Goal: Transaction & Acquisition: Purchase product/service

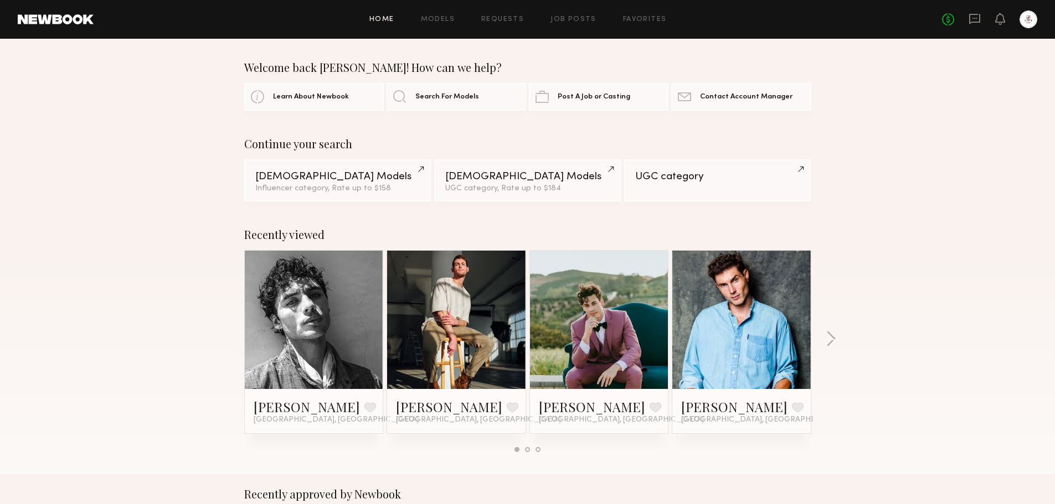
click at [487, 354] on link at bounding box center [456, 320] width 68 height 138
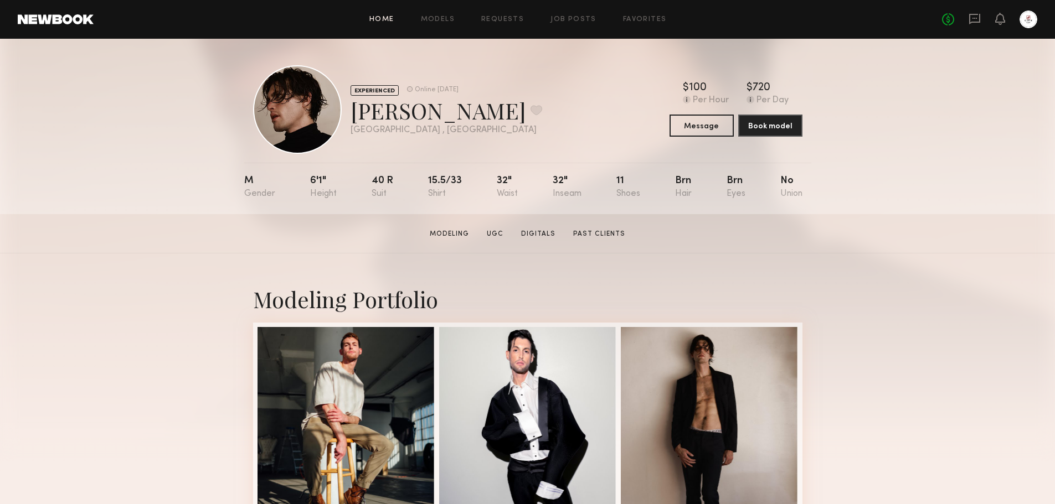
click at [389, 17] on link "Home" at bounding box center [381, 19] width 25 height 7
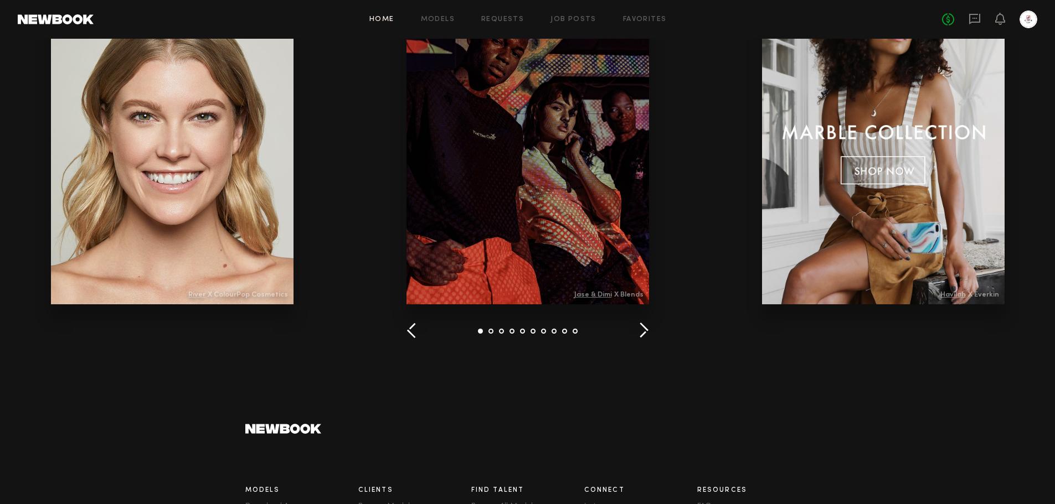
scroll to position [1274, 0]
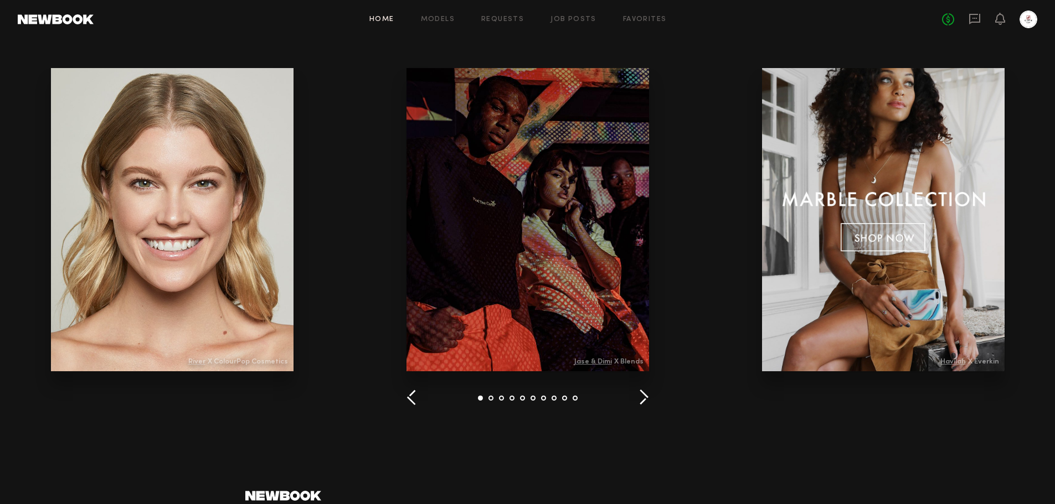
click at [640, 397] on button "button" at bounding box center [643, 398] width 11 height 18
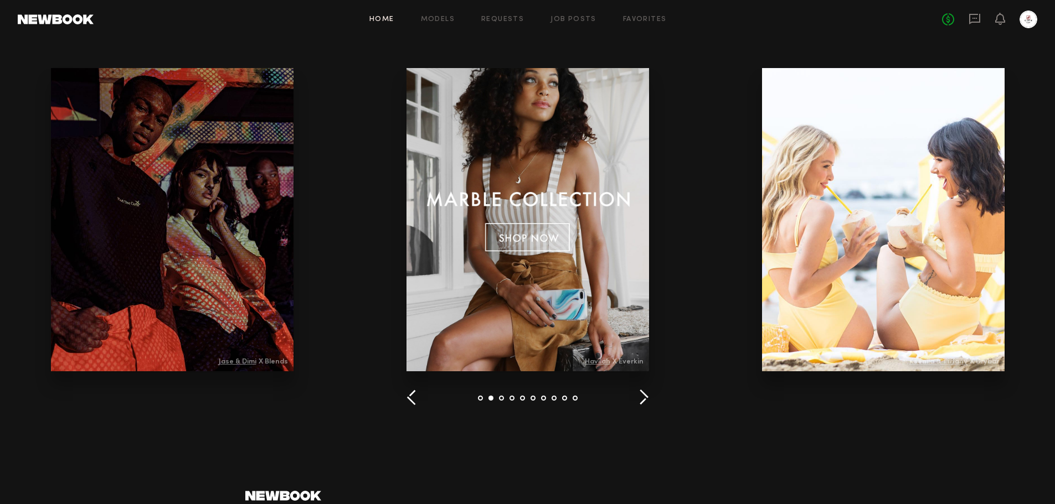
click at [640, 397] on button "button" at bounding box center [643, 398] width 11 height 18
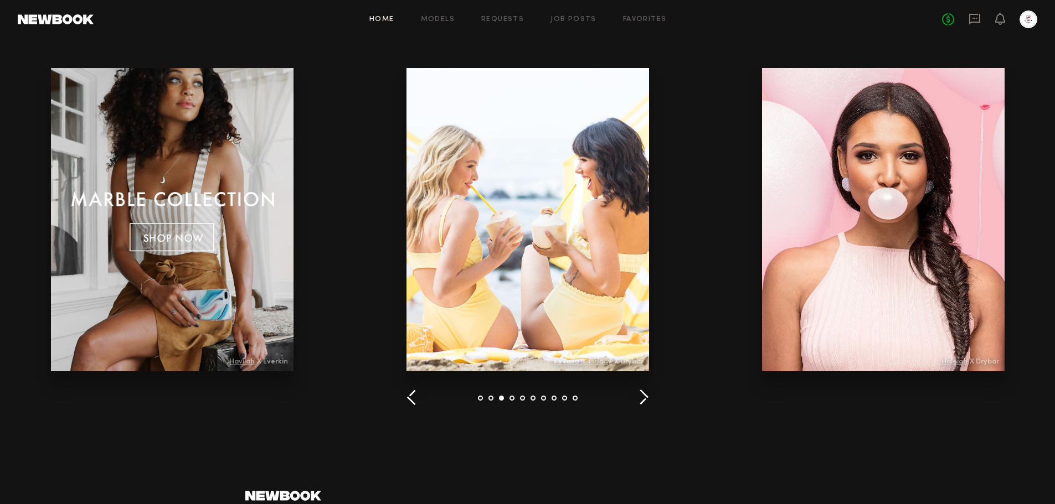
click at [640, 397] on button "button" at bounding box center [643, 398] width 11 height 18
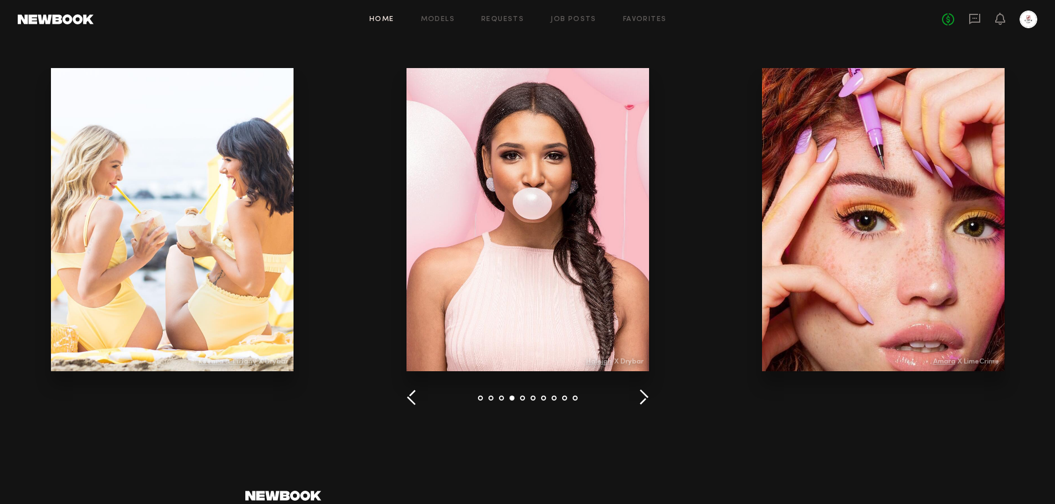
click at [640, 397] on button "button" at bounding box center [643, 398] width 11 height 18
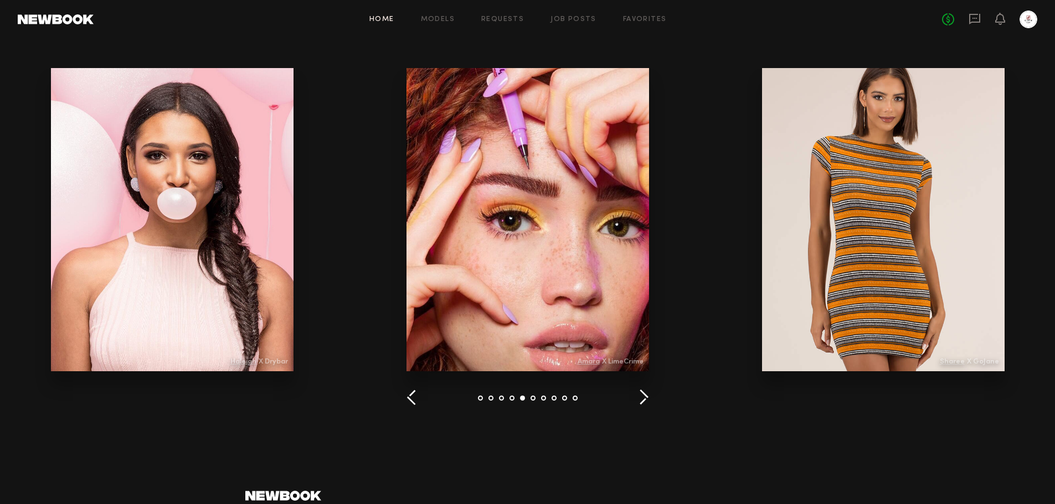
click at [640, 397] on button "button" at bounding box center [643, 398] width 11 height 18
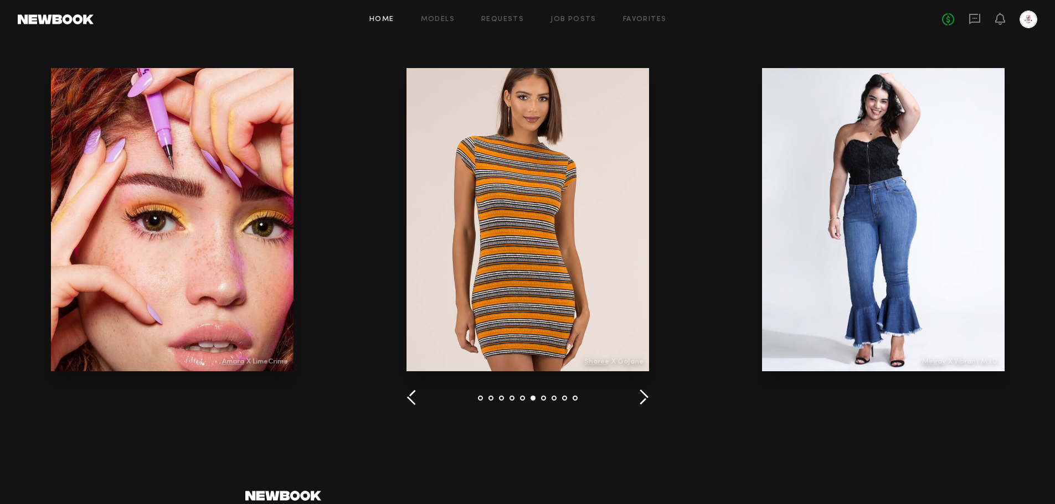
click at [640, 397] on button "button" at bounding box center [643, 398] width 11 height 18
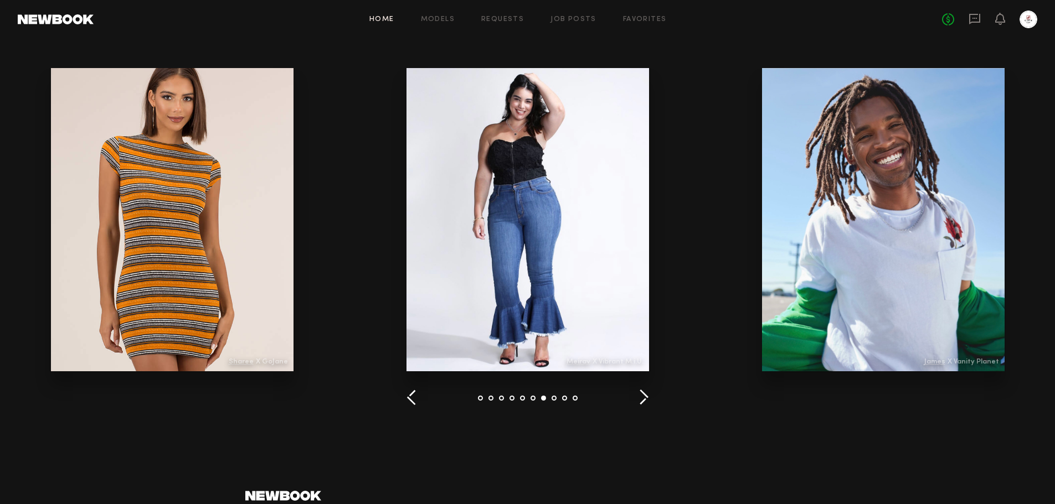
click at [640, 397] on button "button" at bounding box center [643, 398] width 11 height 18
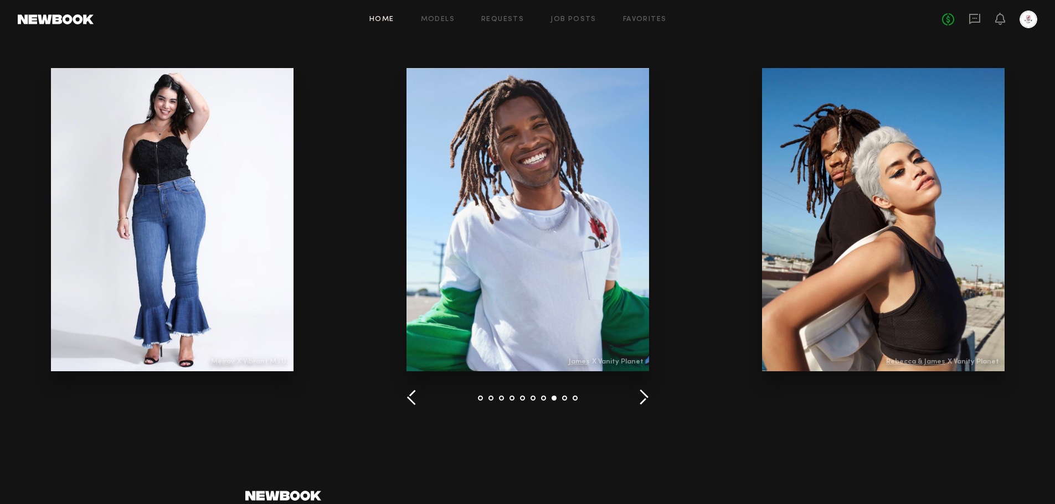
click at [640, 397] on button "button" at bounding box center [643, 398] width 11 height 18
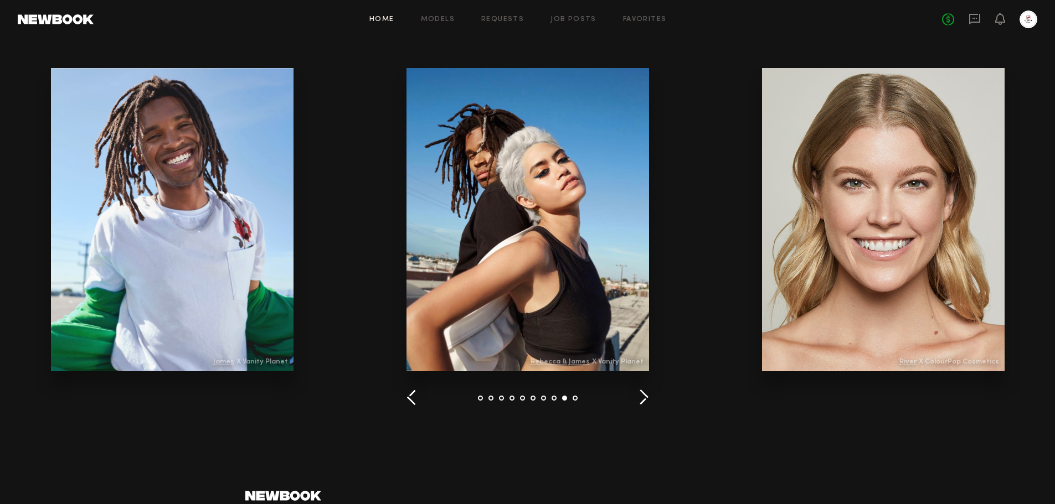
click at [640, 397] on button "button" at bounding box center [643, 398] width 11 height 18
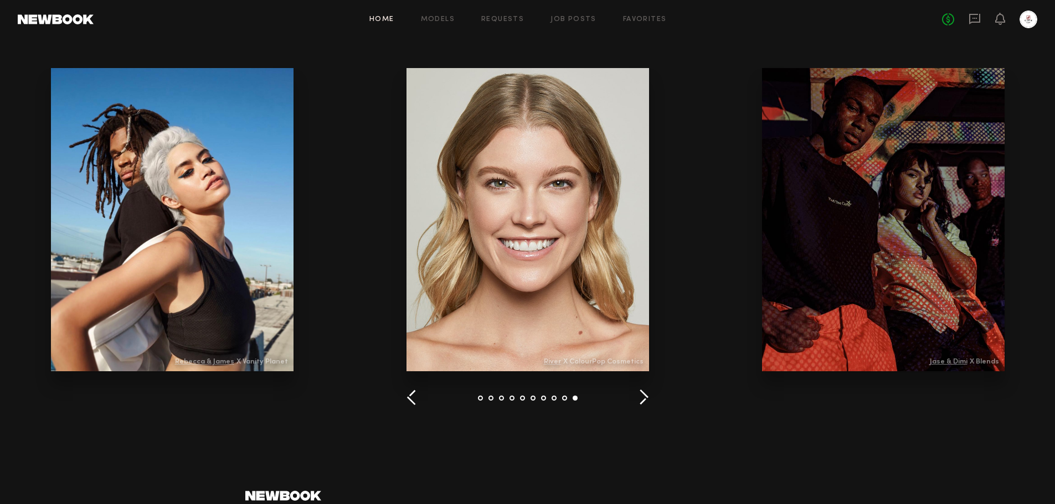
click at [640, 397] on button "button" at bounding box center [643, 398] width 11 height 18
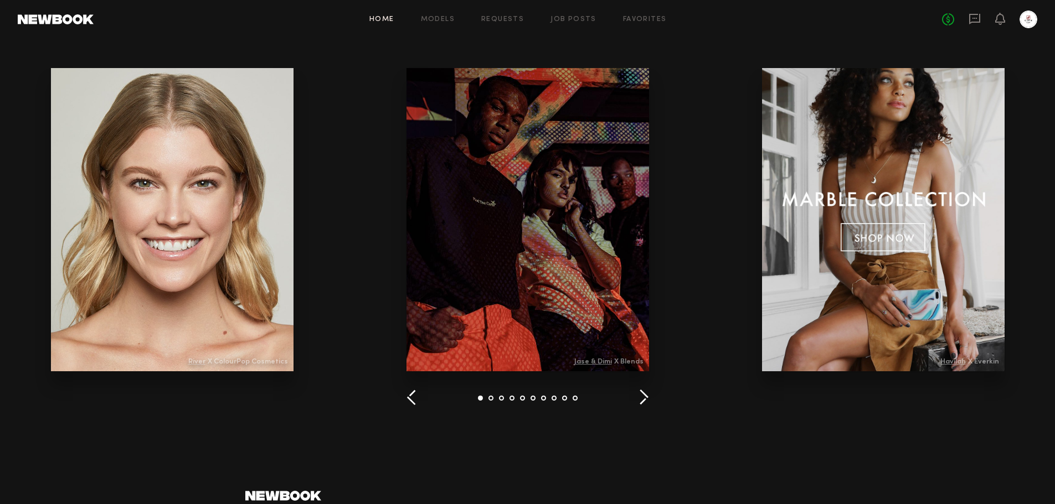
click at [640, 397] on button "button" at bounding box center [643, 398] width 11 height 18
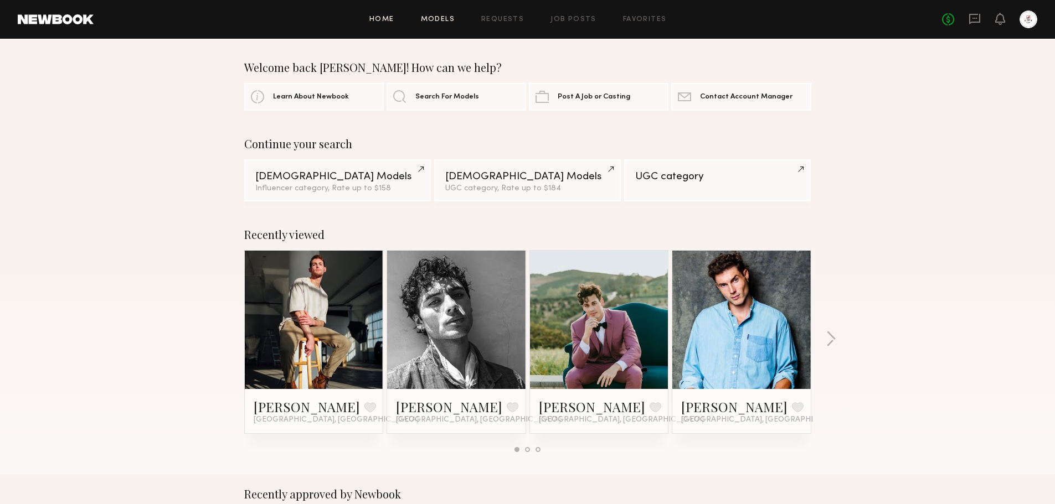
click at [440, 19] on link "Models" at bounding box center [438, 19] width 34 height 7
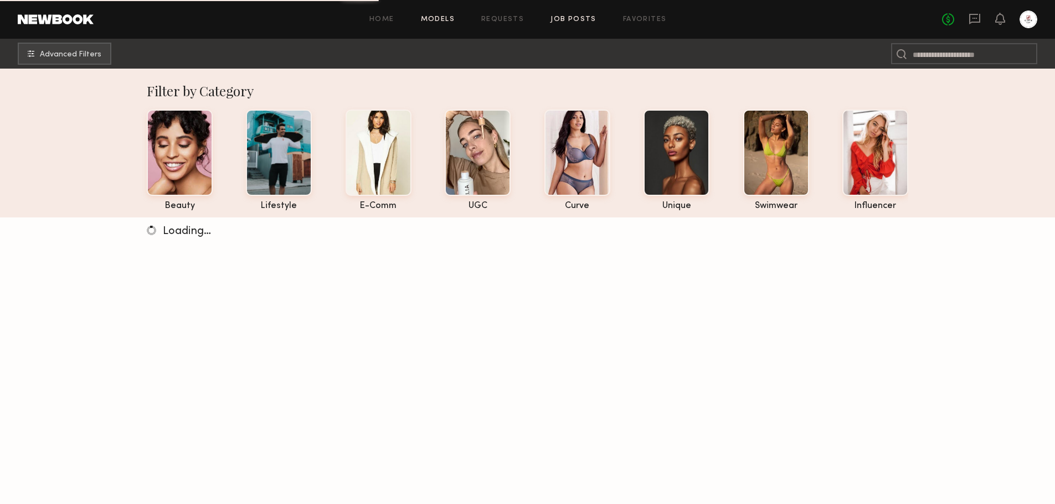
click at [574, 17] on link "Job Posts" at bounding box center [573, 19] width 46 height 7
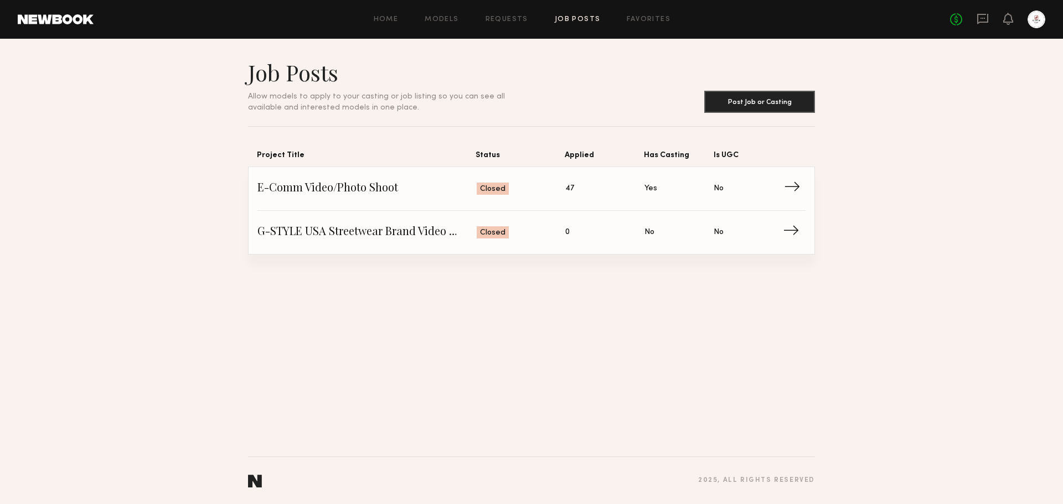
click at [785, 183] on span "→" at bounding box center [795, 189] width 23 height 17
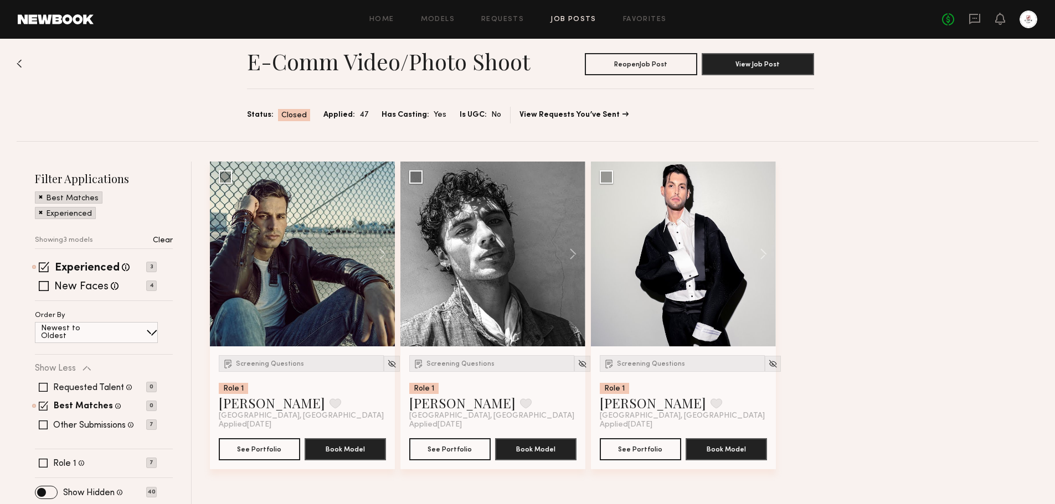
scroll to position [18, 0]
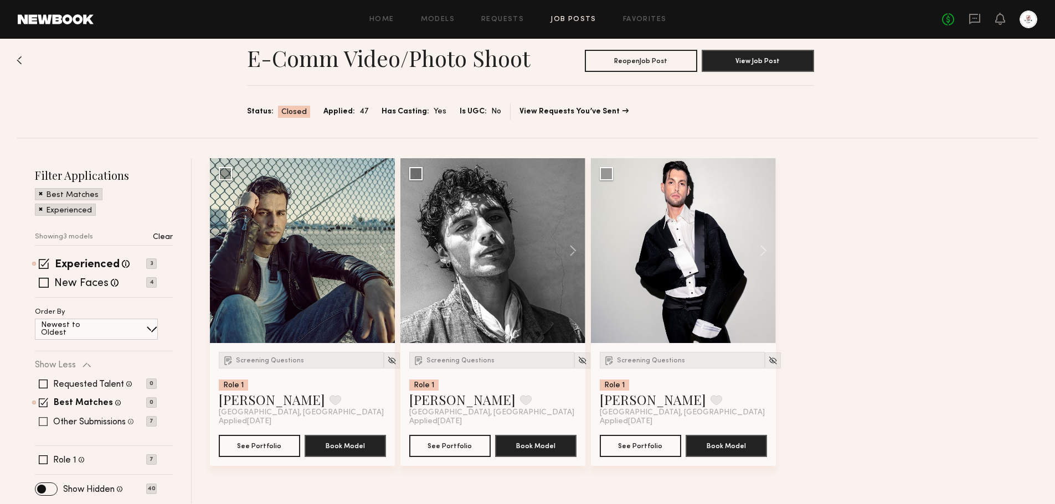
click at [86, 425] on label "Other Submissions" at bounding box center [89, 422] width 73 height 9
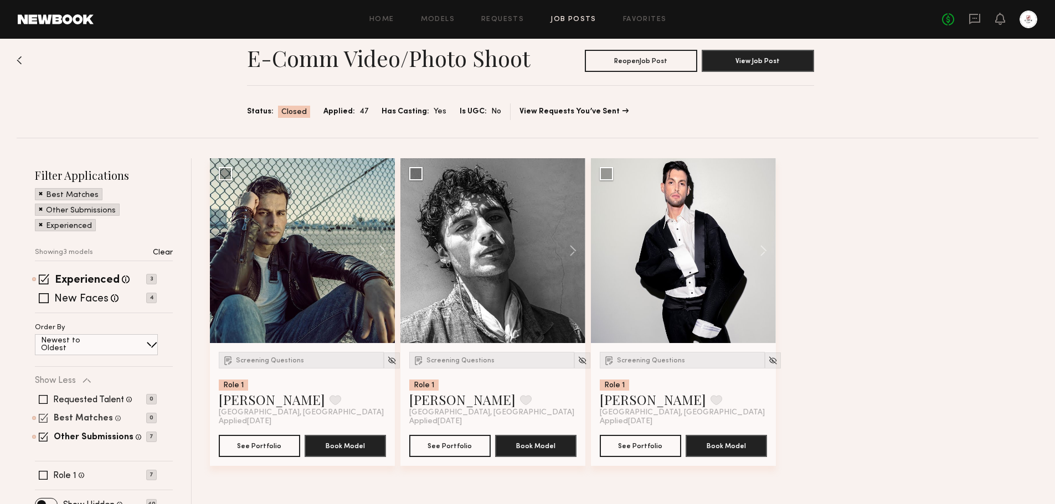
scroll to position [33, 0]
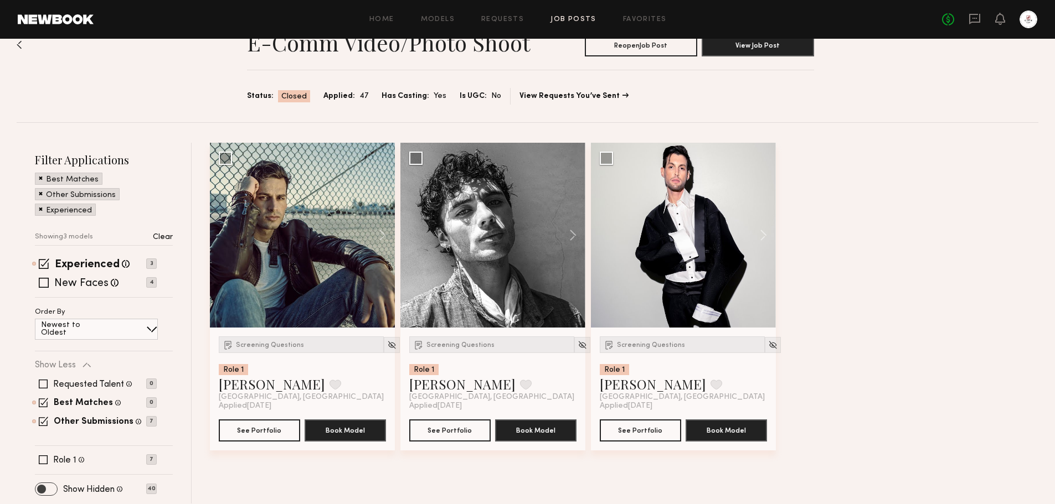
click at [56, 487] on span at bounding box center [46, 489] width 22 height 12
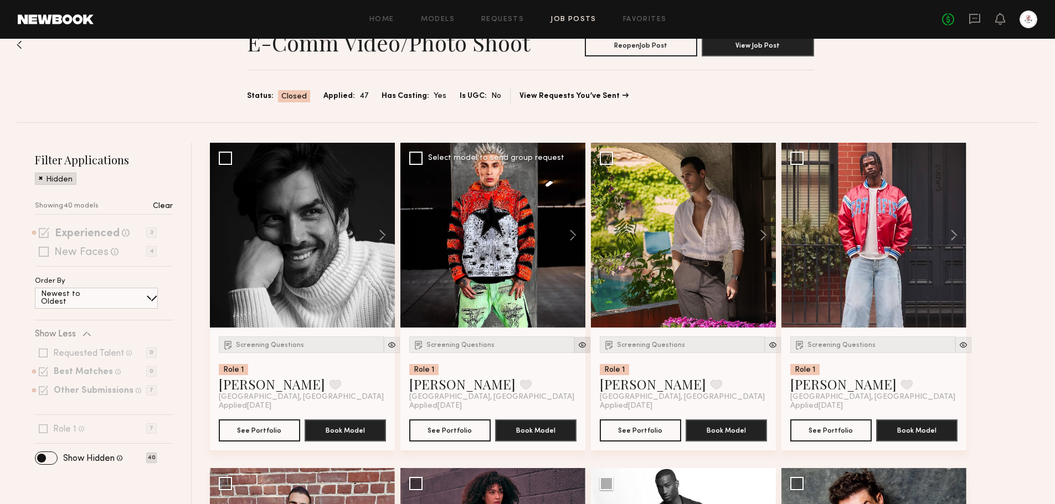
click at [578, 346] on img at bounding box center [582, 345] width 9 height 9
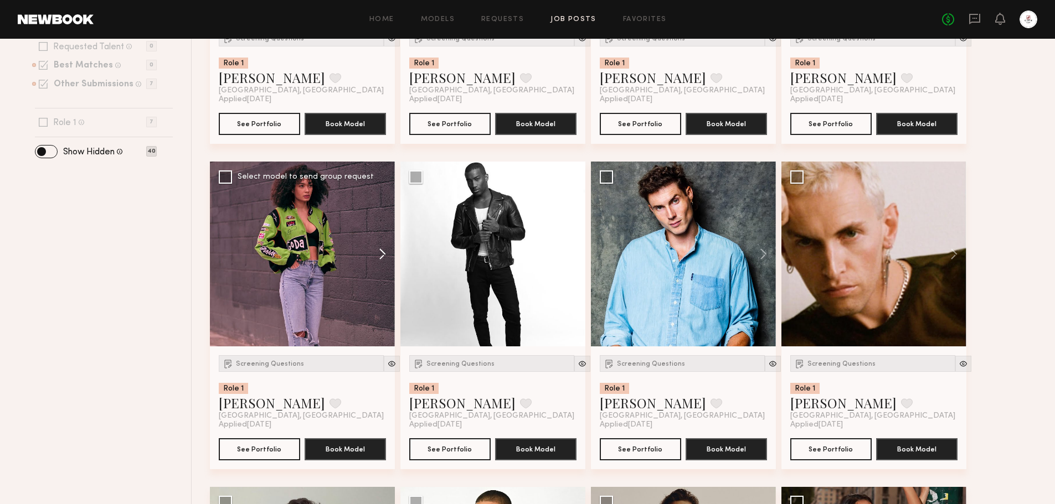
scroll to position [365, 0]
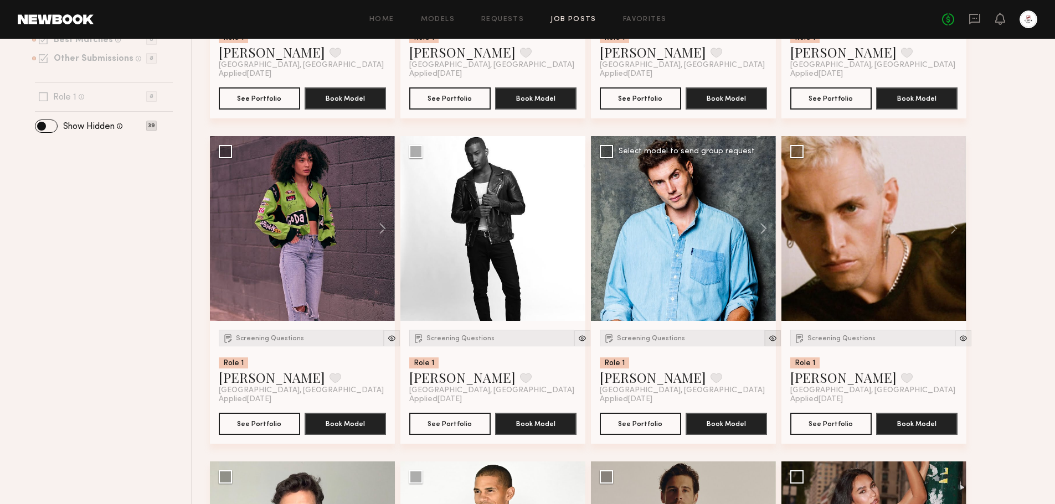
click at [768, 338] on img at bounding box center [772, 338] width 9 height 9
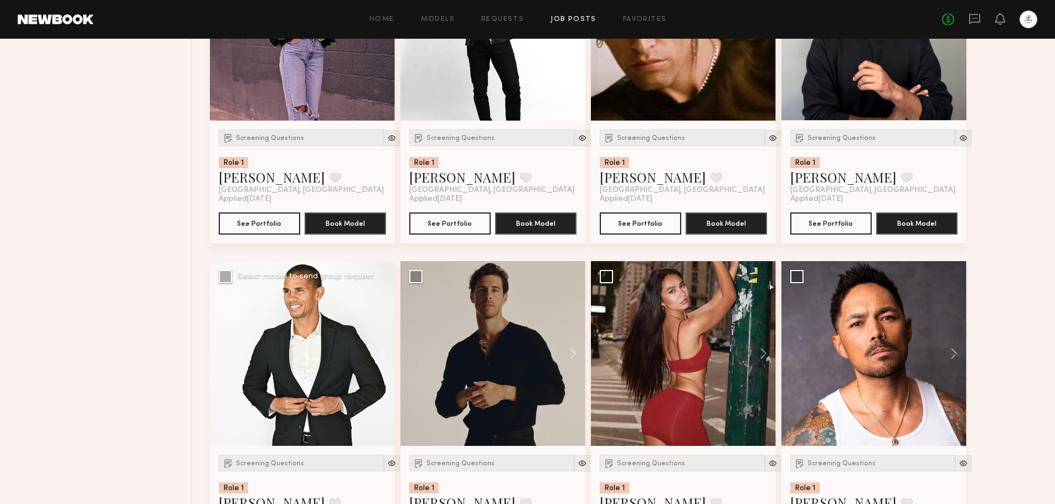
scroll to position [587, 0]
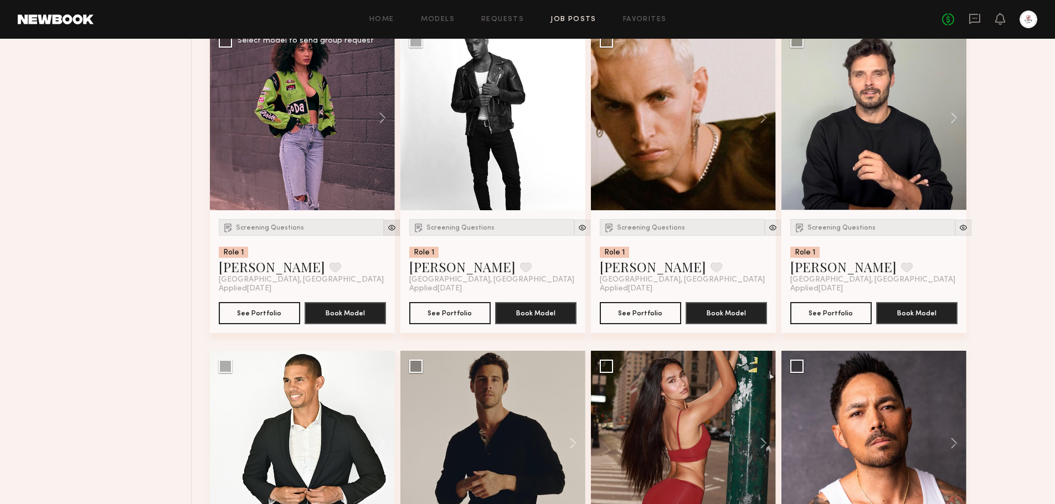
click at [387, 230] on img at bounding box center [391, 227] width 9 height 9
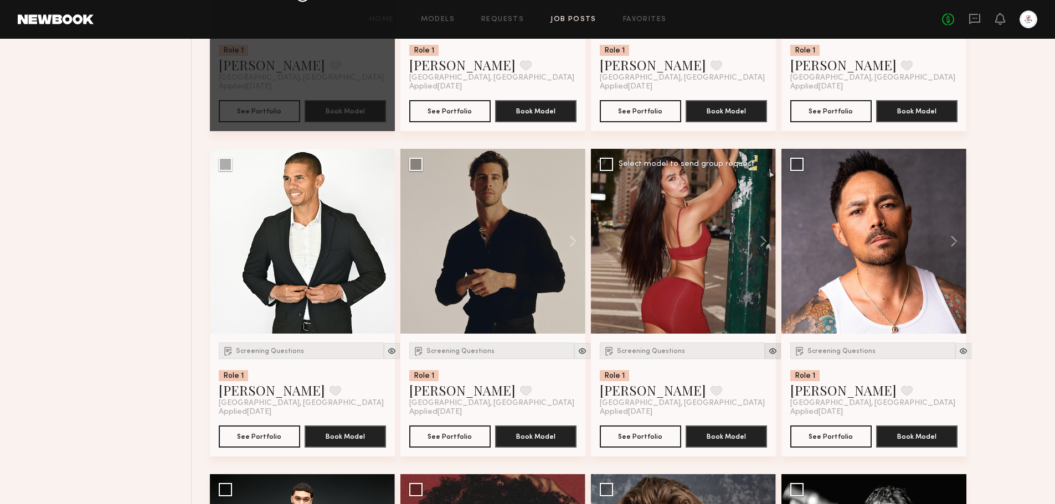
scroll to position [698, 0]
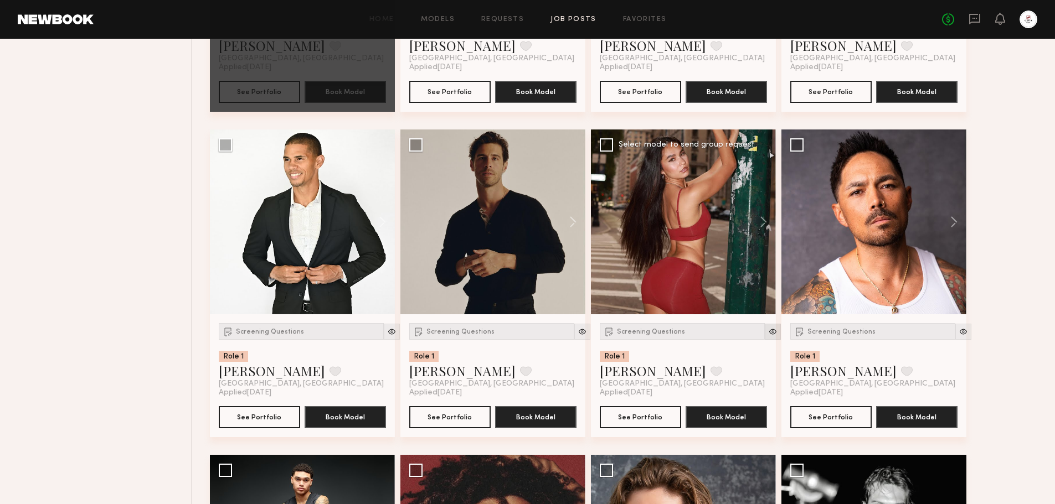
click at [768, 334] on img at bounding box center [772, 331] width 9 height 9
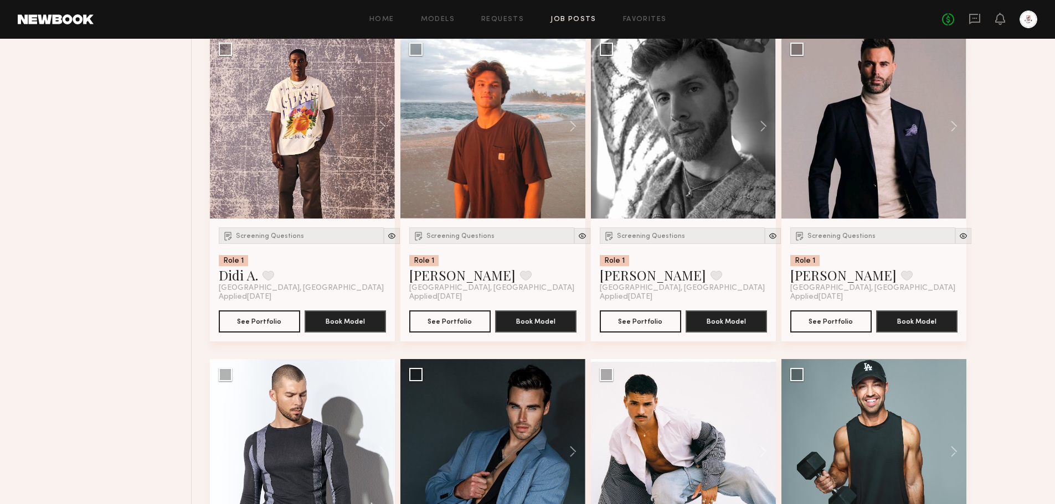
scroll to position [1971, 0]
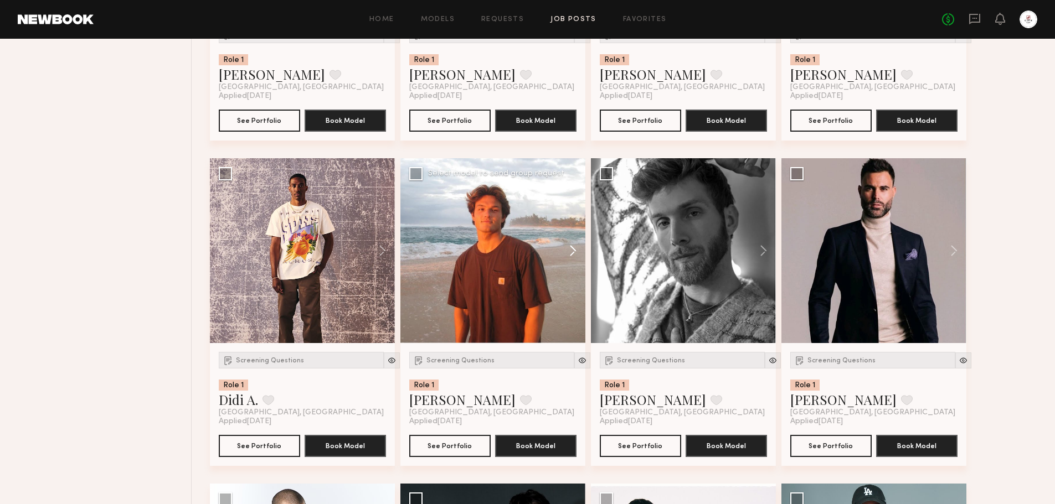
click at [571, 248] on button at bounding box center [567, 250] width 35 height 185
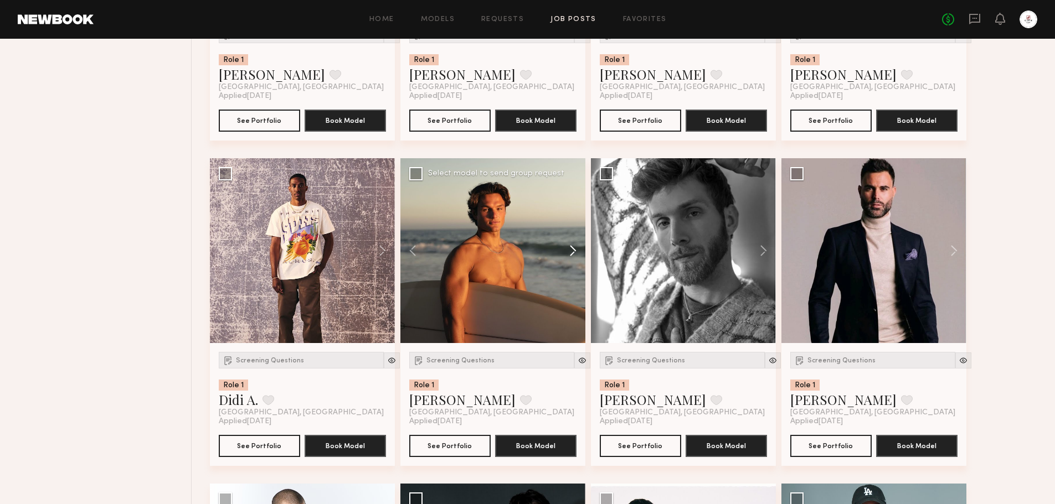
click at [571, 248] on button at bounding box center [567, 250] width 35 height 185
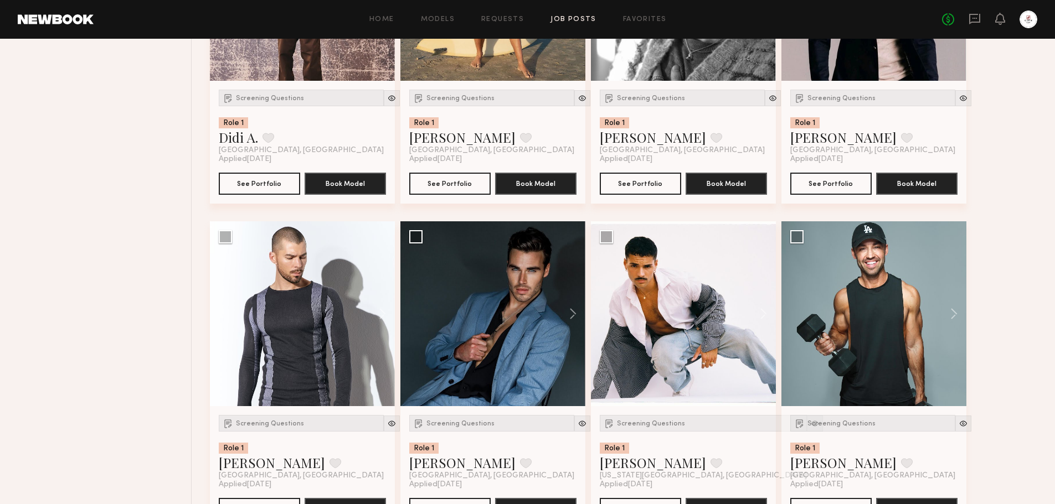
scroll to position [2276, 0]
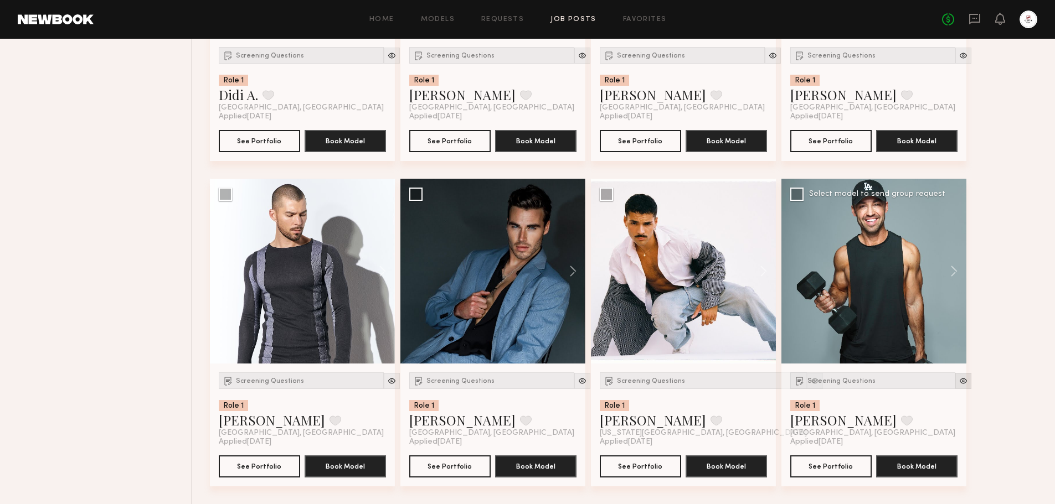
click at [958, 380] on img at bounding box center [962, 381] width 9 height 9
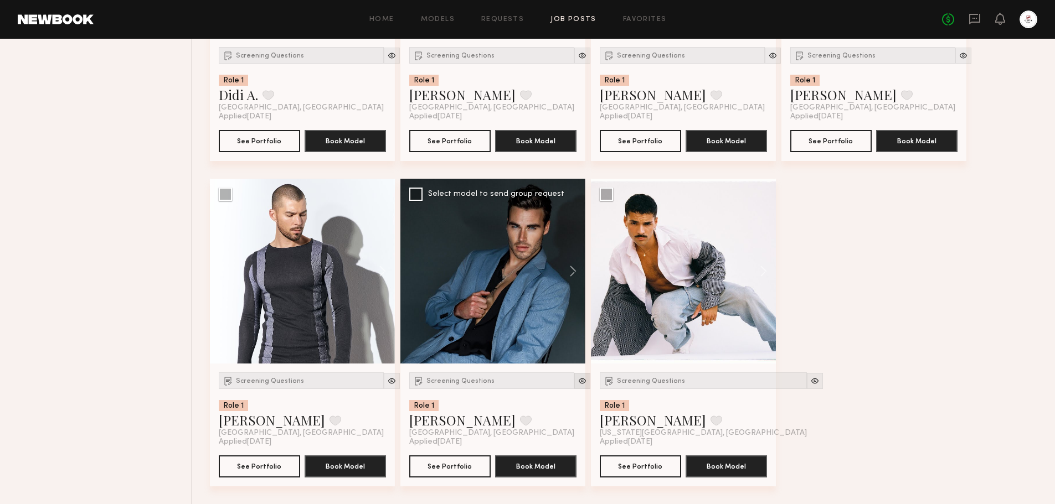
click at [578, 384] on img at bounding box center [582, 381] width 9 height 9
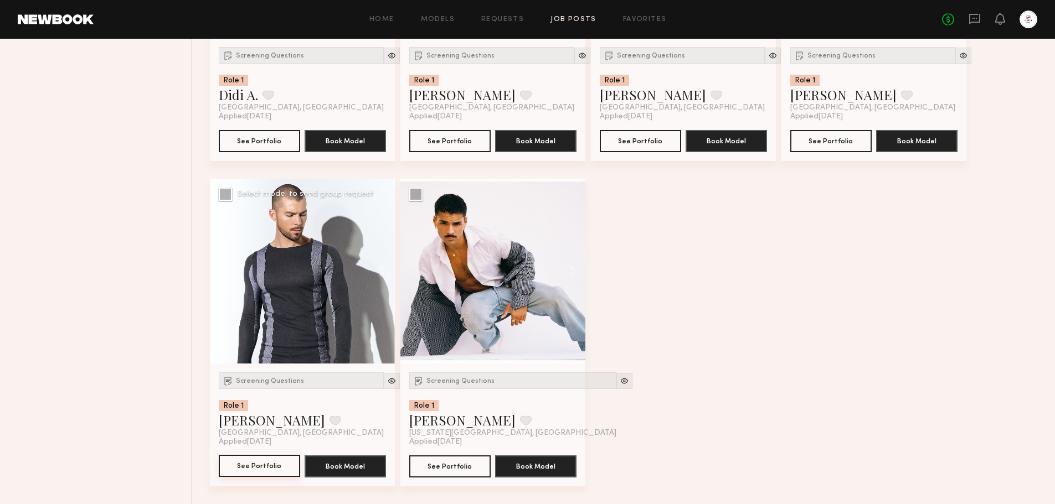
click at [275, 468] on button "See Portfolio" at bounding box center [259, 466] width 81 height 22
click at [575, 267] on button at bounding box center [567, 271] width 35 height 185
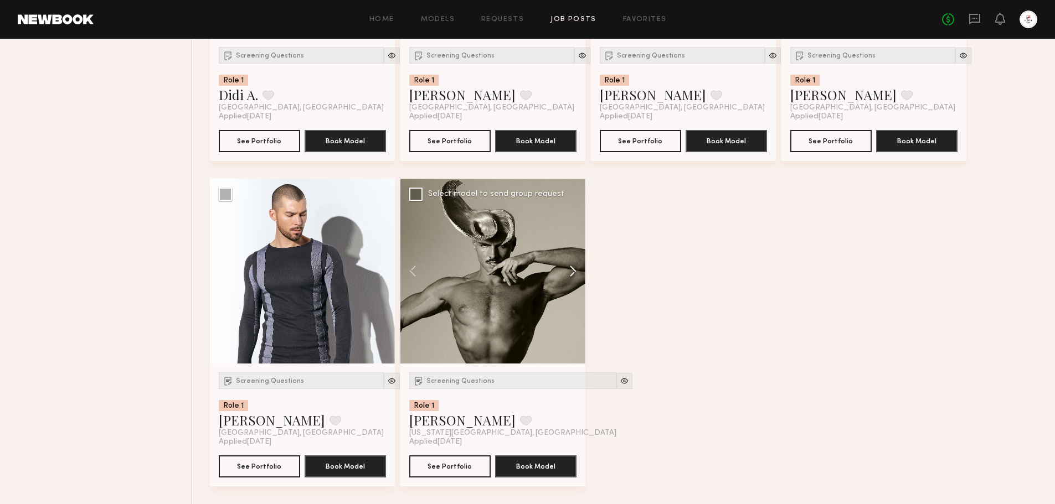
click at [575, 267] on button at bounding box center [567, 271] width 35 height 185
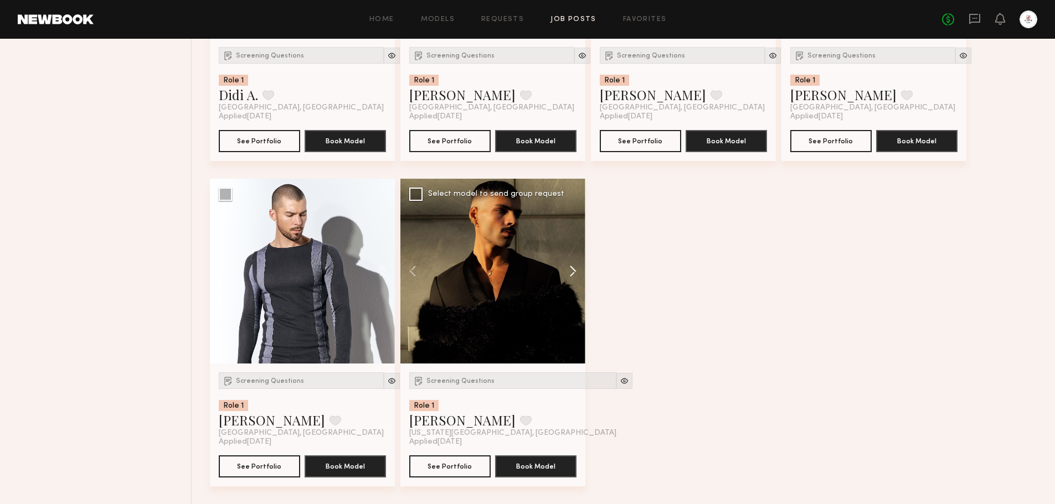
click at [575, 267] on button at bounding box center [567, 271] width 35 height 185
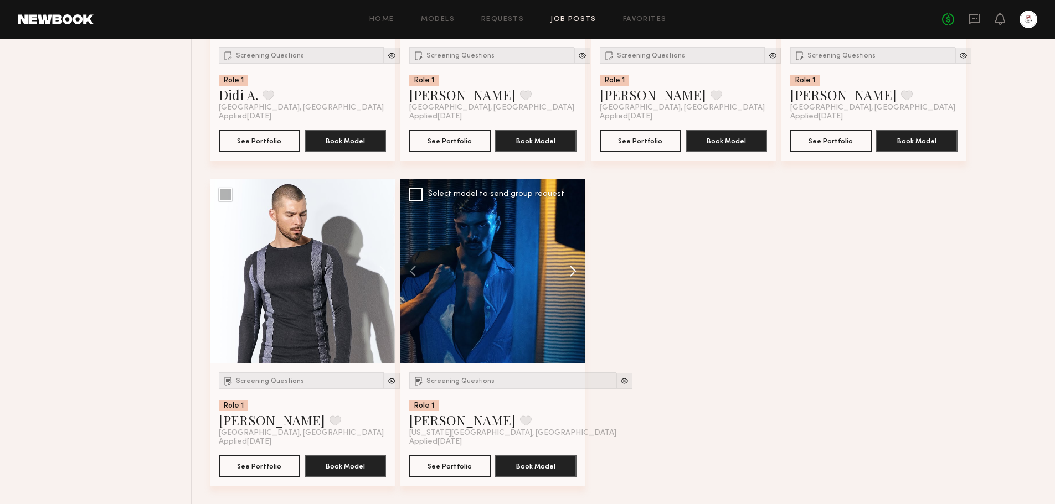
click at [575, 267] on button at bounding box center [567, 271] width 35 height 185
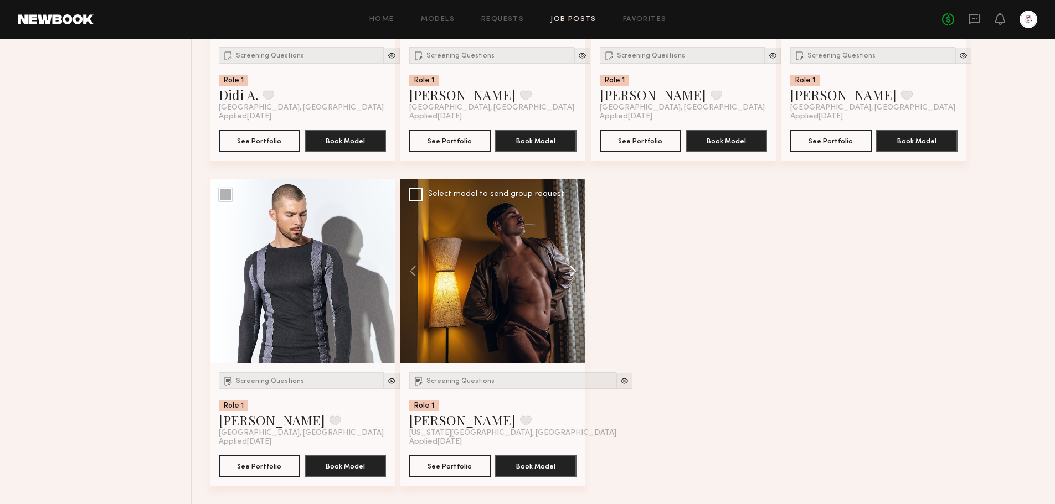
click at [575, 267] on button at bounding box center [567, 271] width 35 height 185
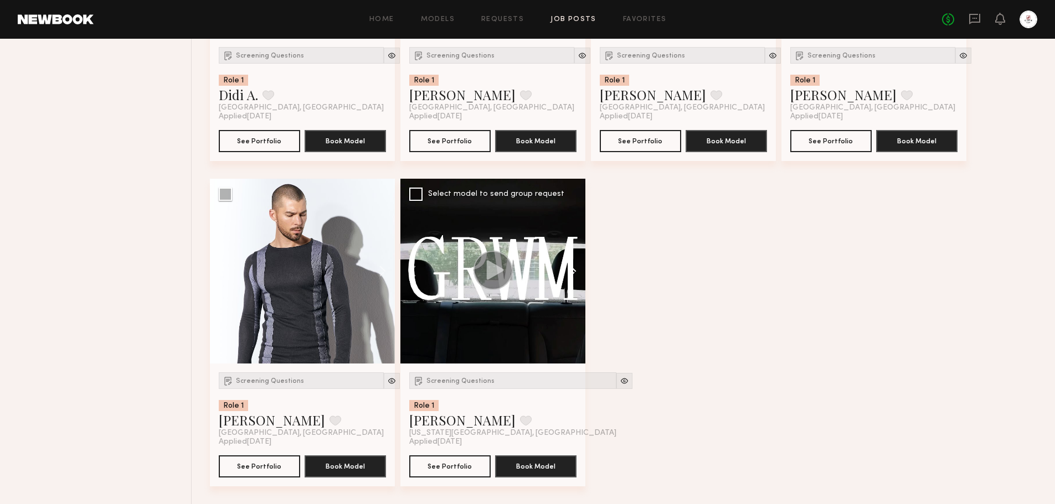
click at [575, 267] on button at bounding box center [567, 271] width 35 height 185
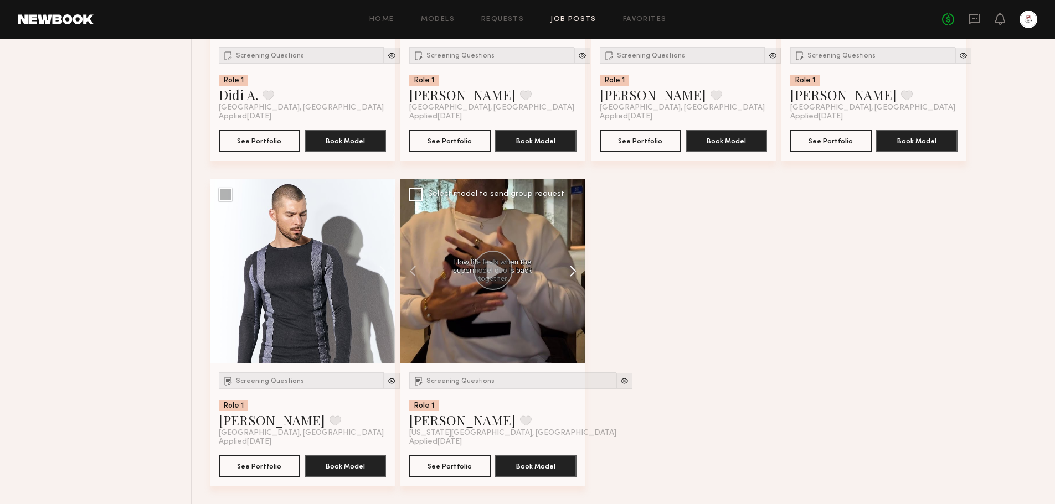
click at [575, 267] on button at bounding box center [567, 271] width 35 height 185
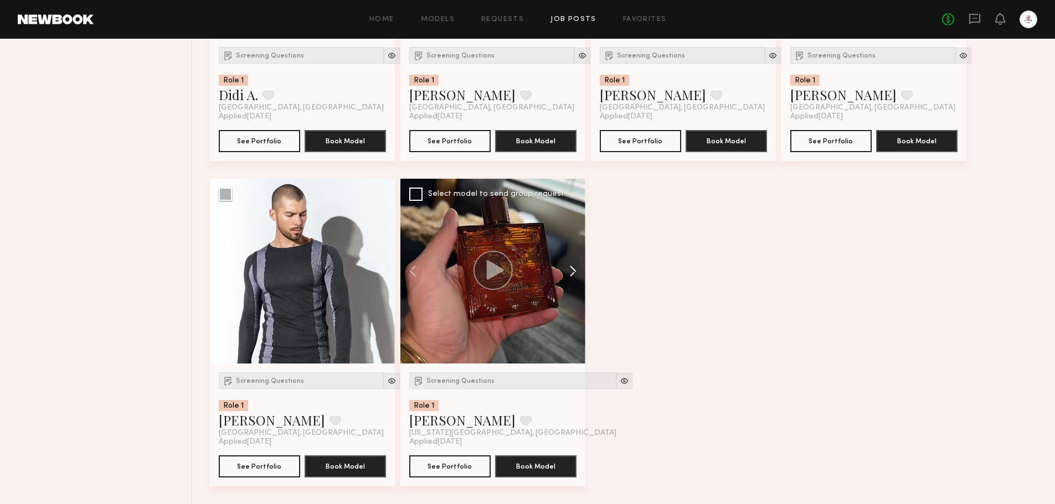
click at [575, 267] on button at bounding box center [567, 271] width 35 height 185
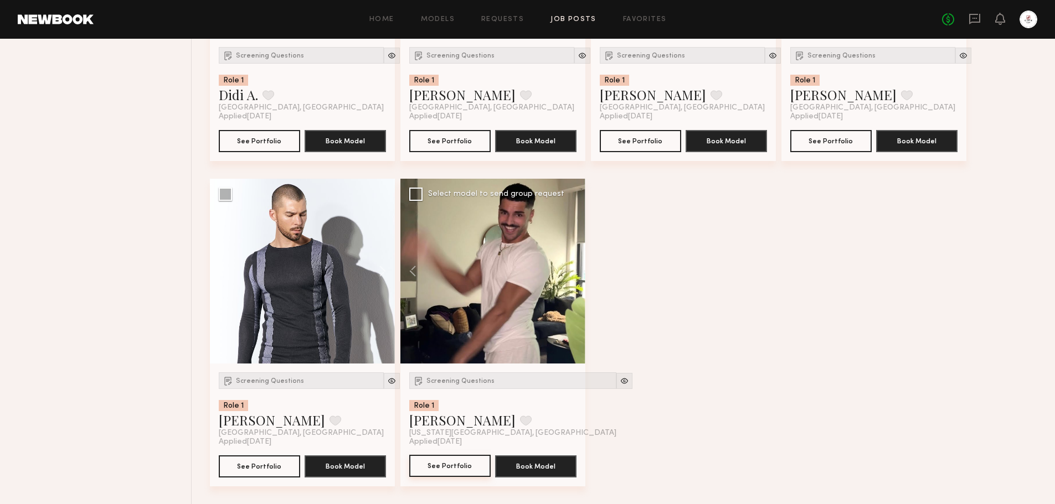
click at [463, 465] on button "See Portfolio" at bounding box center [449, 466] width 81 height 22
click at [616, 380] on div at bounding box center [624, 381] width 16 height 16
click at [620, 380] on img at bounding box center [624, 381] width 9 height 9
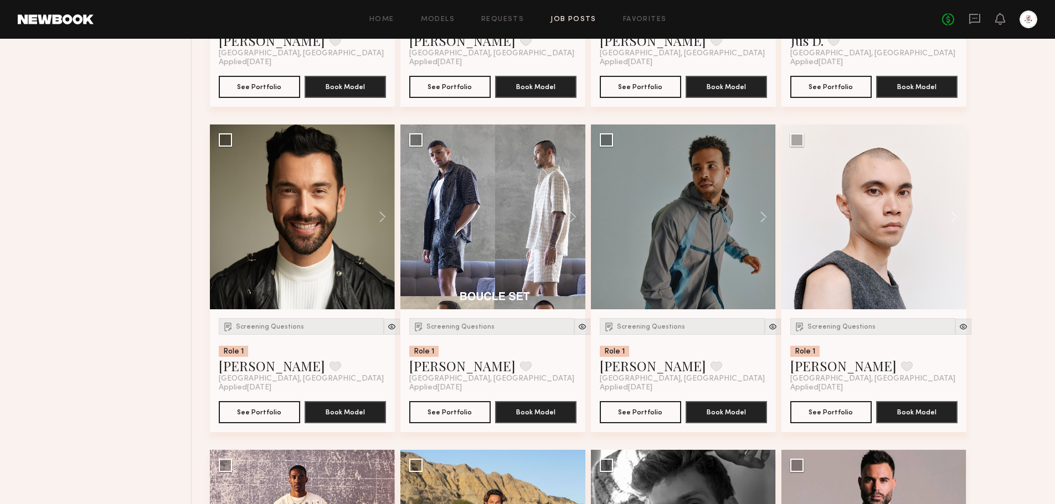
scroll to position [1667, 0]
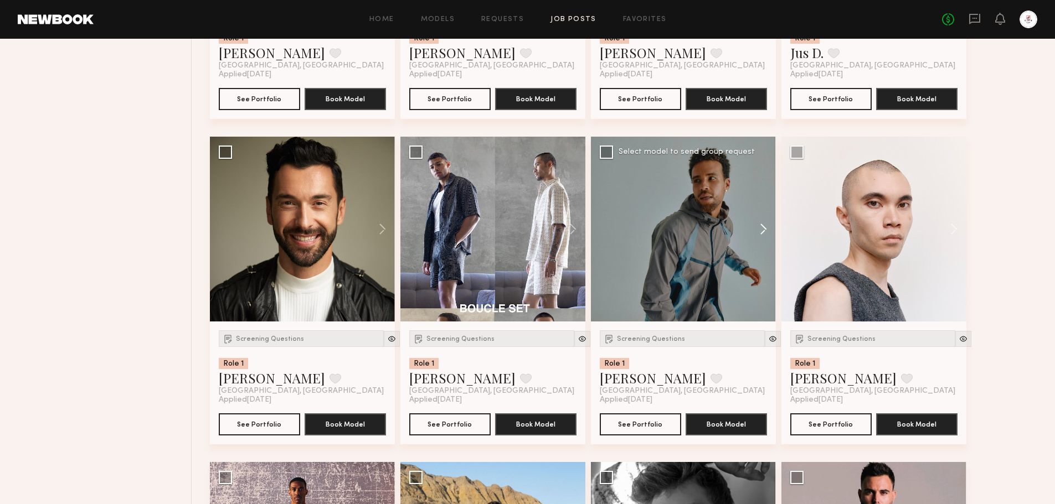
click at [751, 225] on button at bounding box center [757, 229] width 35 height 185
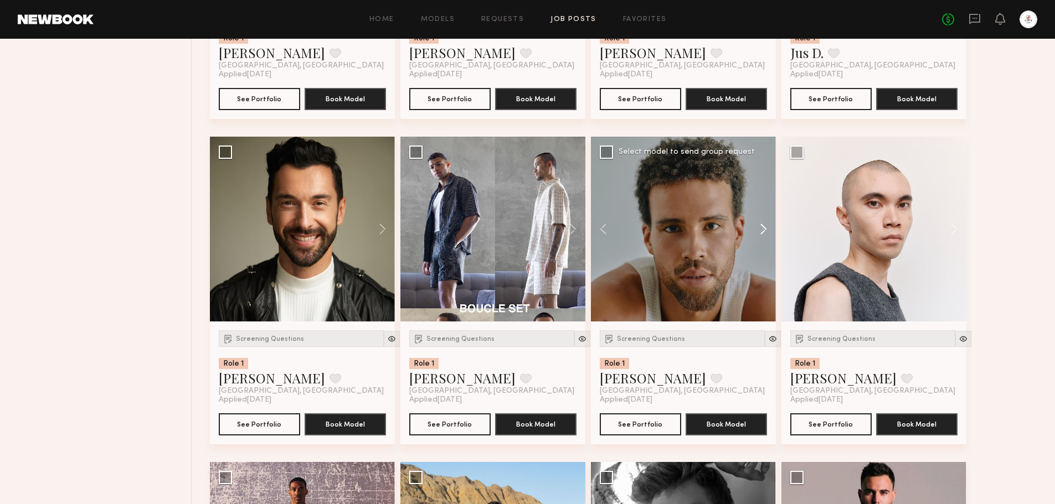
click at [761, 228] on button at bounding box center [757, 229] width 35 height 185
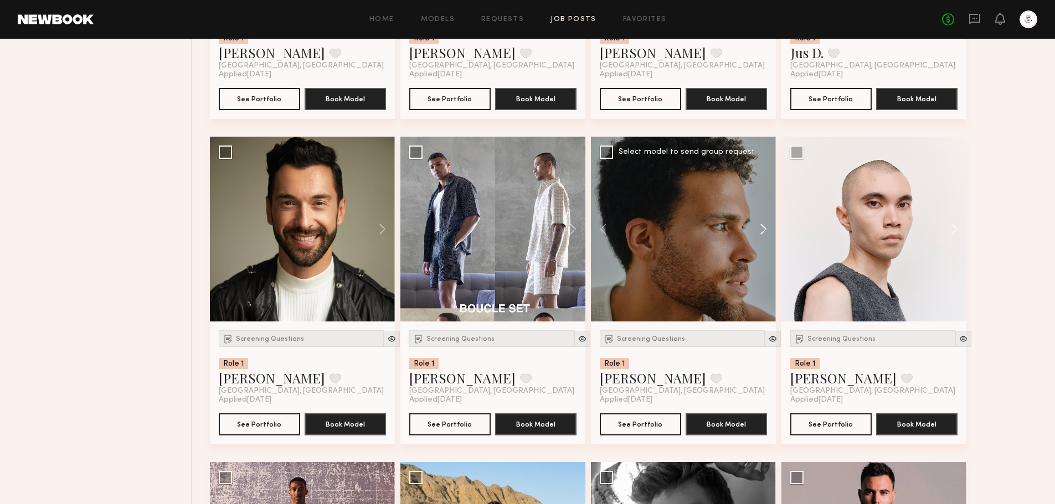
click at [761, 228] on button at bounding box center [757, 229] width 35 height 185
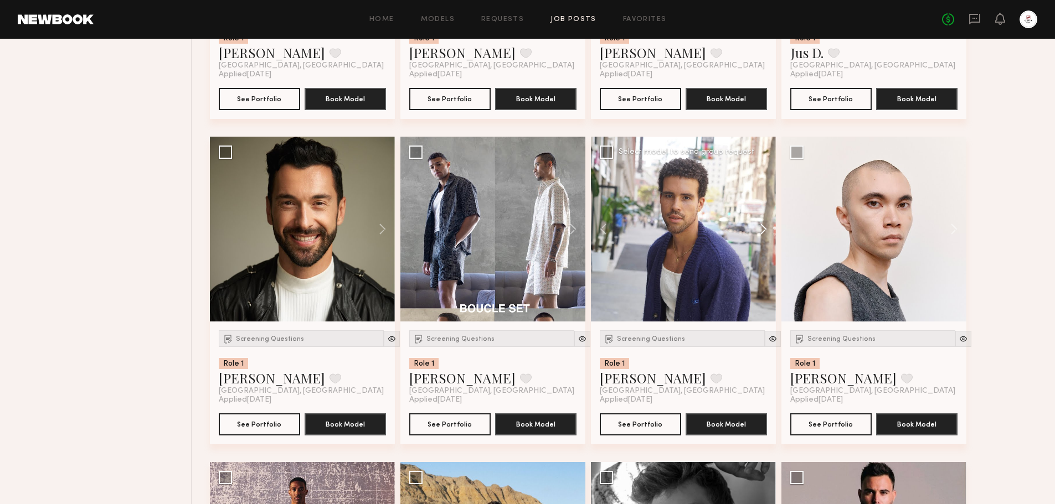
click at [761, 228] on button at bounding box center [757, 229] width 35 height 185
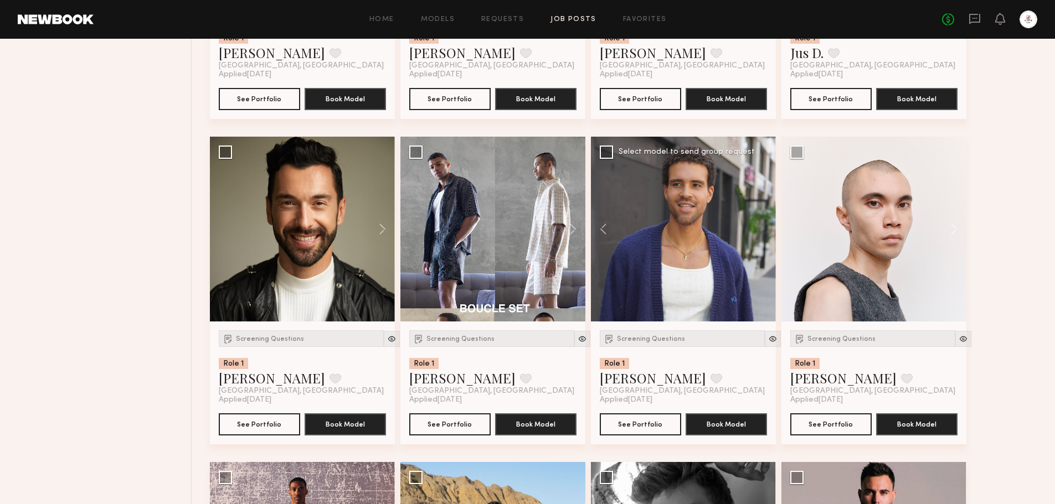
click at [761, 228] on div at bounding box center [683, 229] width 185 height 185
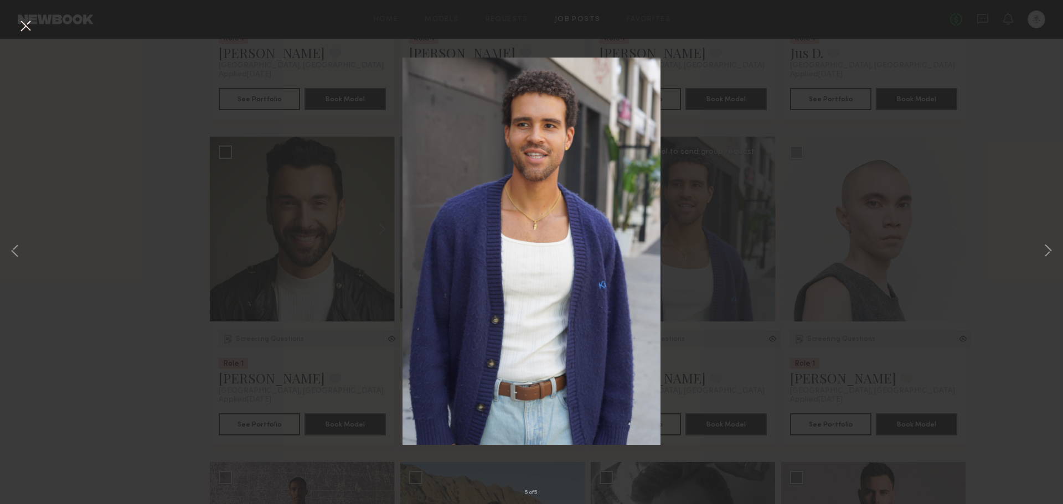
click at [787, 323] on div "5 of 5" at bounding box center [531, 252] width 1063 height 504
click at [32, 29] on button at bounding box center [26, 27] width 18 height 20
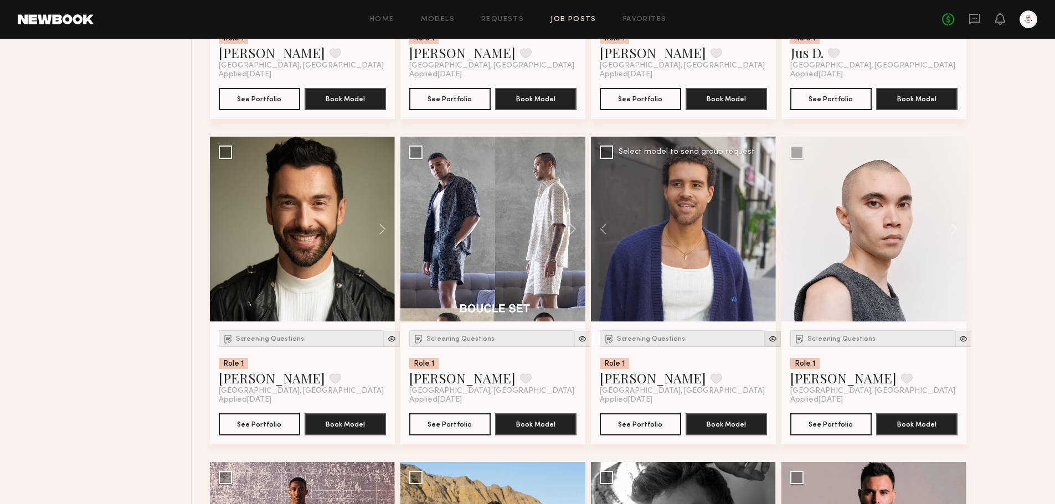
click at [768, 334] on img at bounding box center [772, 338] width 9 height 9
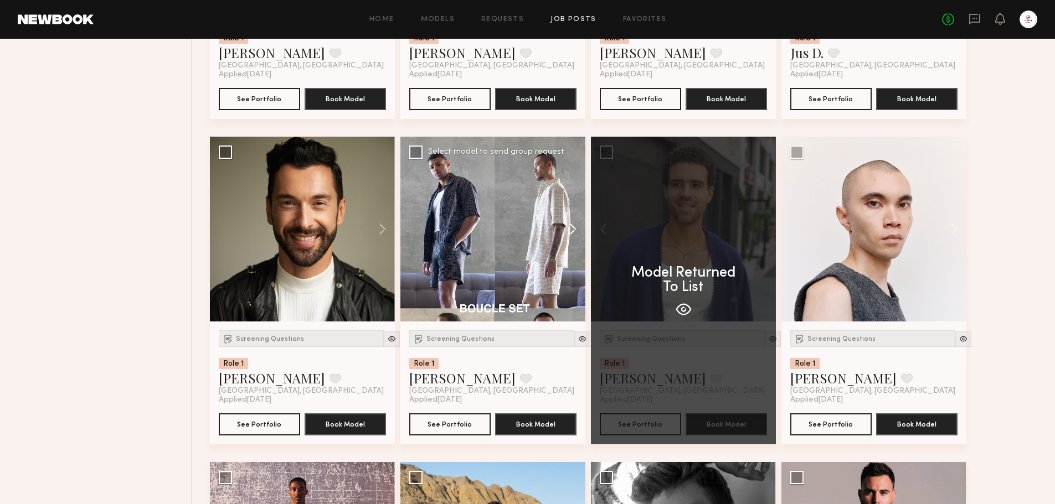
click at [565, 229] on button at bounding box center [567, 229] width 35 height 185
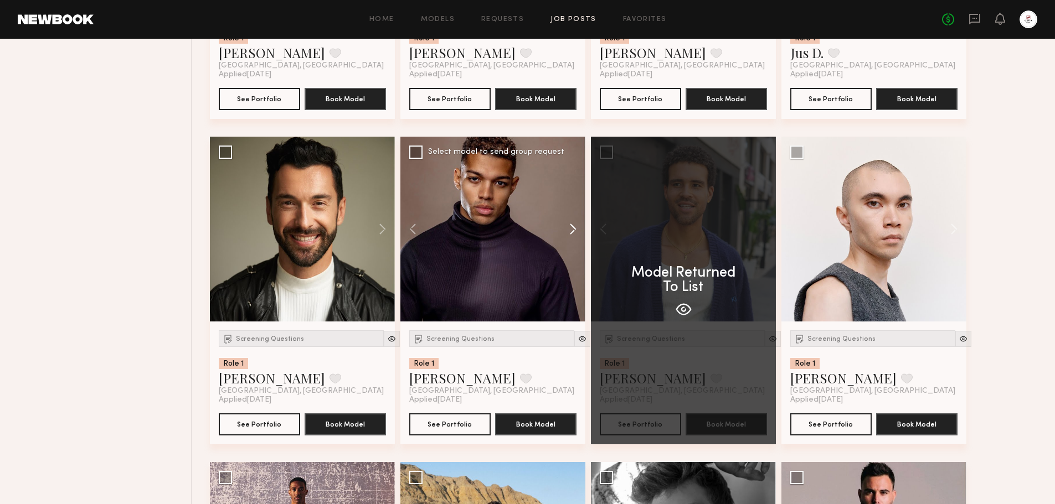
click at [565, 229] on button at bounding box center [567, 229] width 35 height 185
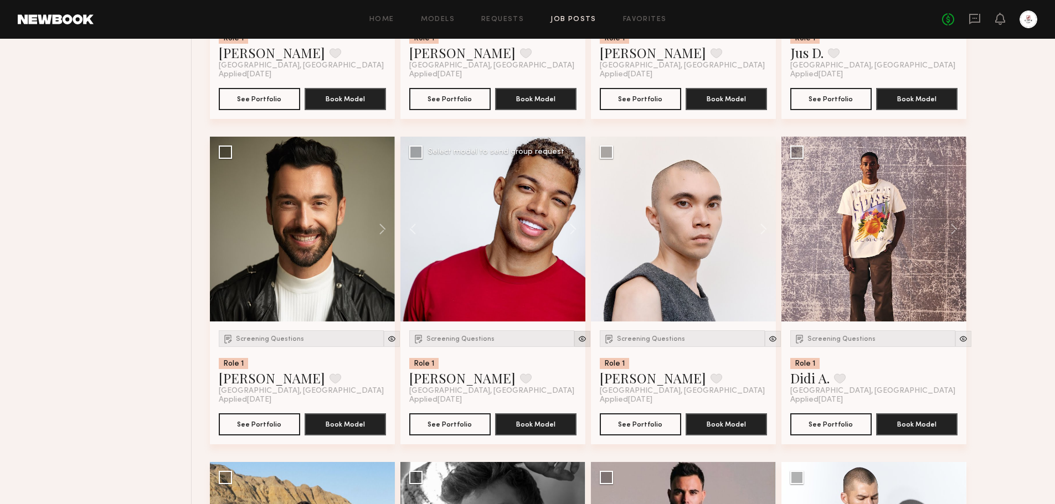
click at [578, 336] on img at bounding box center [582, 338] width 9 height 9
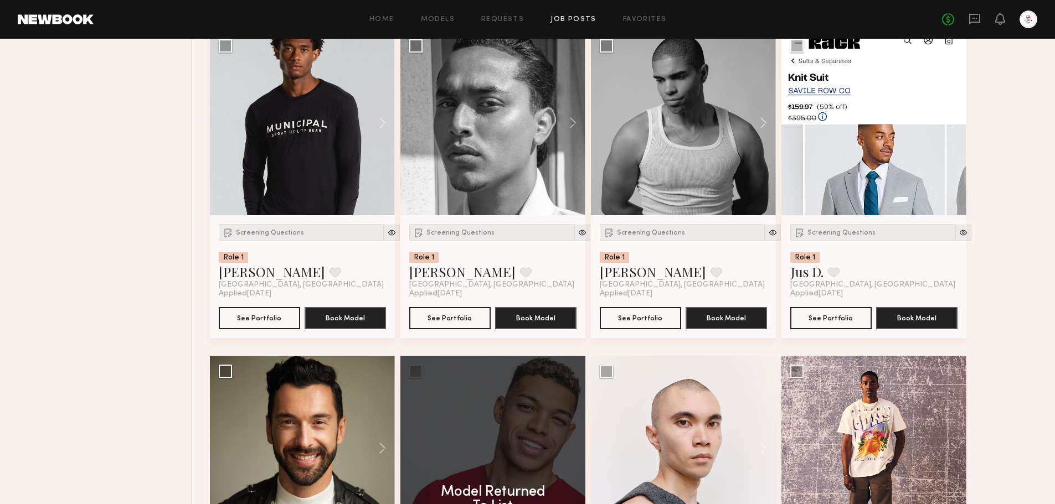
scroll to position [1446, 0]
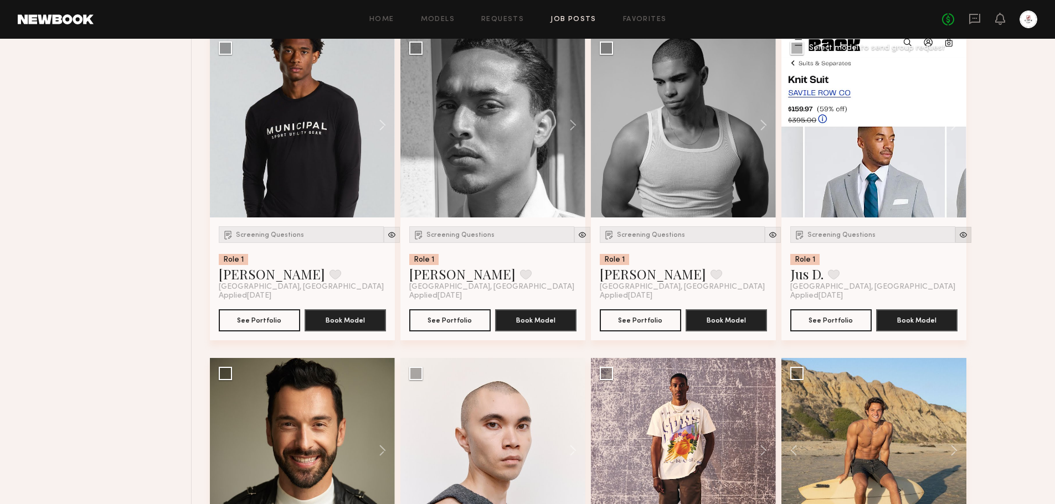
click at [958, 234] on img at bounding box center [962, 234] width 9 height 9
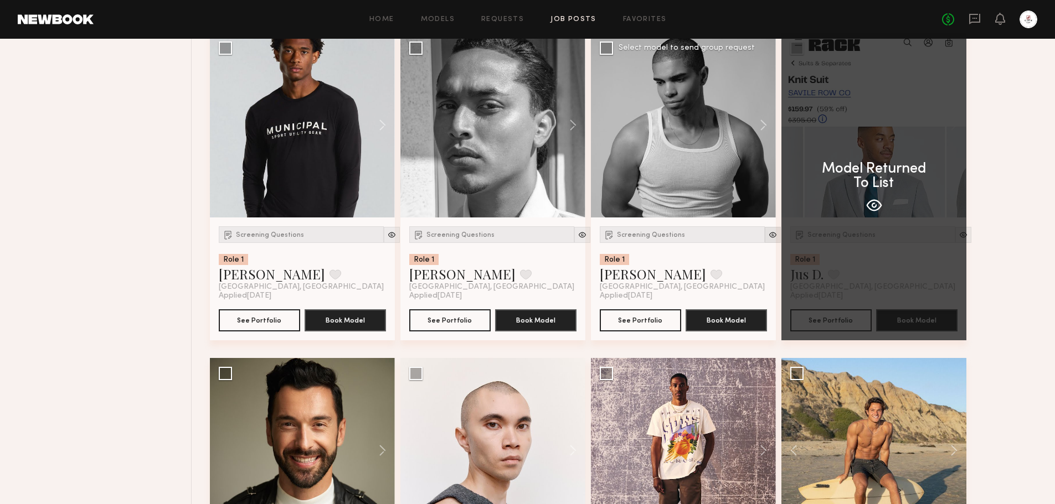
click at [768, 234] on img at bounding box center [772, 234] width 9 height 9
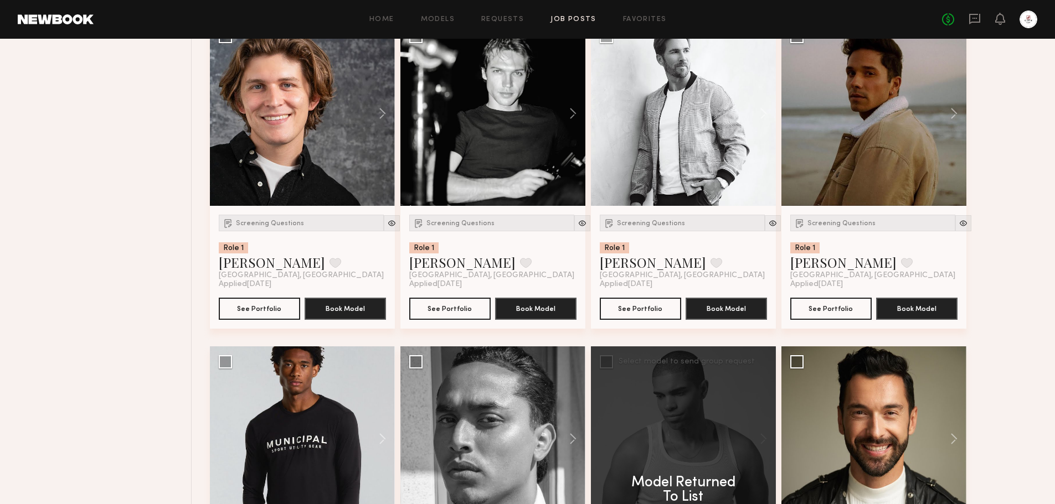
scroll to position [1058, 0]
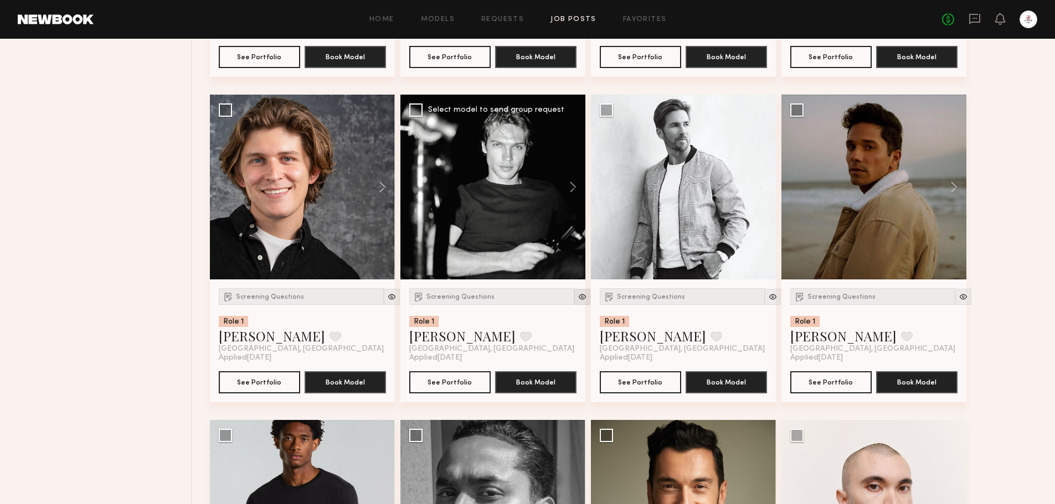
click at [574, 295] on div at bounding box center [582, 297] width 16 height 16
click at [765, 301] on div at bounding box center [773, 297] width 16 height 16
click at [578, 300] on img at bounding box center [582, 296] width 9 height 9
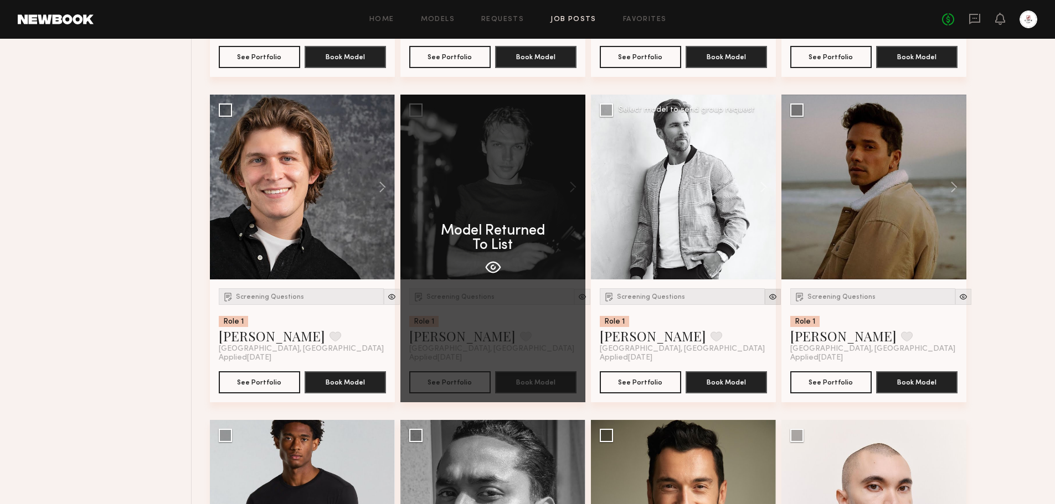
click at [768, 296] on img at bounding box center [772, 296] width 9 height 9
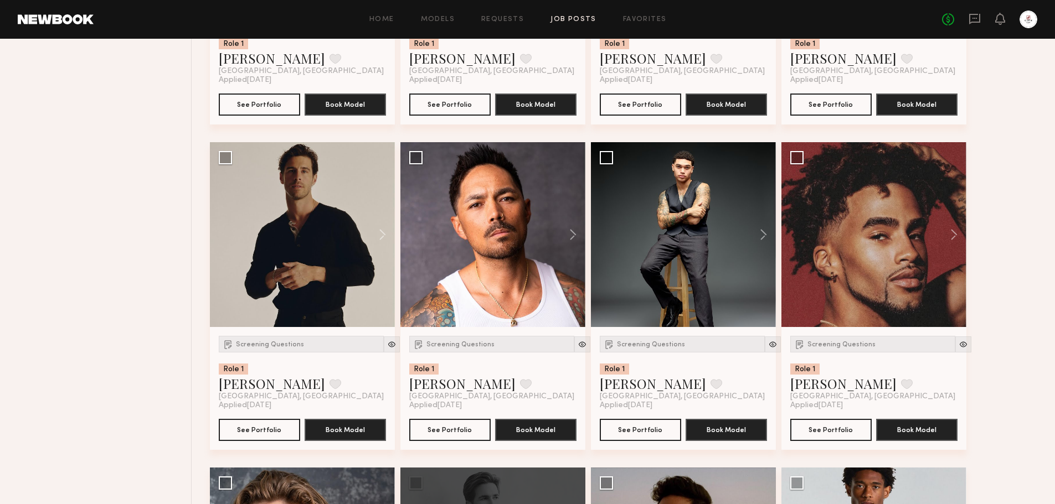
scroll to position [671, 0]
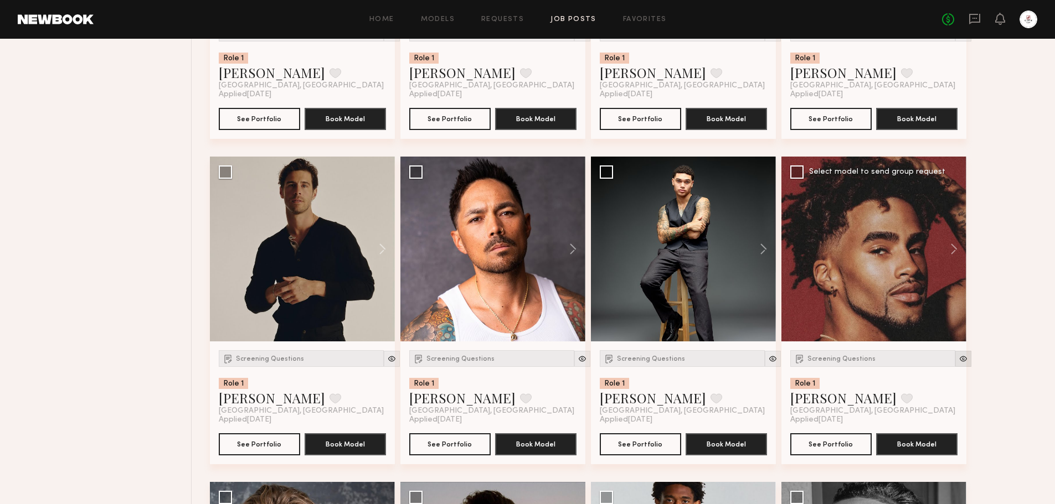
click at [958, 360] on img at bounding box center [962, 358] width 9 height 9
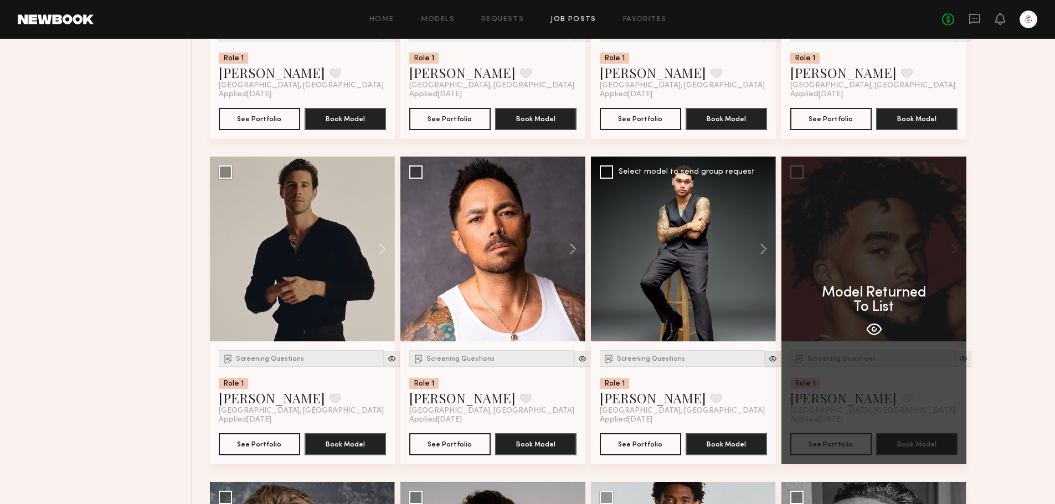
click at [768, 362] on img at bounding box center [772, 358] width 9 height 9
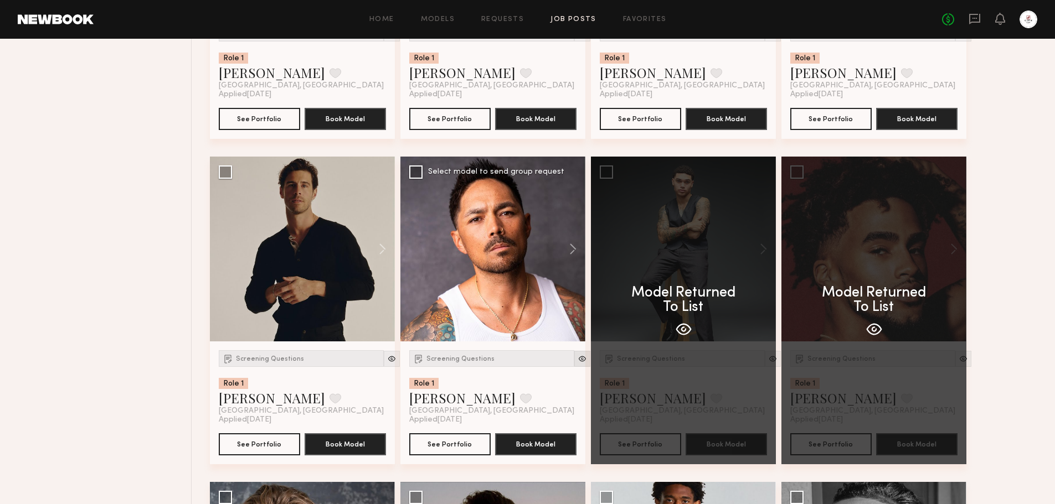
click at [578, 360] on img at bounding box center [582, 358] width 9 height 9
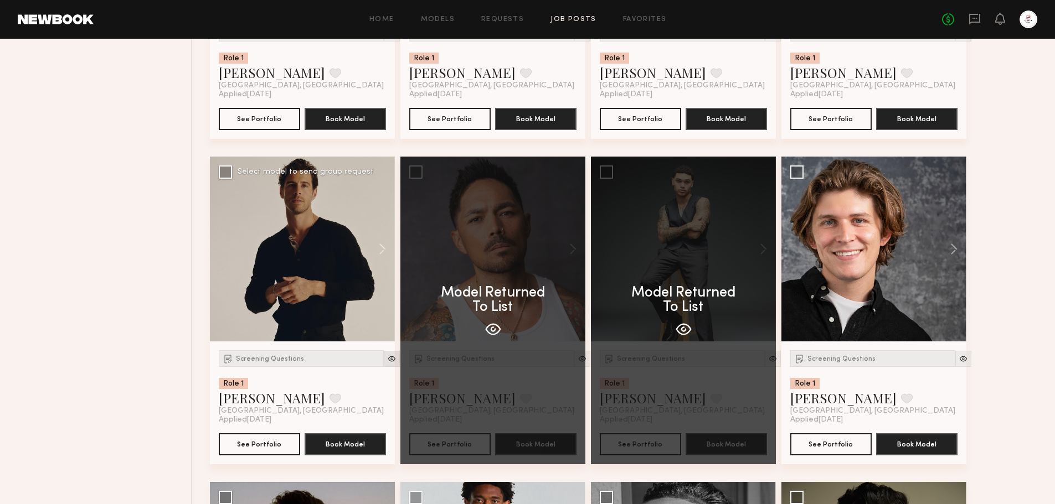
click at [387, 362] on img at bounding box center [391, 358] width 9 height 9
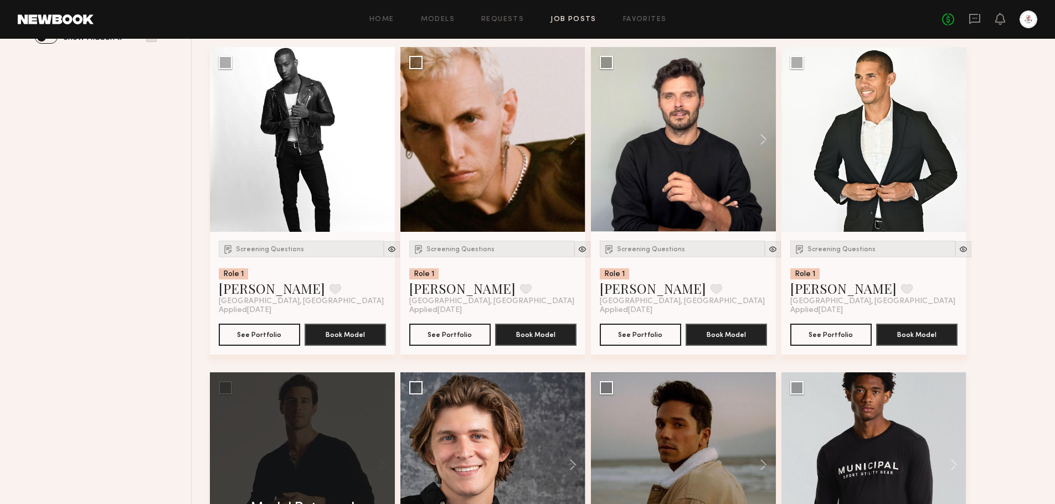
scroll to position [449, 0]
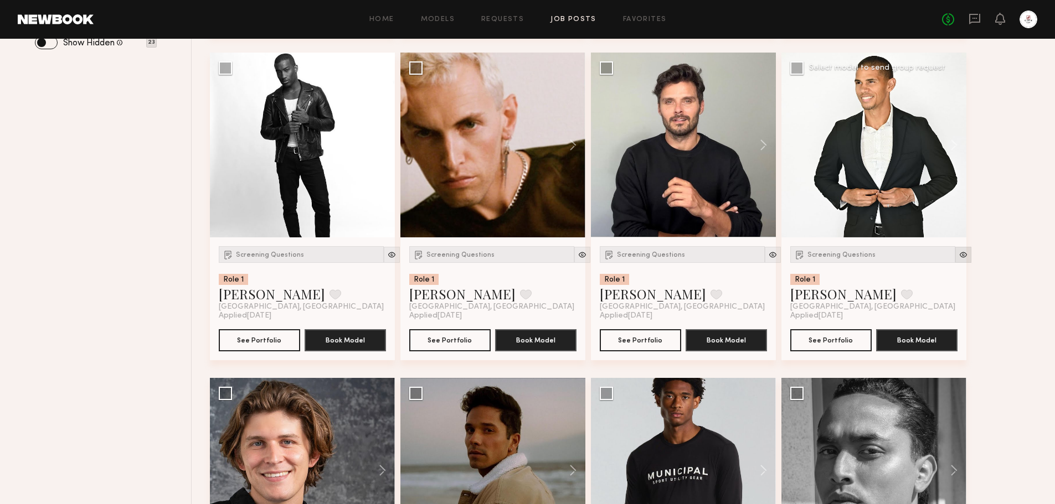
click at [955, 262] on div at bounding box center [963, 255] width 16 height 16
click at [942, 246] on div "Screening Questions Role 1 Shanti C. Favorite Los Angeles, CA Applied 09/18/202…" at bounding box center [873, 299] width 185 height 123
click at [427, 338] on button "See Portfolio" at bounding box center [449, 340] width 81 height 22
click at [574, 260] on div at bounding box center [582, 255] width 16 height 16
click at [578, 259] on img at bounding box center [582, 254] width 9 height 9
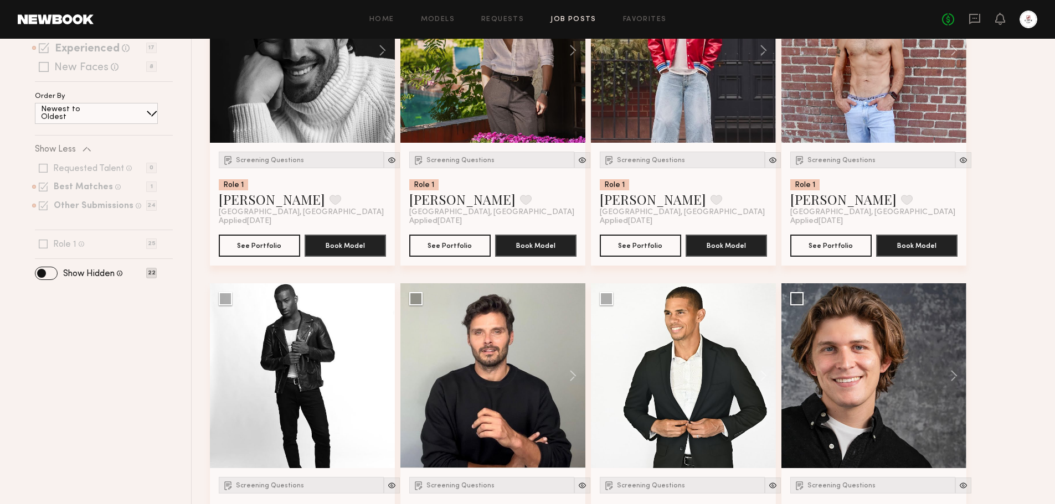
scroll to position [117, 0]
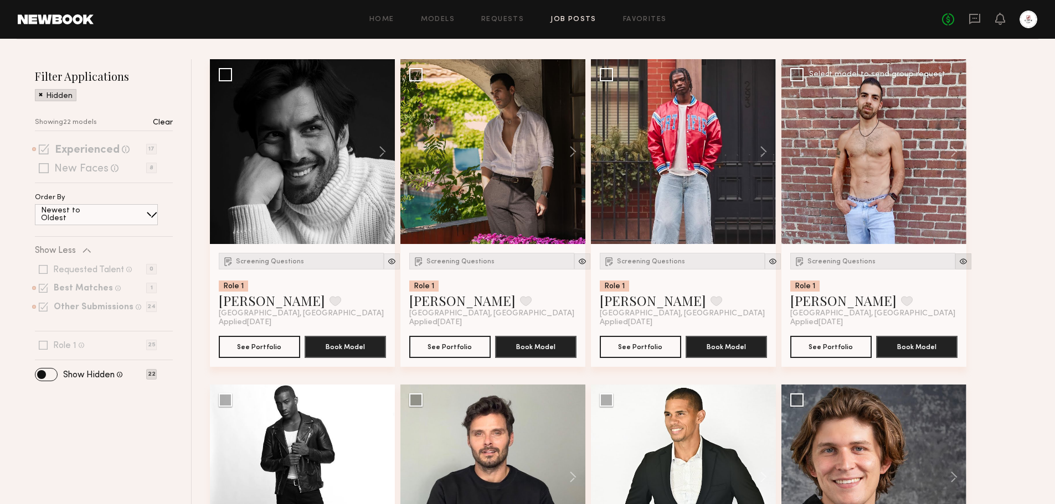
click at [958, 262] on img at bounding box center [962, 261] width 9 height 9
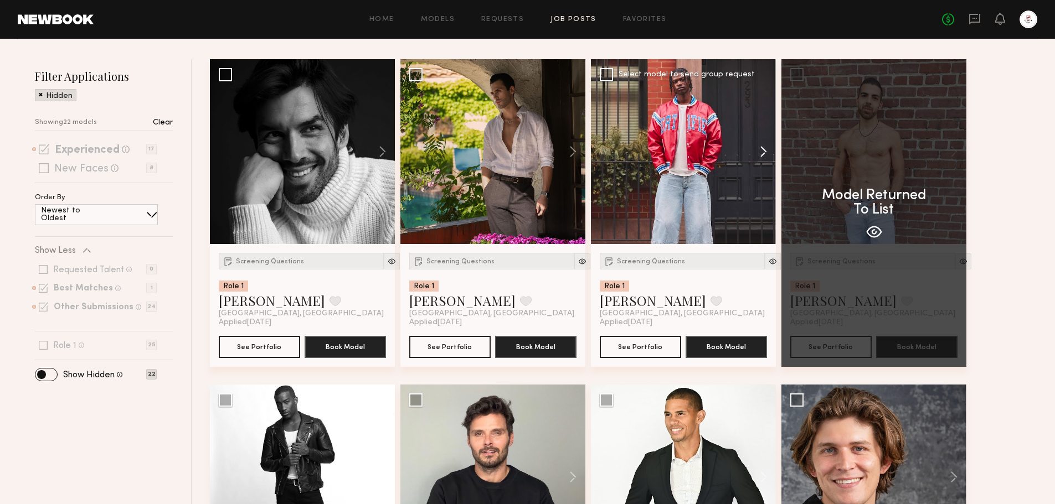
click at [764, 149] on button at bounding box center [757, 151] width 35 height 185
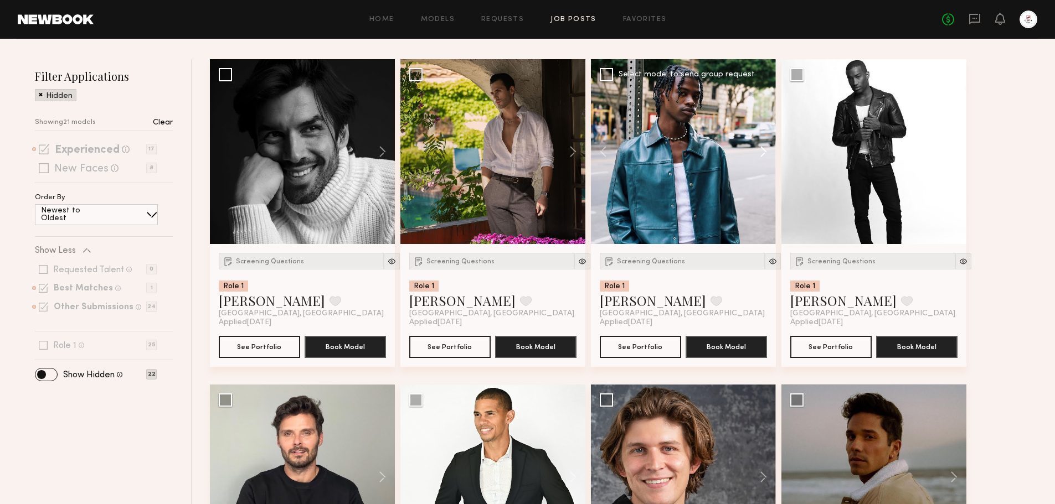
click at [764, 149] on button at bounding box center [757, 151] width 35 height 185
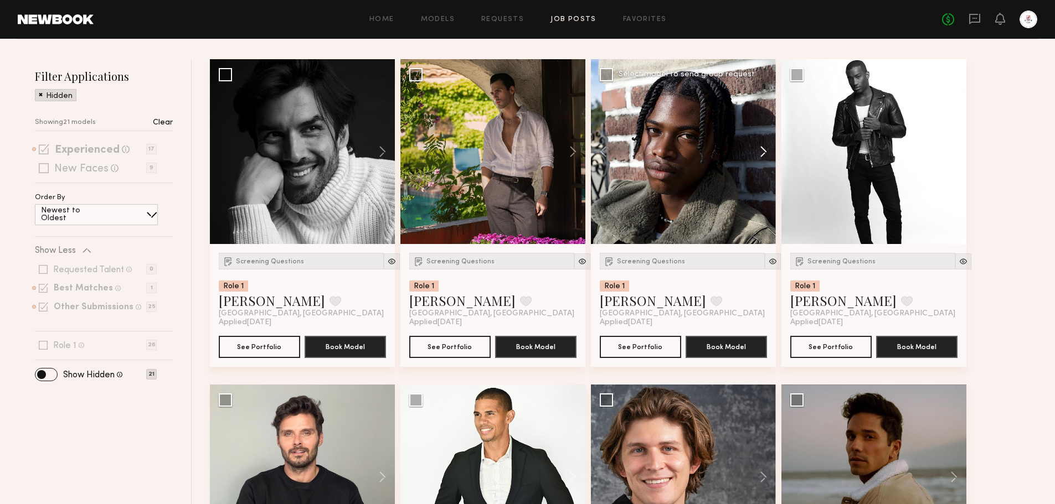
click at [764, 149] on button at bounding box center [757, 151] width 35 height 185
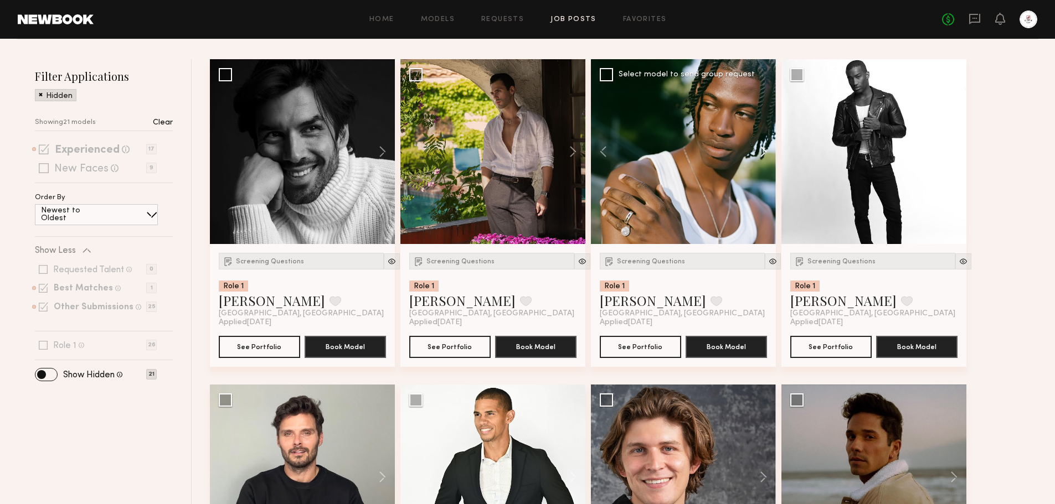
click at [764, 149] on button at bounding box center [757, 151] width 35 height 185
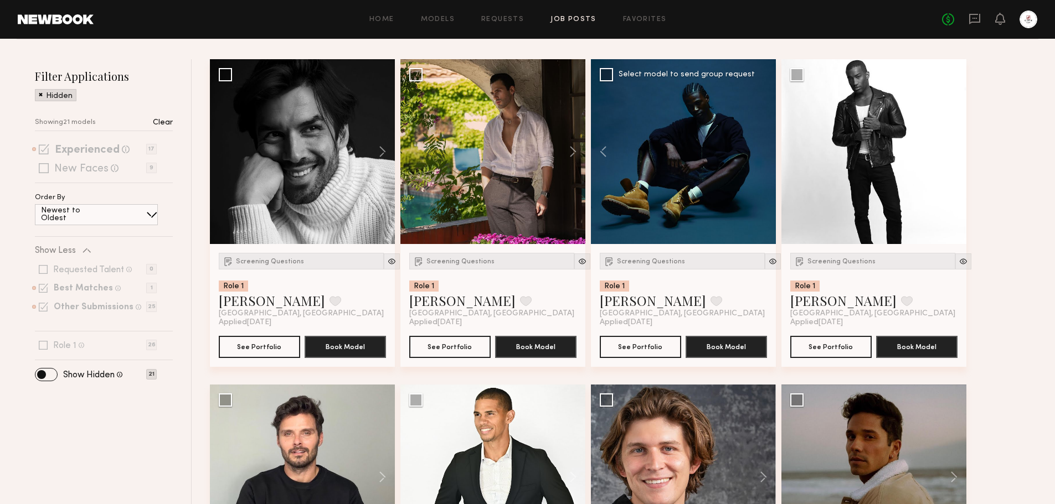
click at [764, 149] on div at bounding box center [683, 151] width 185 height 185
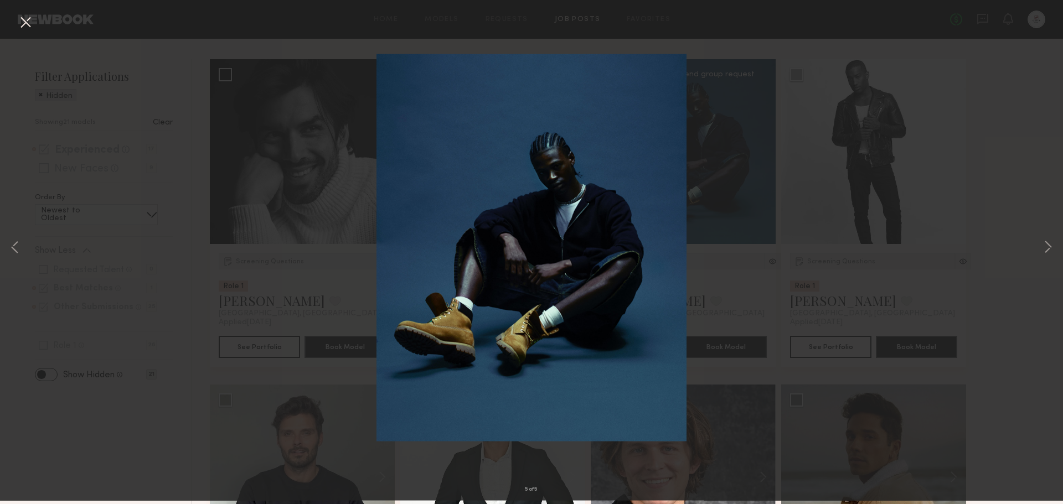
click at [29, 28] on button at bounding box center [26, 27] width 18 height 20
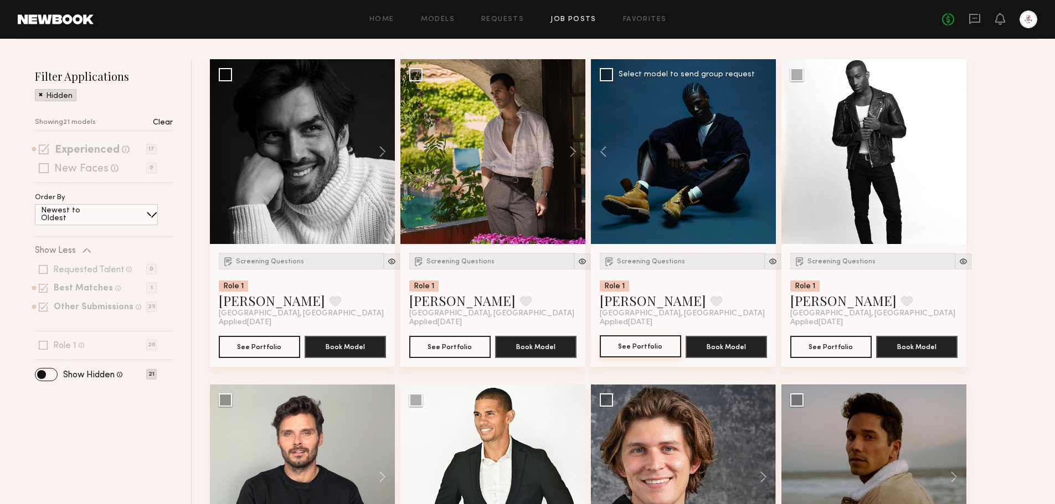
click at [617, 344] on button "See Portfolio" at bounding box center [640, 347] width 81 height 22
click at [958, 265] on img at bounding box center [962, 261] width 9 height 9
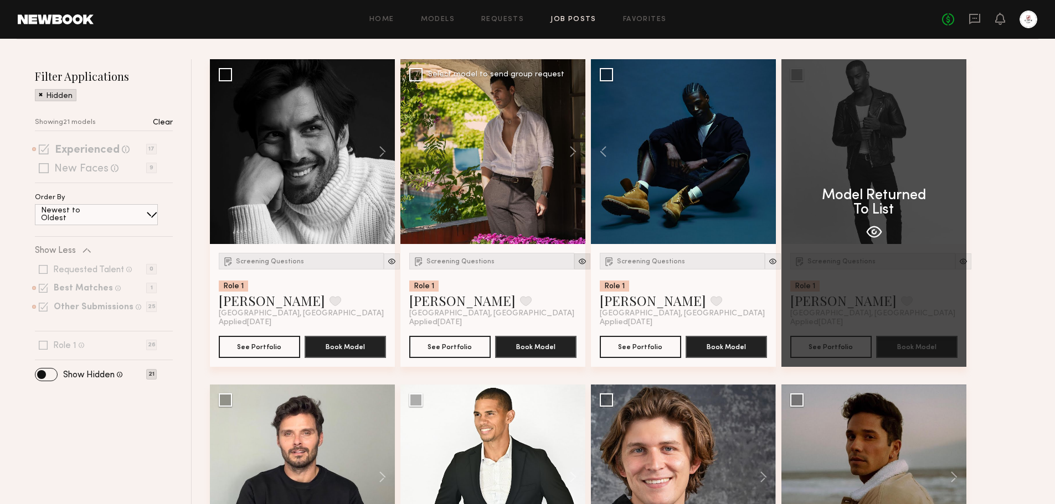
click at [574, 260] on div at bounding box center [582, 262] width 16 height 16
click at [578, 263] on img at bounding box center [582, 261] width 9 height 9
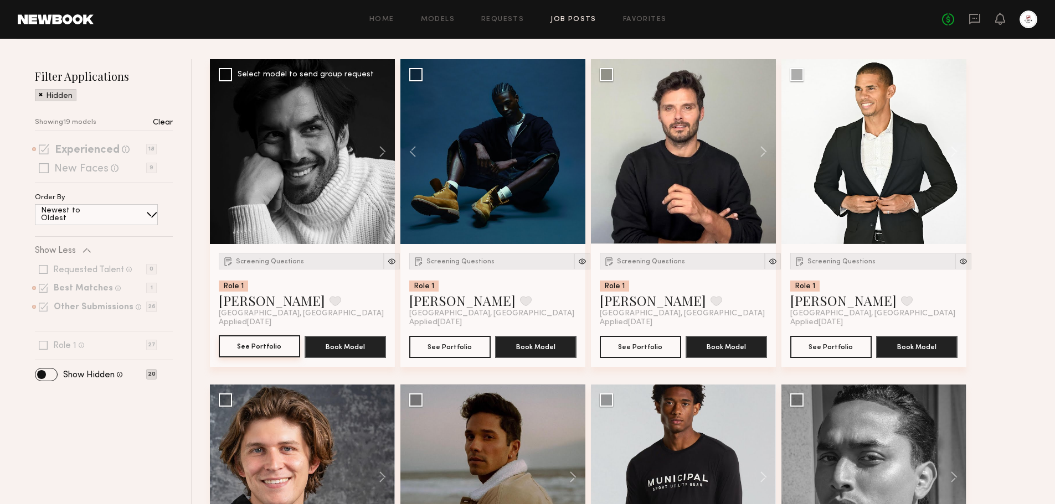
click at [281, 342] on button "See Portfolio" at bounding box center [259, 347] width 81 height 22
click at [387, 262] on img at bounding box center [391, 261] width 9 height 9
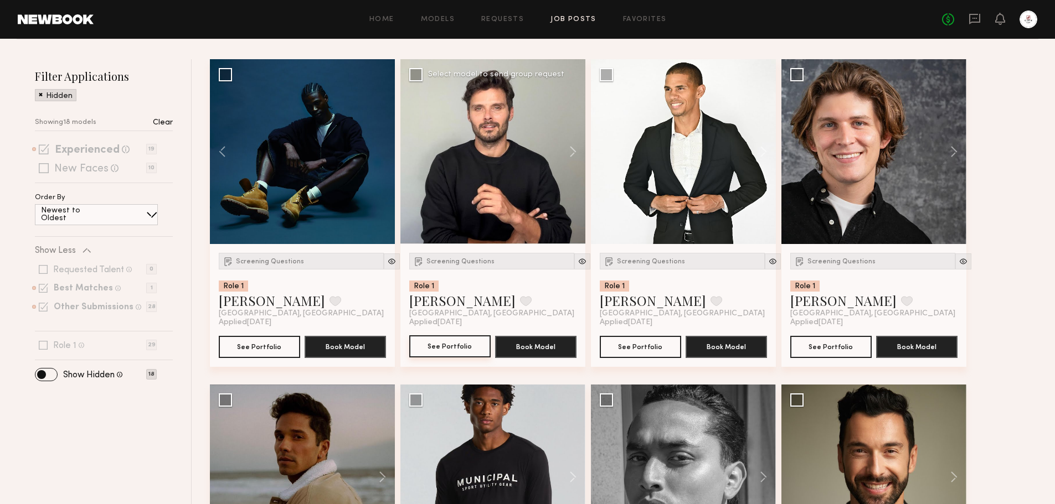
click at [434, 345] on button "See Portfolio" at bounding box center [449, 347] width 81 height 22
click at [440, 346] on button "See Portfolio" at bounding box center [449, 347] width 81 height 22
click at [578, 261] on img at bounding box center [582, 261] width 9 height 9
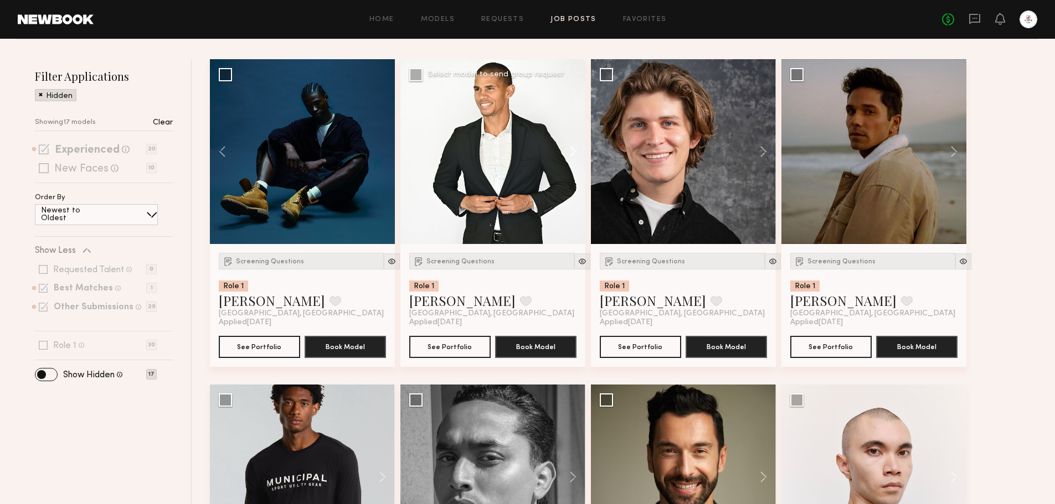
click at [575, 155] on button at bounding box center [567, 151] width 35 height 185
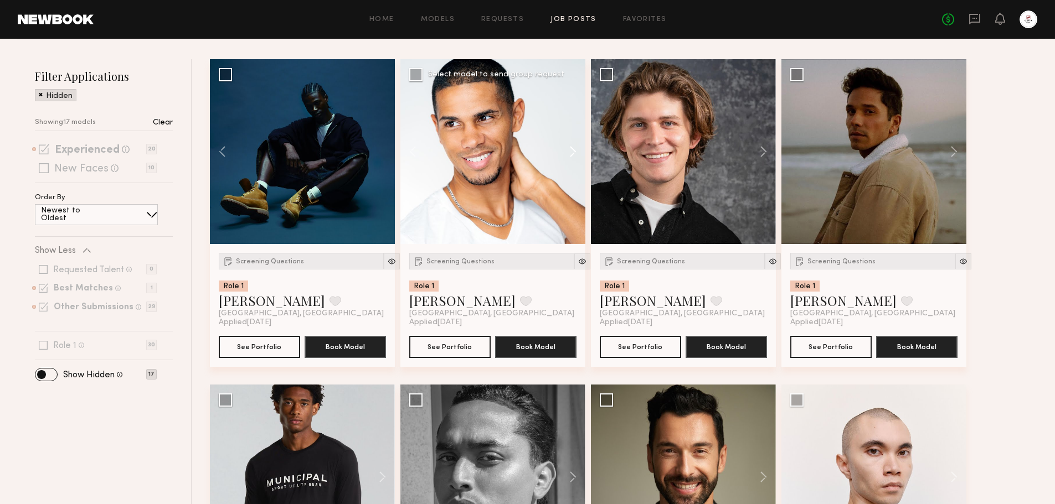
click at [573, 150] on button at bounding box center [567, 151] width 35 height 185
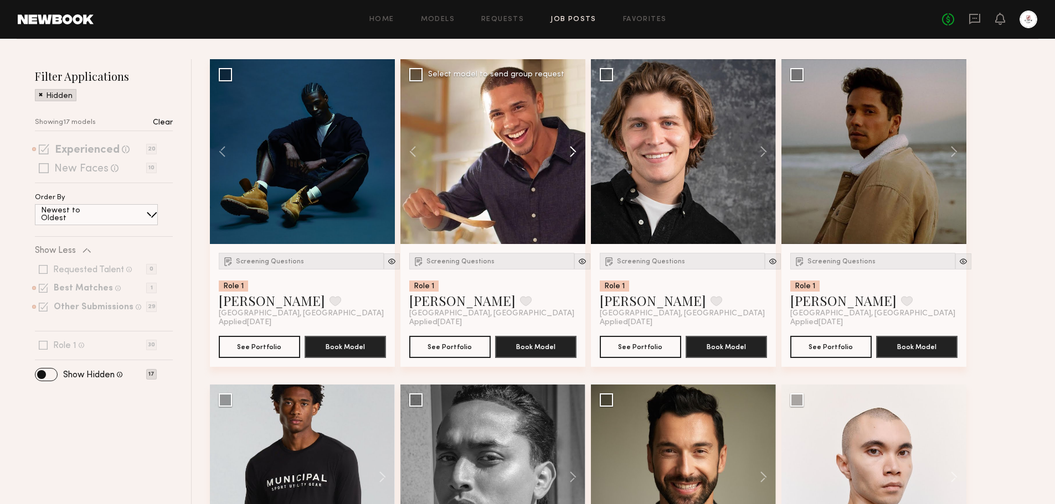
click at [573, 150] on button at bounding box center [567, 151] width 35 height 185
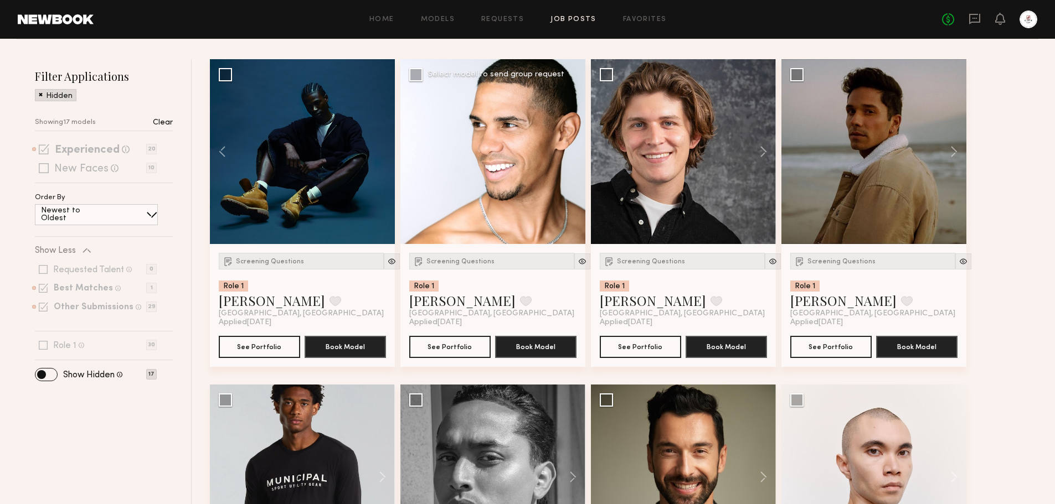
click at [573, 150] on div at bounding box center [492, 151] width 185 height 185
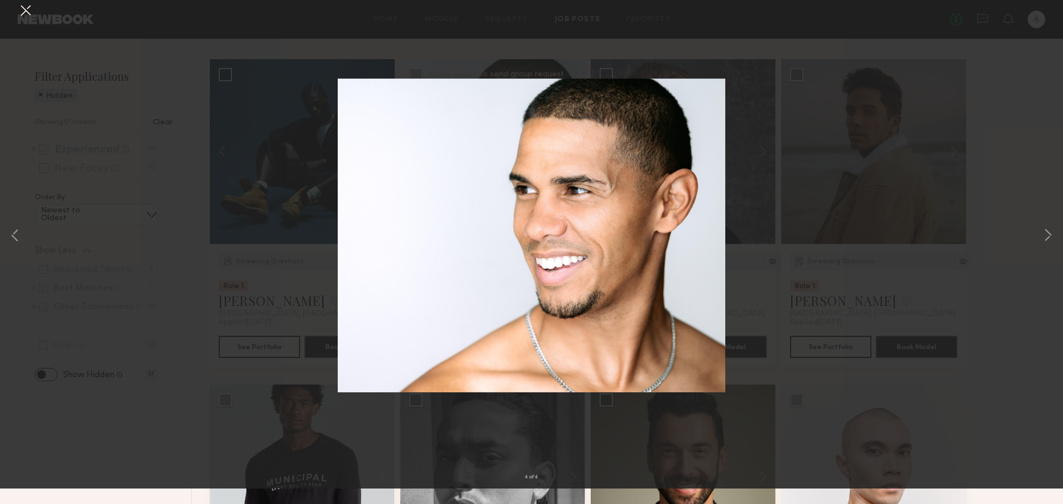
click at [26, 29] on button at bounding box center [26, 27] width 18 height 20
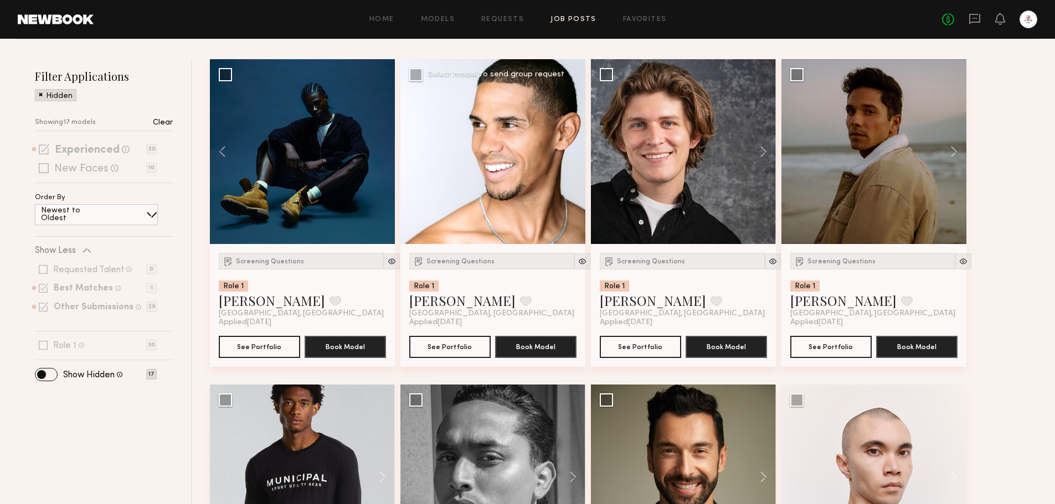
click at [572, 142] on div at bounding box center [492, 151] width 185 height 185
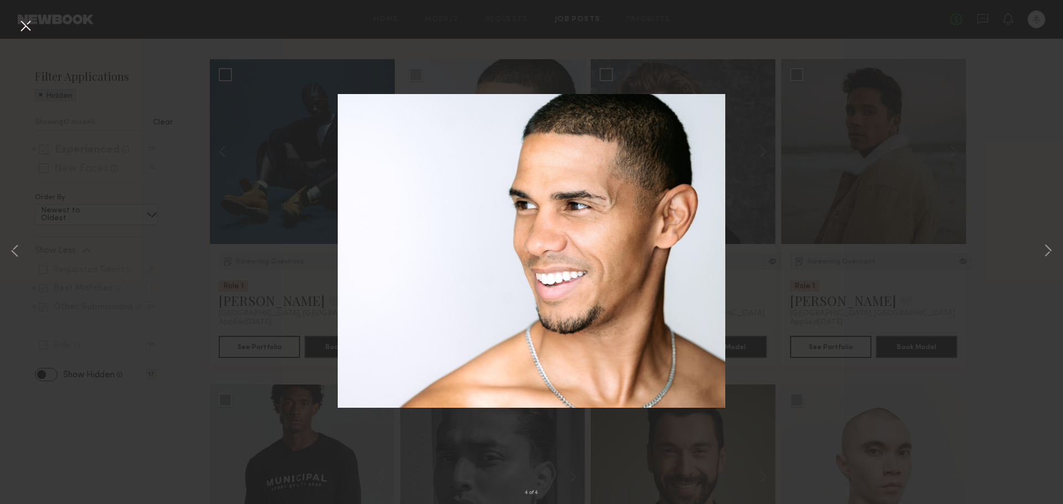
click at [21, 30] on button at bounding box center [26, 27] width 18 height 20
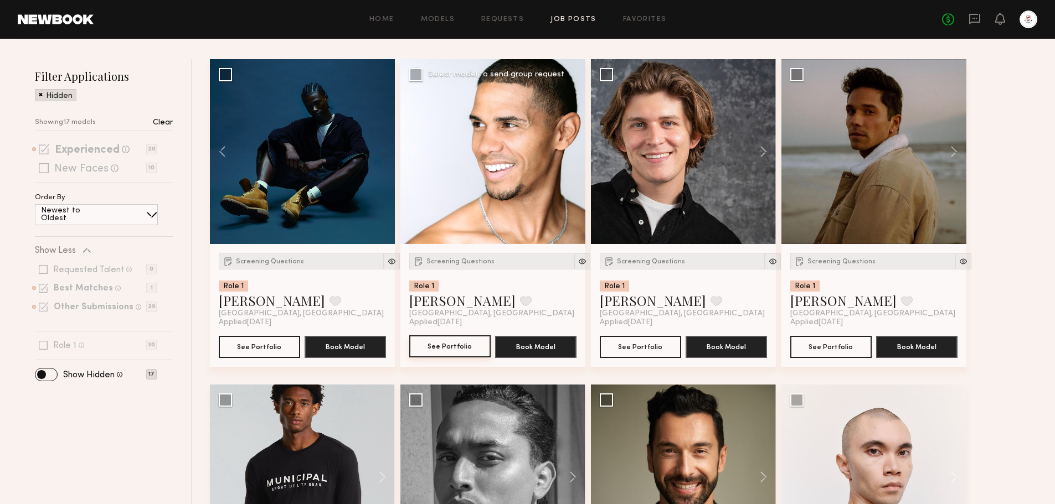
click at [449, 347] on button "See Portfolio" at bounding box center [449, 347] width 81 height 22
click at [574, 267] on div at bounding box center [582, 262] width 16 height 16
click at [578, 264] on img at bounding box center [582, 261] width 9 height 9
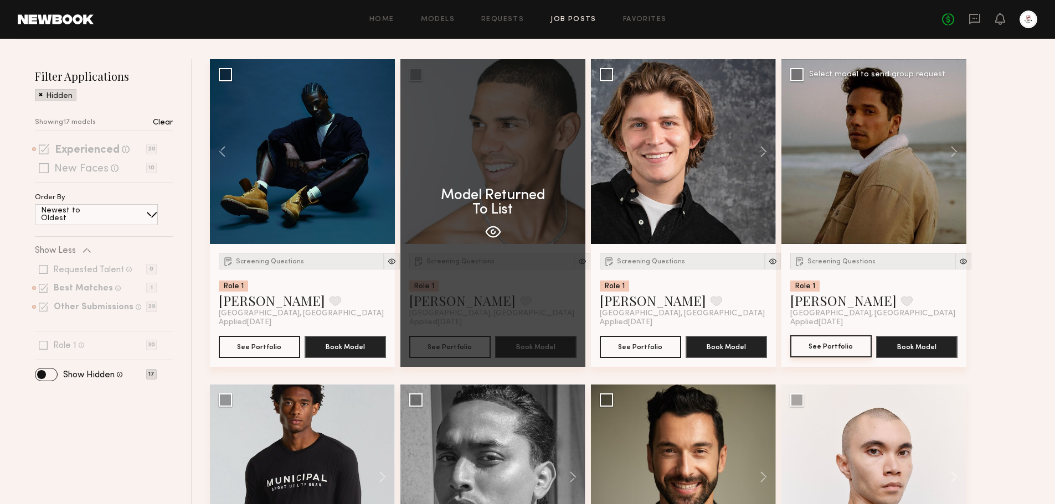
click at [844, 346] on button "See Portfolio" at bounding box center [830, 347] width 81 height 22
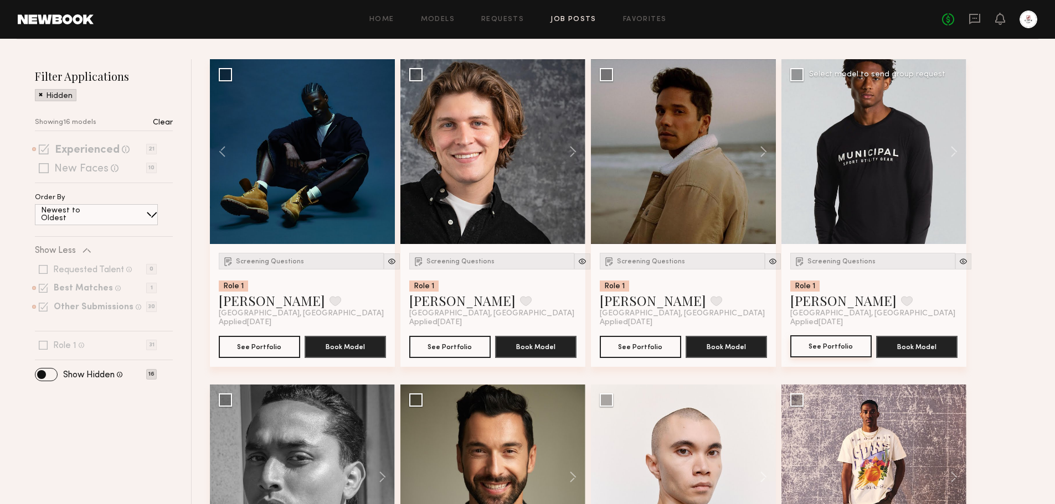
click at [845, 349] on button "See Portfolio" at bounding box center [830, 347] width 81 height 22
click at [950, 142] on button at bounding box center [948, 151] width 35 height 185
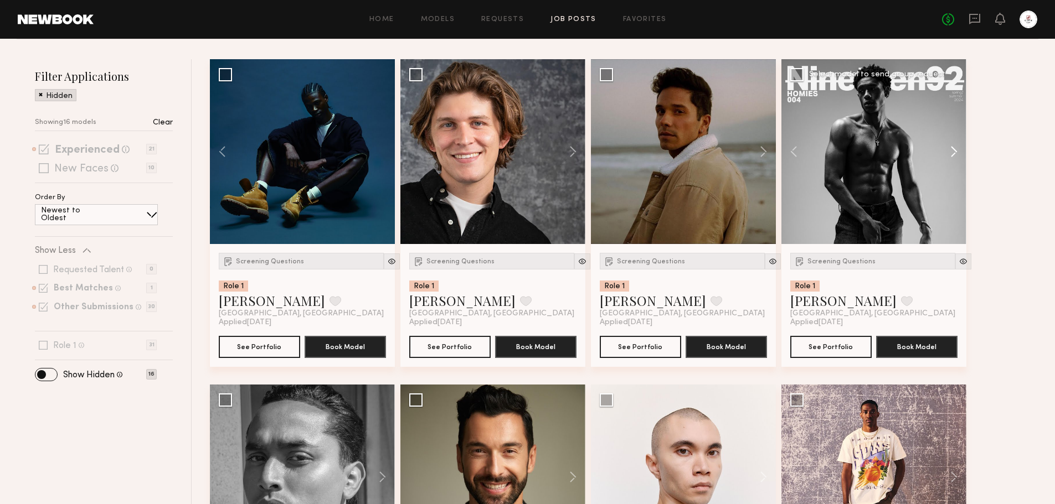
click at [950, 142] on button at bounding box center [948, 151] width 35 height 185
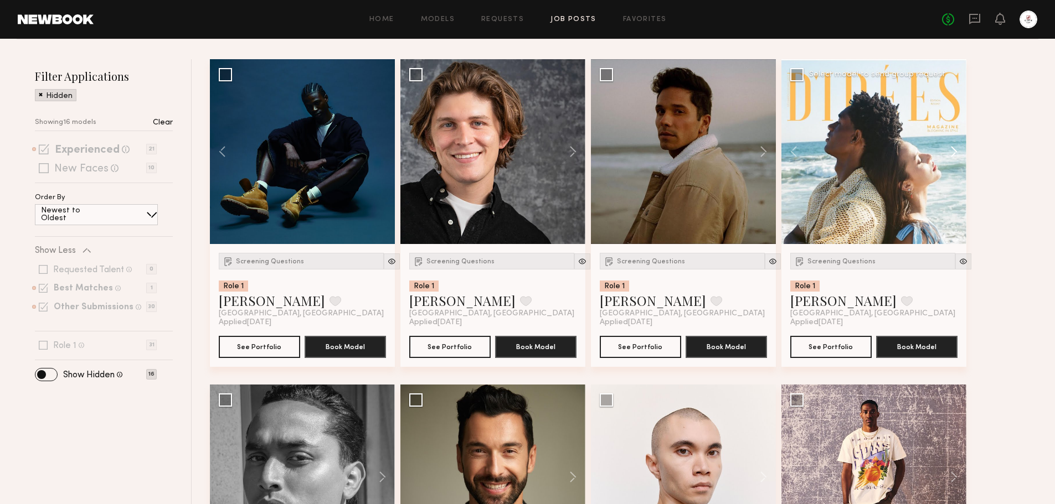
click at [955, 146] on button at bounding box center [948, 151] width 35 height 185
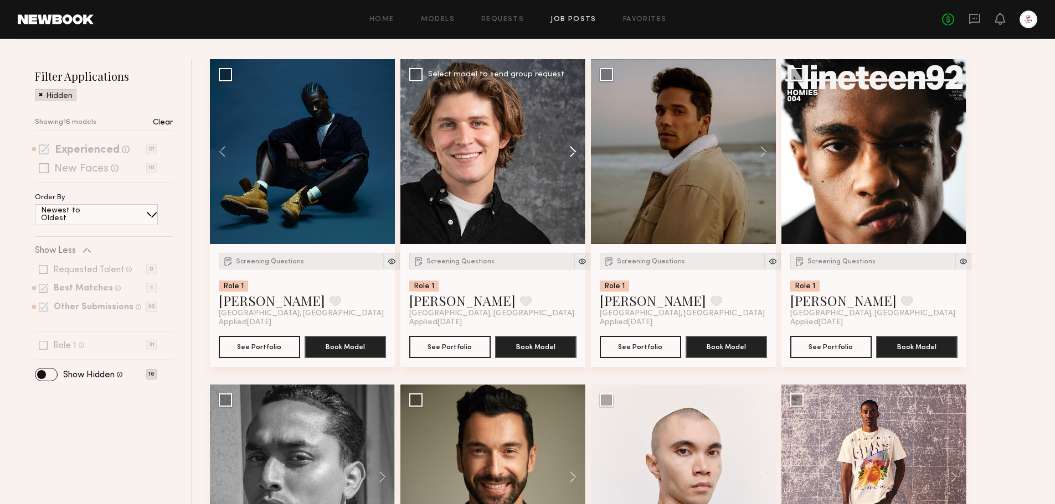
click at [576, 151] on button at bounding box center [567, 151] width 35 height 185
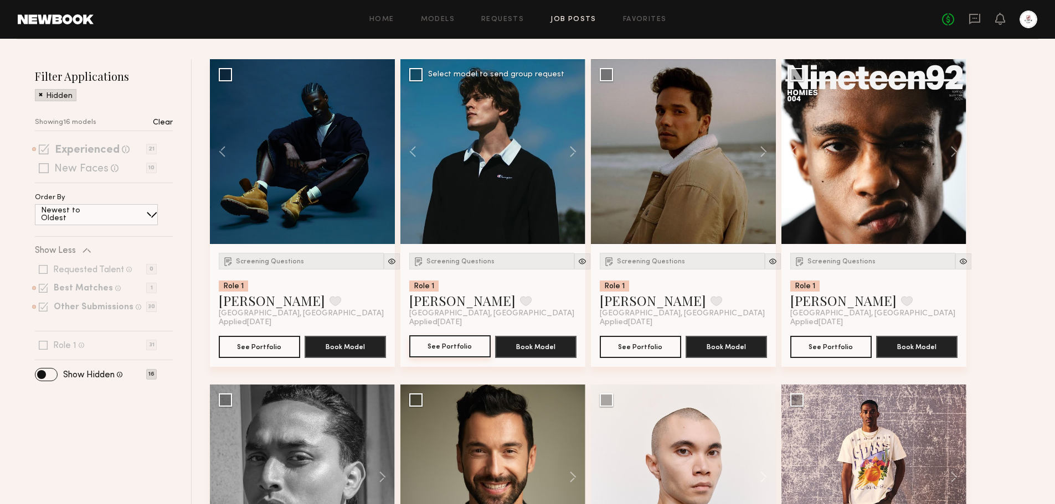
click at [468, 345] on button "See Portfolio" at bounding box center [449, 347] width 81 height 22
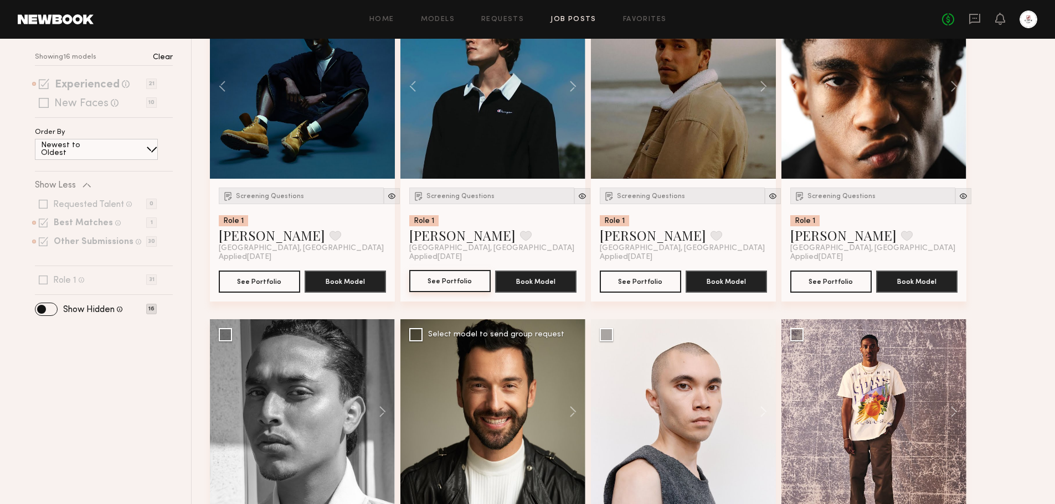
scroll to position [394, 0]
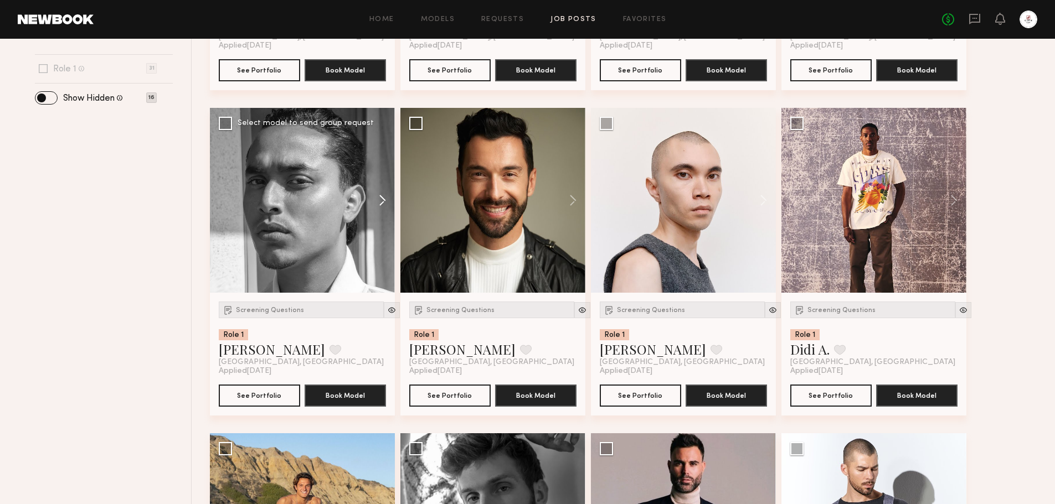
click at [383, 199] on button at bounding box center [376, 200] width 35 height 185
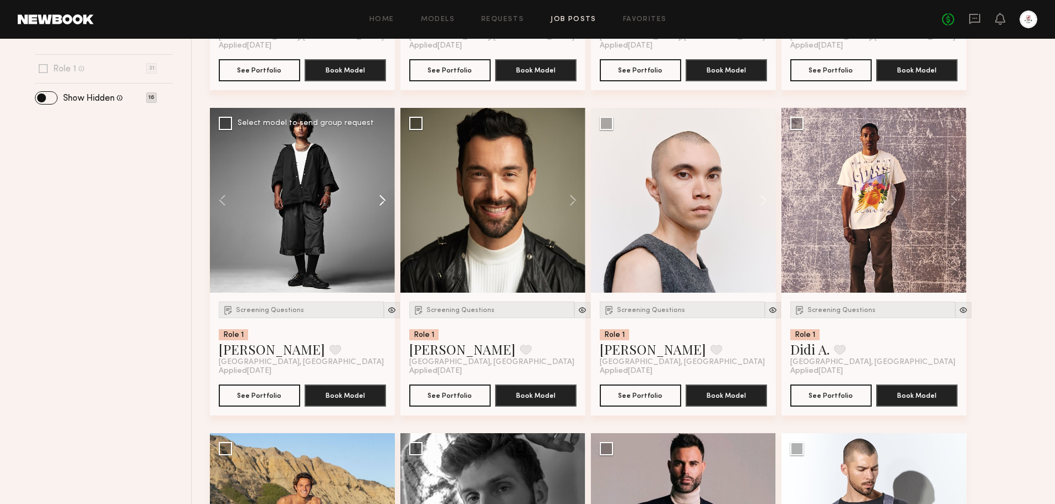
click at [383, 199] on button at bounding box center [376, 200] width 35 height 185
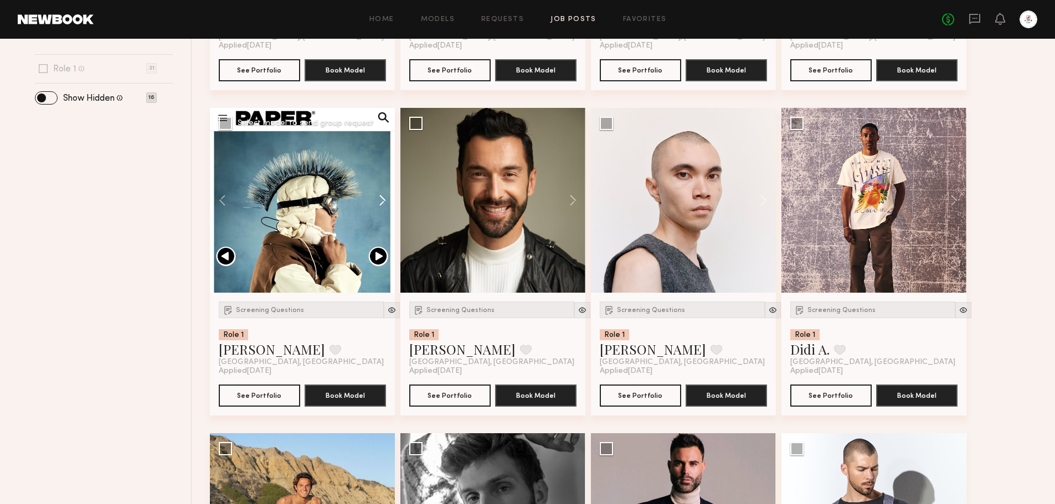
click at [383, 199] on button at bounding box center [376, 200] width 35 height 185
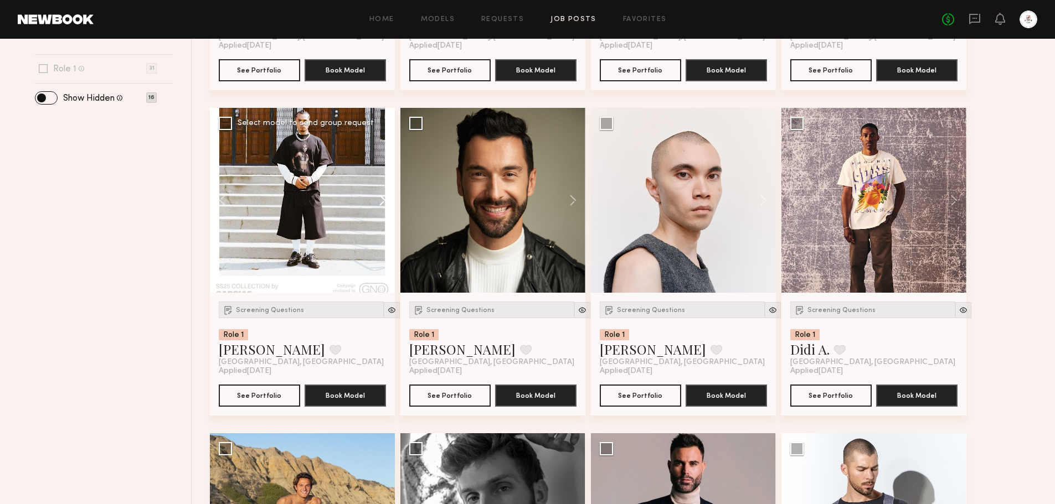
click at [383, 199] on button at bounding box center [376, 200] width 35 height 185
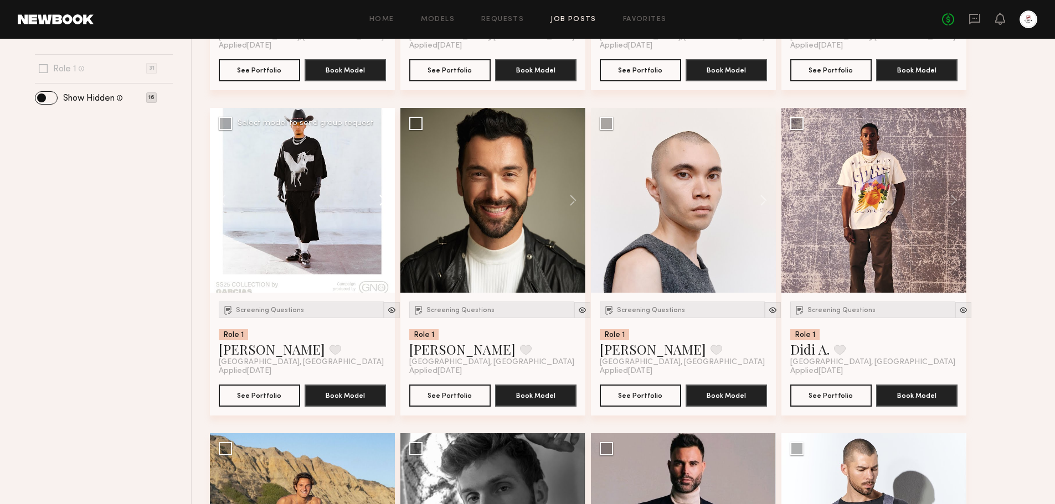
click at [375, 202] on button at bounding box center [376, 200] width 35 height 185
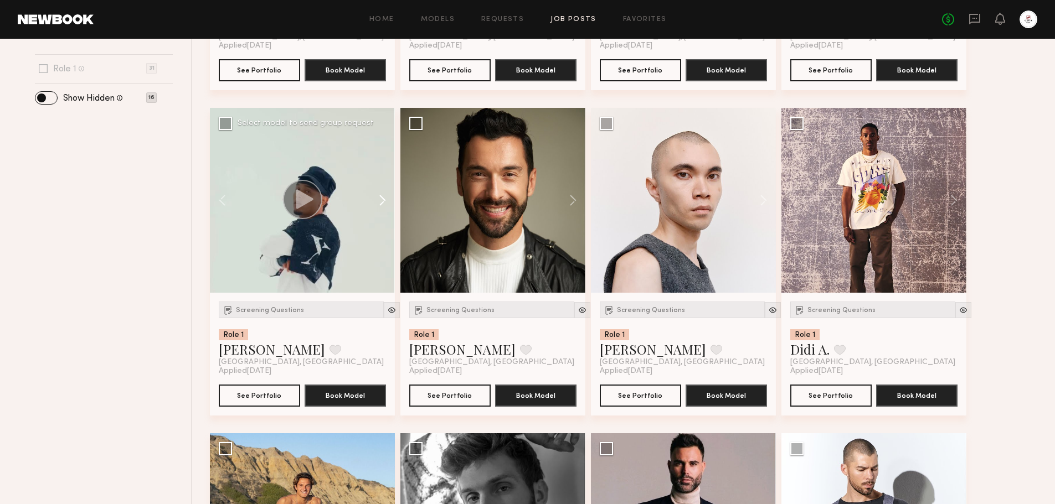
click at [375, 202] on button at bounding box center [376, 200] width 35 height 185
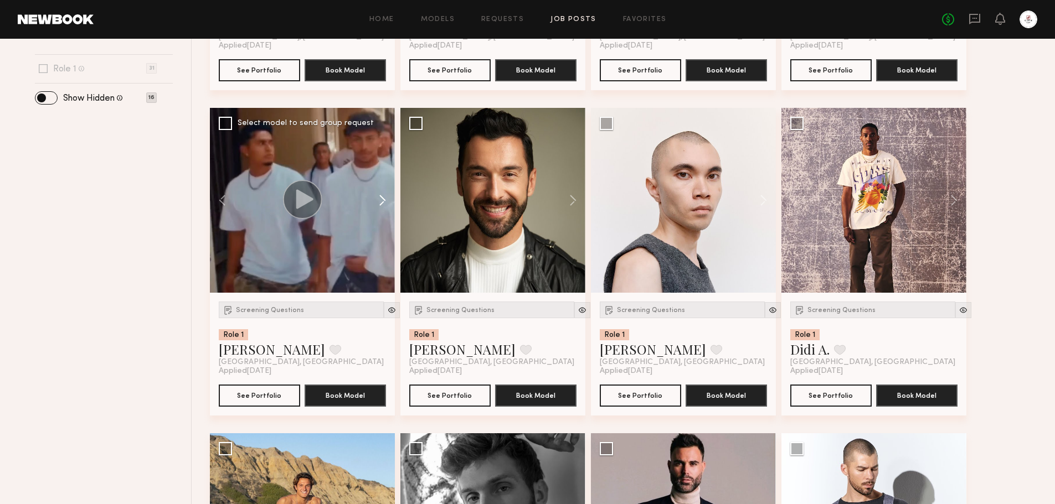
click at [375, 202] on button at bounding box center [376, 200] width 35 height 185
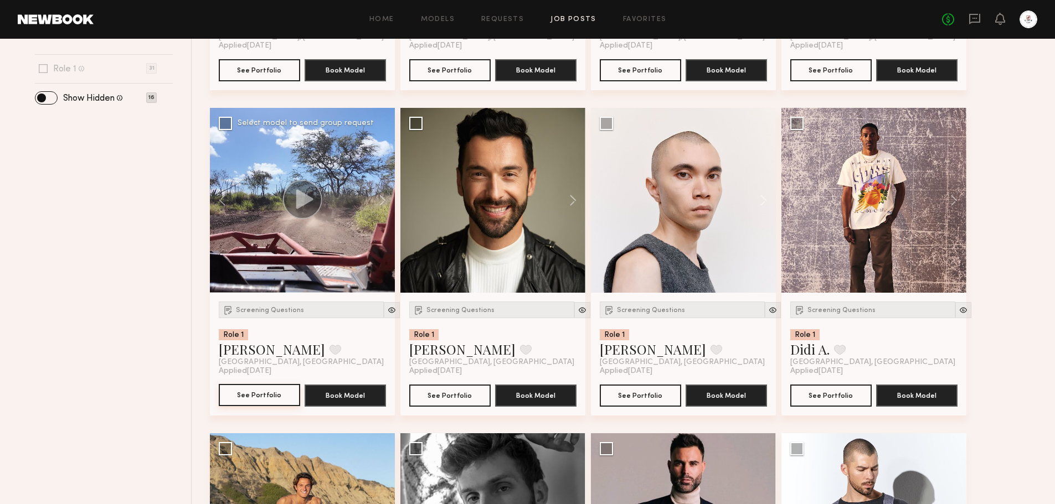
click at [274, 395] on button "See Portfolio" at bounding box center [259, 395] width 81 height 22
click at [570, 199] on button at bounding box center [567, 200] width 35 height 185
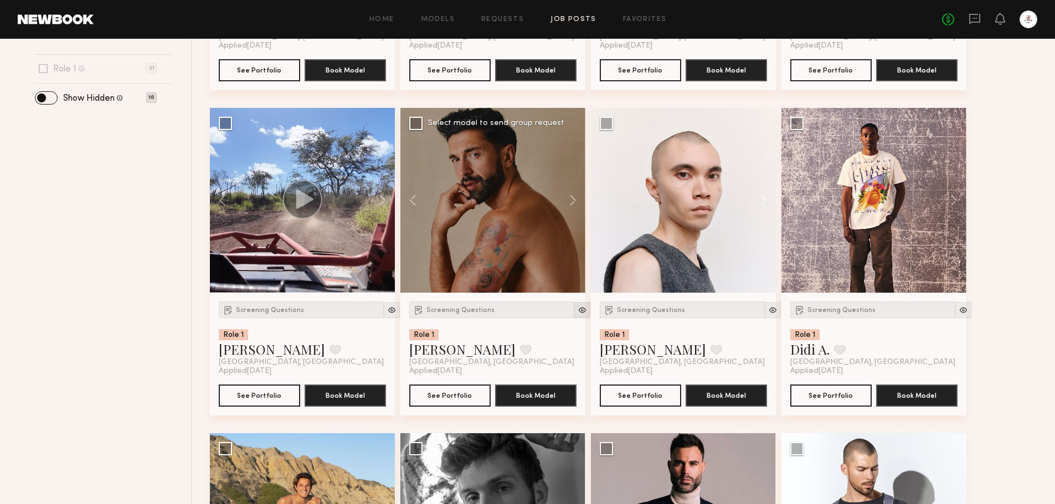
click at [574, 303] on div at bounding box center [582, 310] width 16 height 16
click at [578, 311] on img at bounding box center [582, 310] width 9 height 9
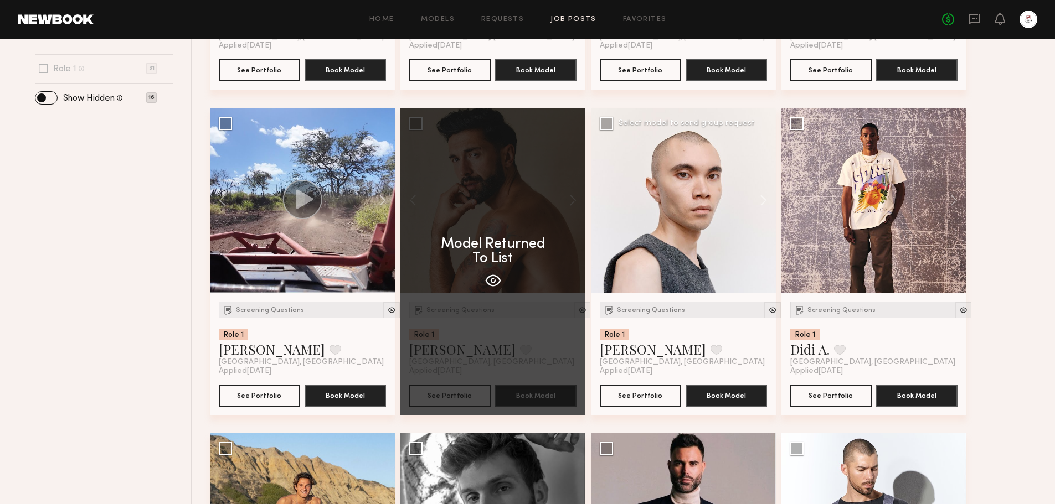
click at [769, 312] on div "Screening Questions Role 1 Dillan D. Favorite Fullerton, CA Applied 09/16/2025 …" at bounding box center [683, 354] width 185 height 123
click at [768, 312] on img at bounding box center [772, 310] width 9 height 9
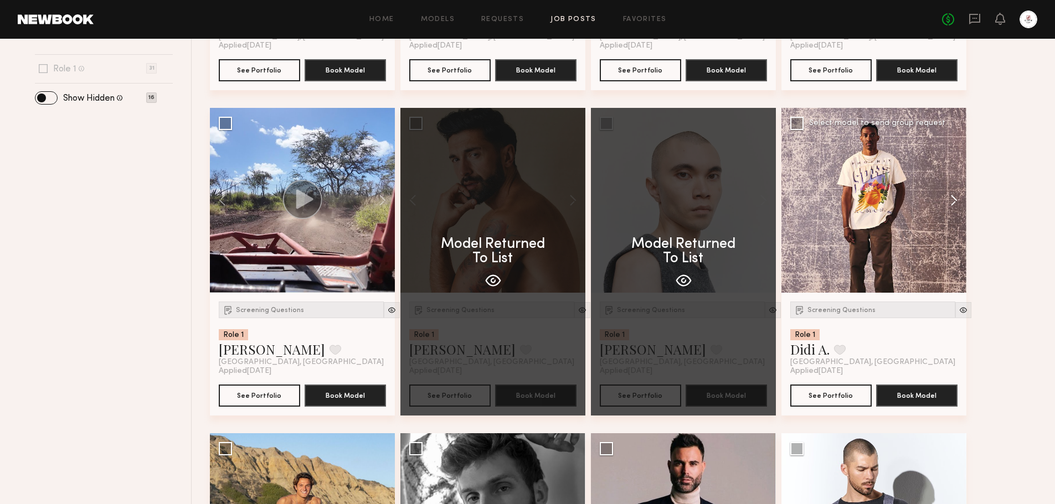
click at [958, 197] on div "Screening Questions Role 1 Tyler R. Favorite Los Angeles, CA Applied 09/21/2025…" at bounding box center [627, 270] width 834 height 977
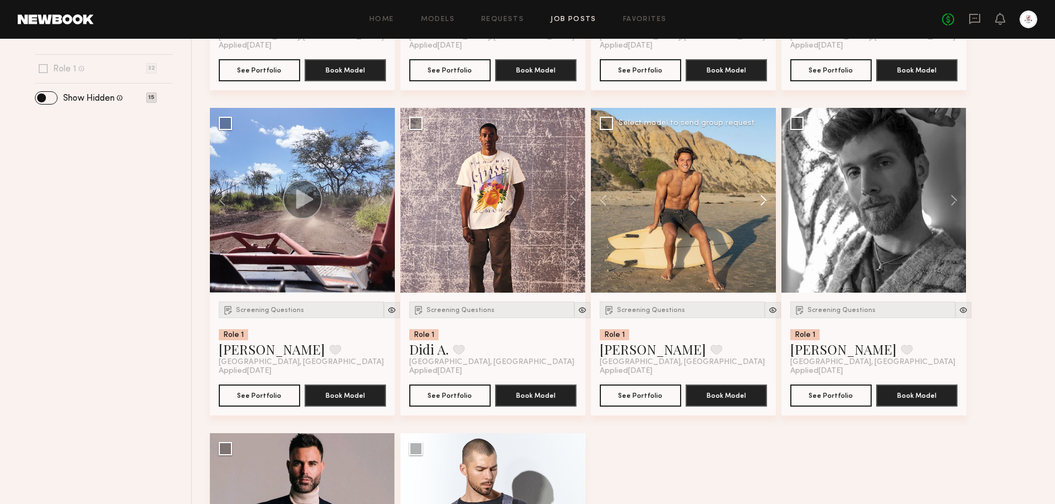
click at [762, 202] on button at bounding box center [757, 200] width 35 height 185
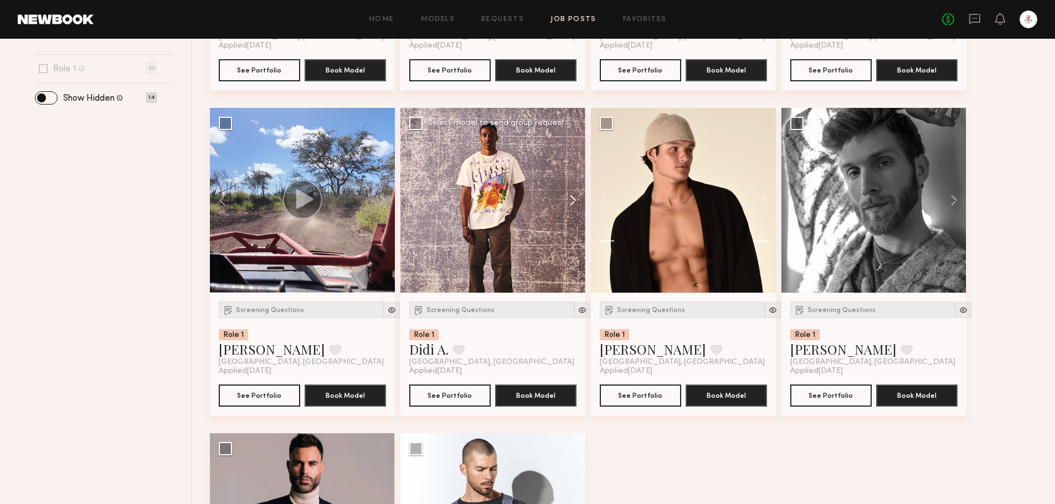
click at [572, 200] on button at bounding box center [567, 200] width 35 height 185
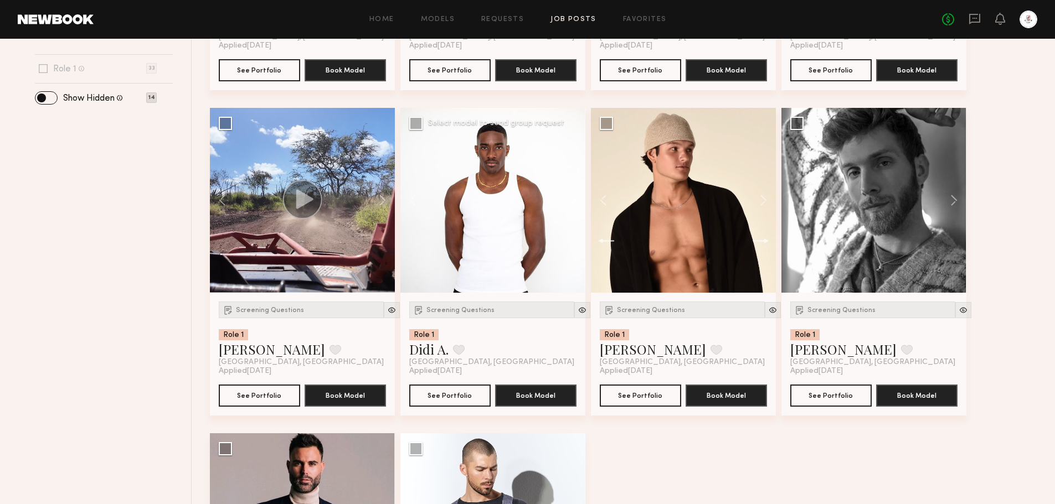
click at [572, 200] on button at bounding box center [567, 200] width 35 height 185
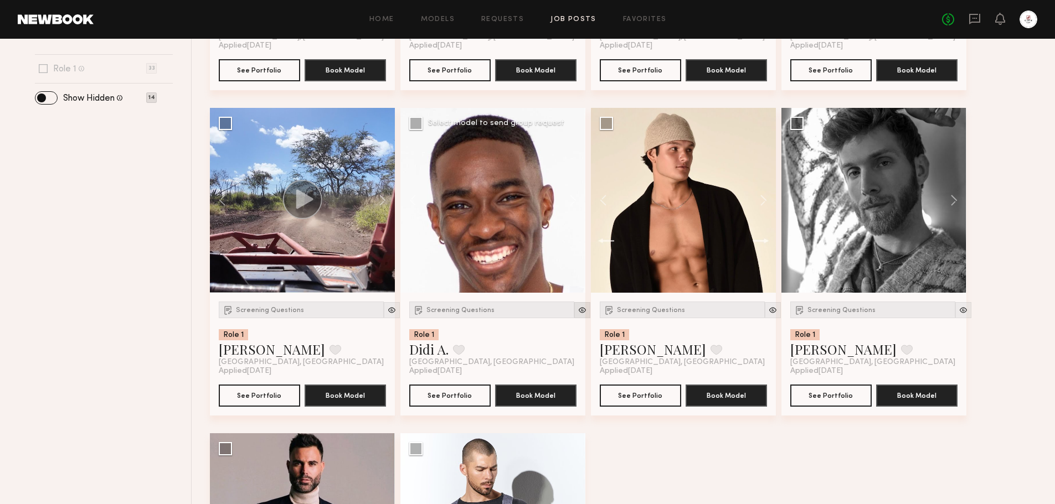
click at [578, 313] on img at bounding box center [582, 310] width 9 height 9
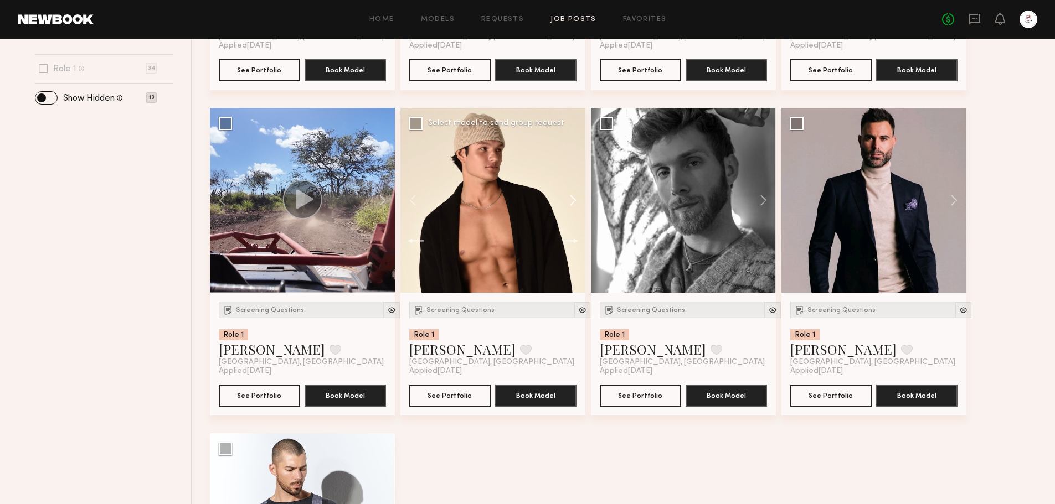
click at [575, 202] on button at bounding box center [567, 200] width 35 height 185
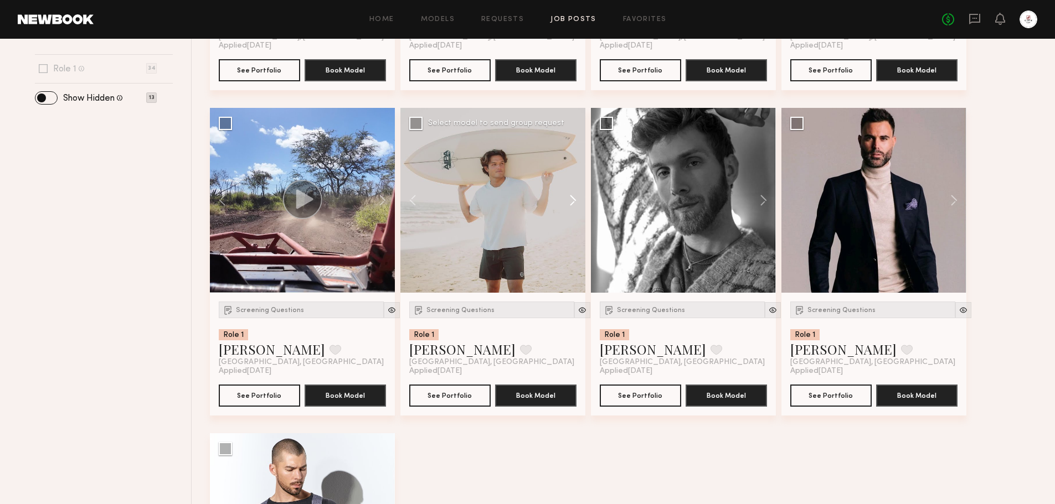
click at [575, 202] on button at bounding box center [567, 200] width 35 height 185
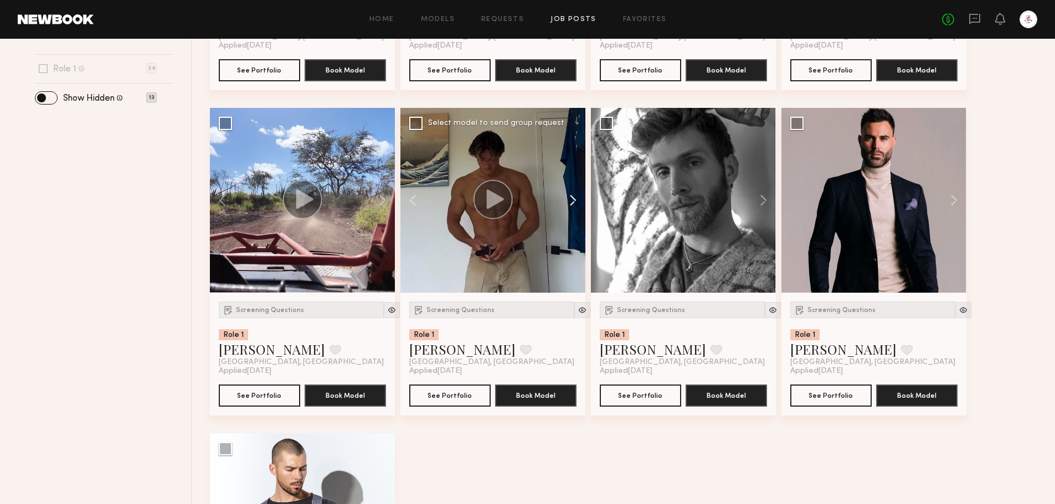
click at [575, 202] on button at bounding box center [567, 200] width 35 height 185
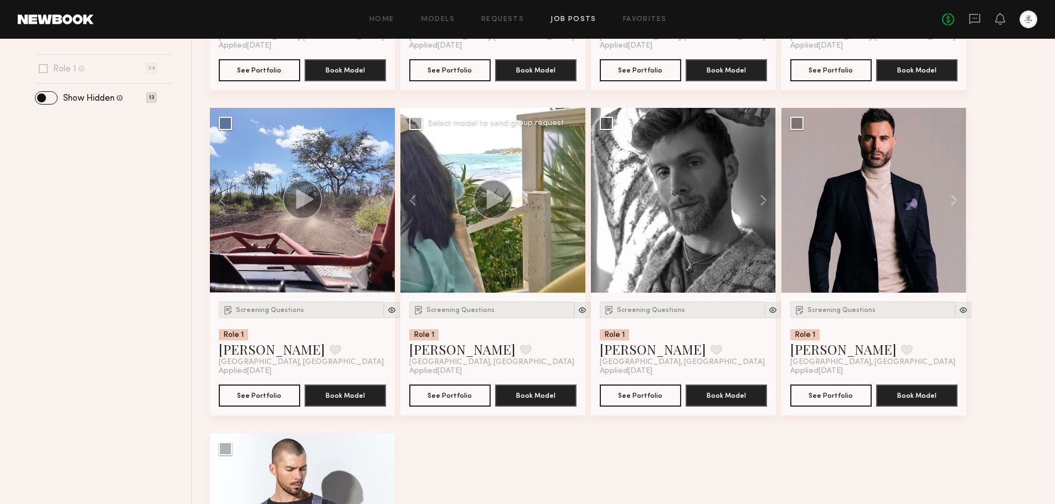
click at [575, 202] on div at bounding box center [492, 200] width 185 height 185
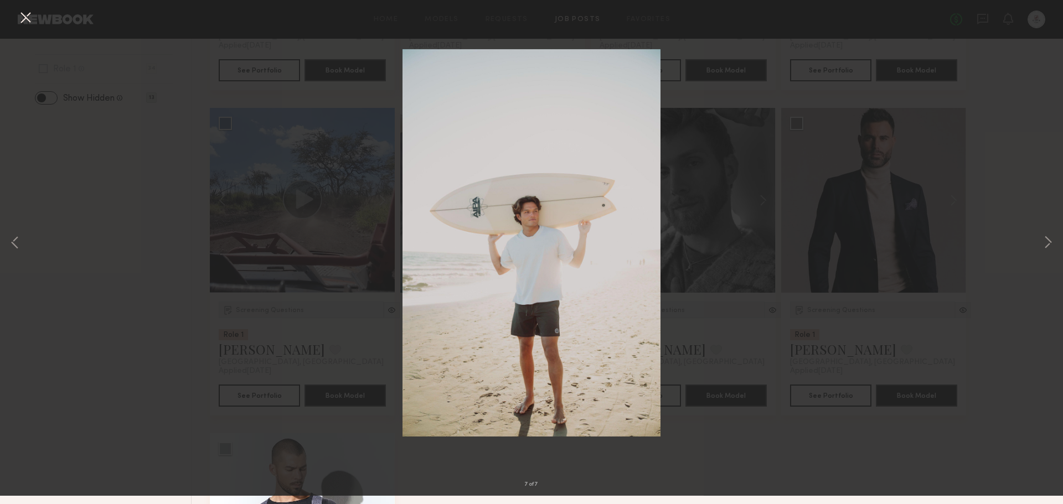
click at [23, 24] on button at bounding box center [26, 27] width 18 height 20
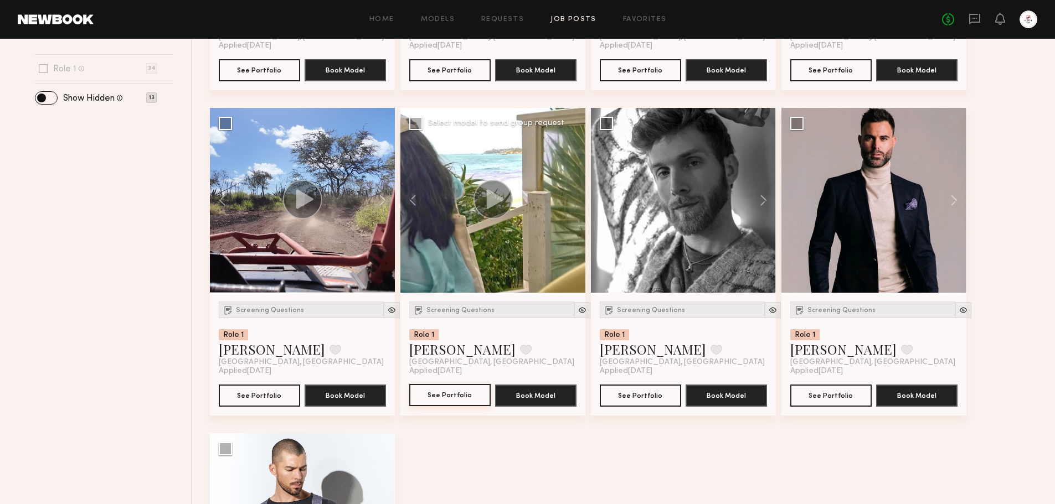
click at [455, 398] on button "See Portfolio" at bounding box center [449, 395] width 81 height 22
click at [760, 193] on button at bounding box center [757, 200] width 35 height 185
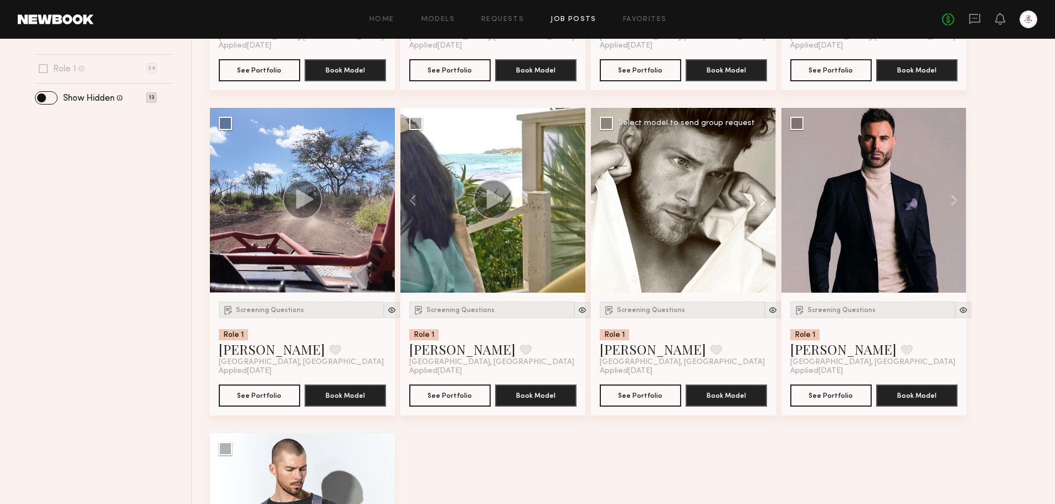
click at [760, 193] on button at bounding box center [757, 200] width 35 height 185
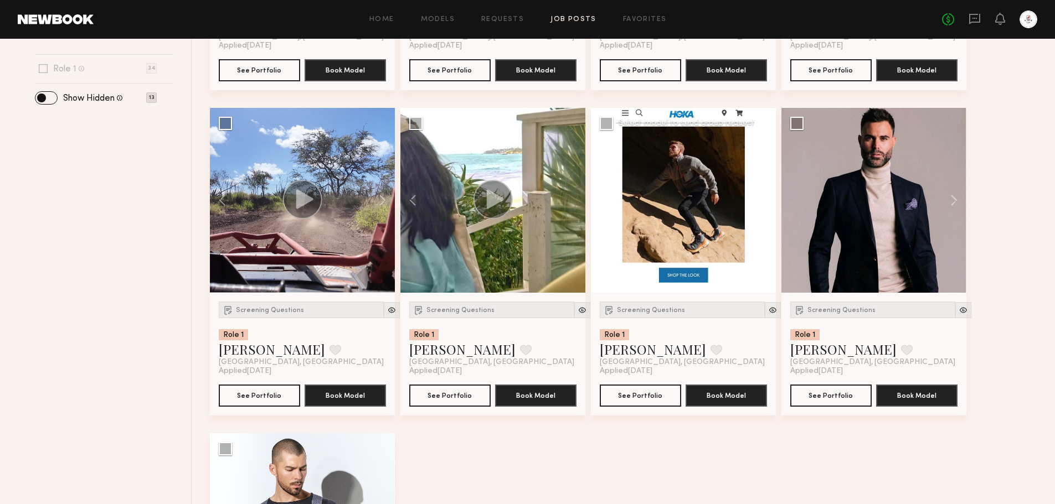
click at [760, 193] on button at bounding box center [757, 200] width 35 height 185
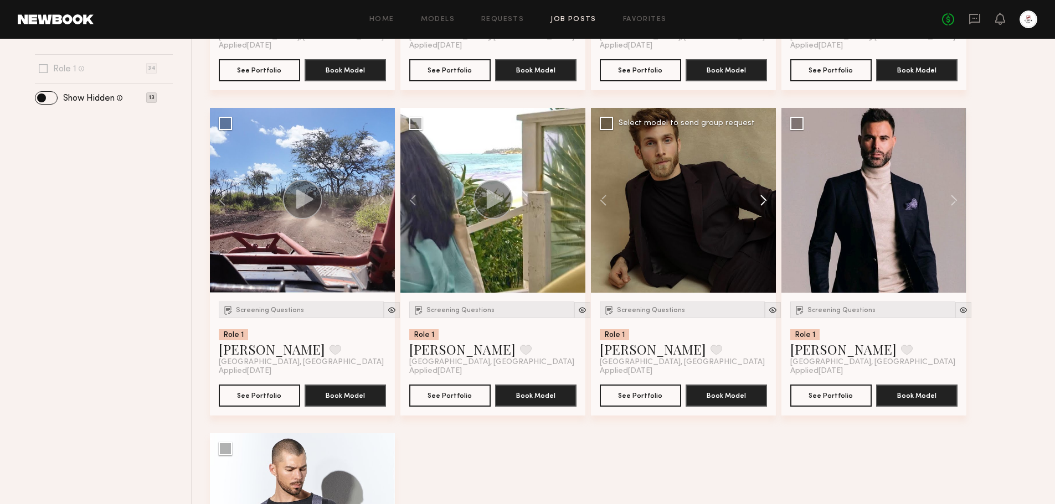
click at [760, 194] on button at bounding box center [757, 200] width 35 height 185
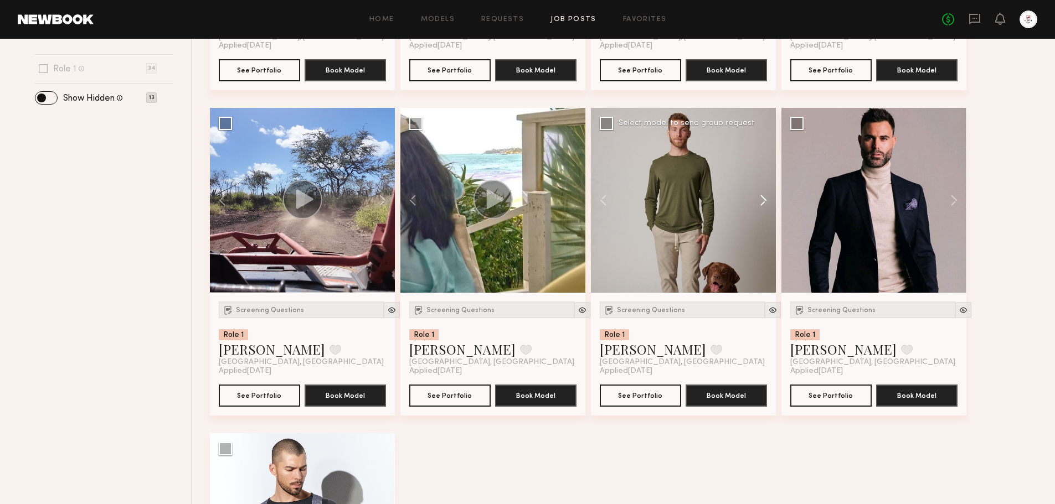
click at [760, 195] on button at bounding box center [757, 200] width 35 height 185
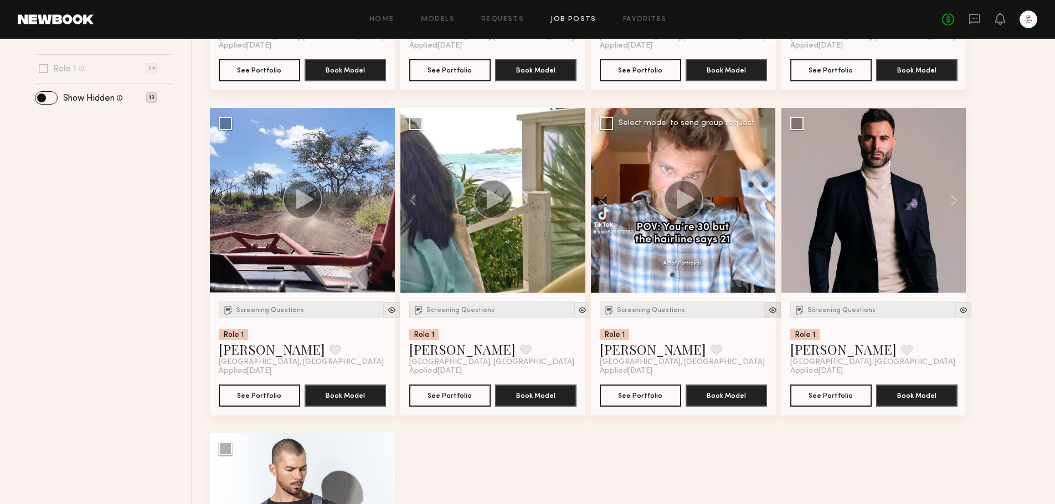
click at [768, 310] on img at bounding box center [772, 310] width 9 height 9
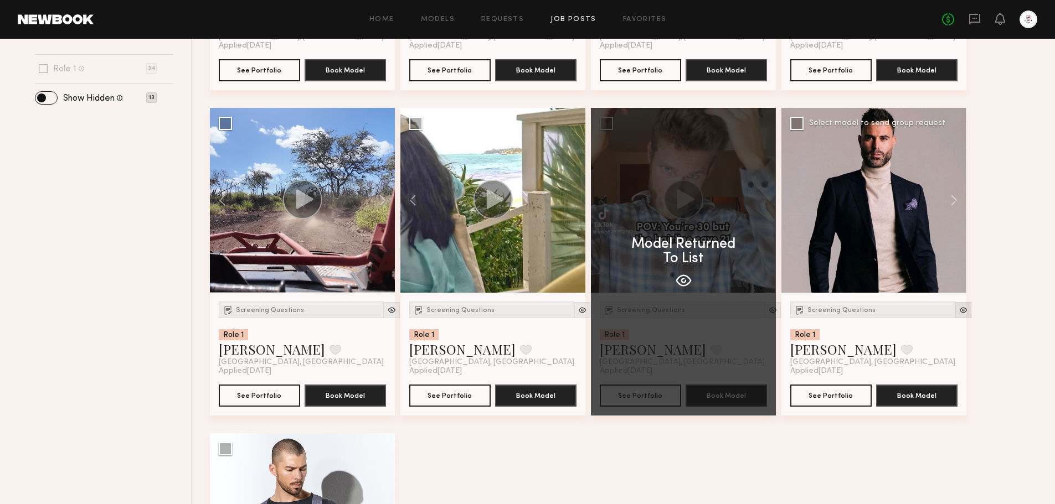
click at [958, 314] on img at bounding box center [962, 310] width 9 height 9
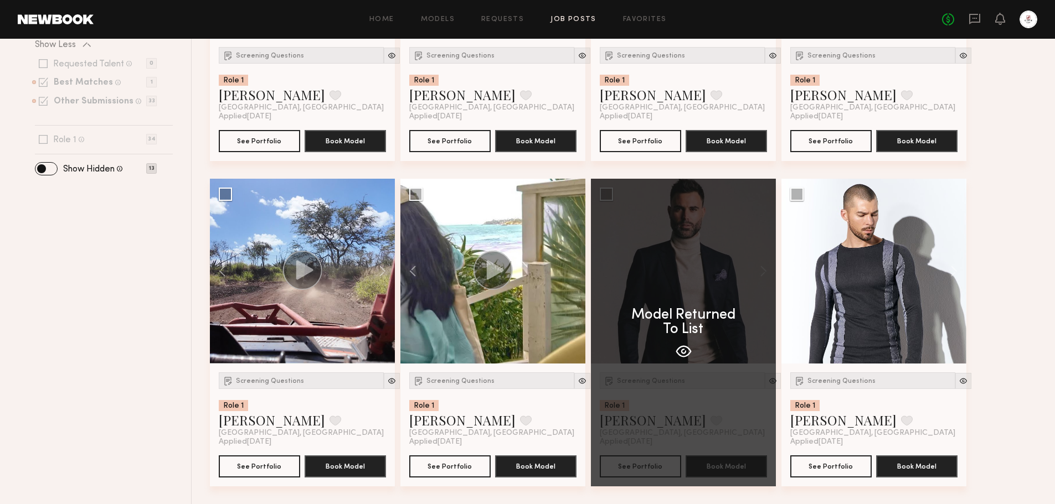
scroll to position [323, 0]
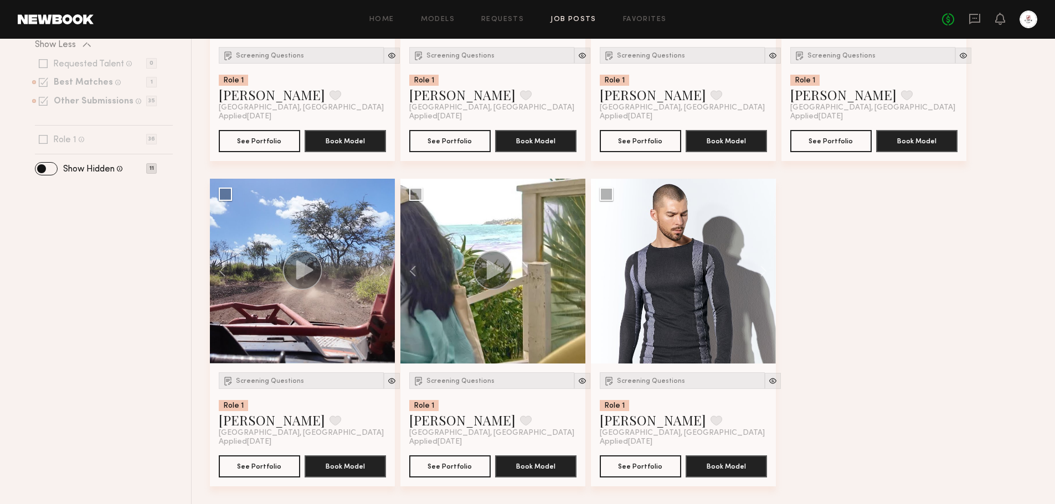
click at [1004, 345] on div "Screening Questions Role 1 Tyler R. Favorite Los Angeles, CA Applied 09/21/2025…" at bounding box center [627, 178] width 834 height 651
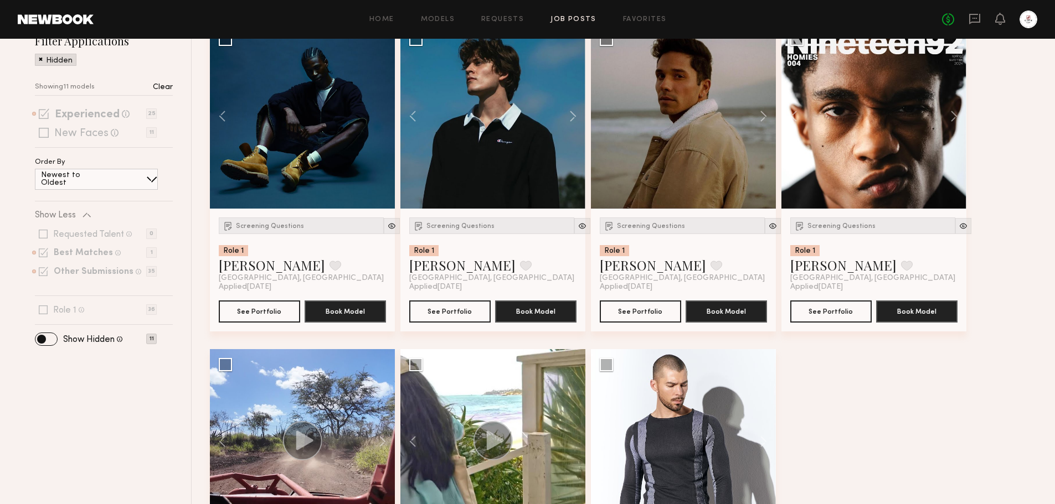
scroll to position [0, 0]
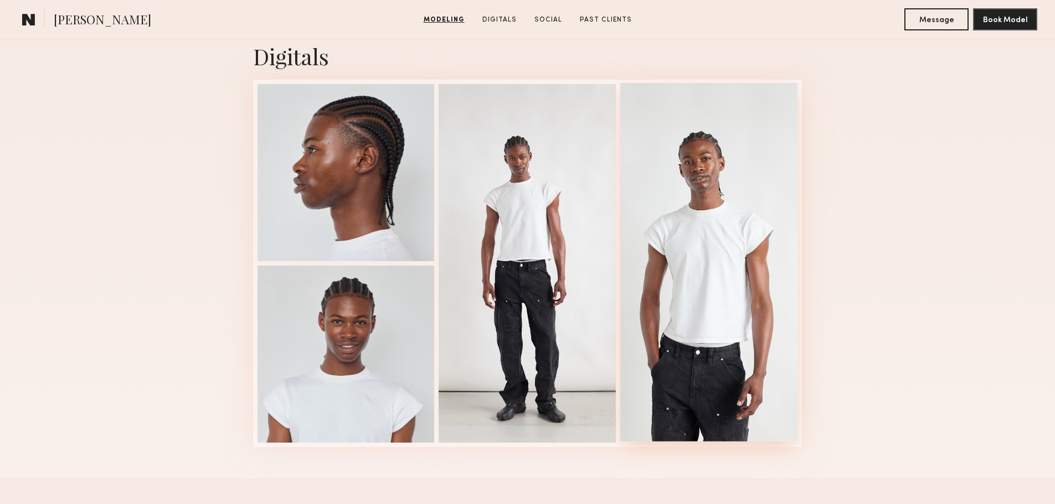
scroll to position [1107, 0]
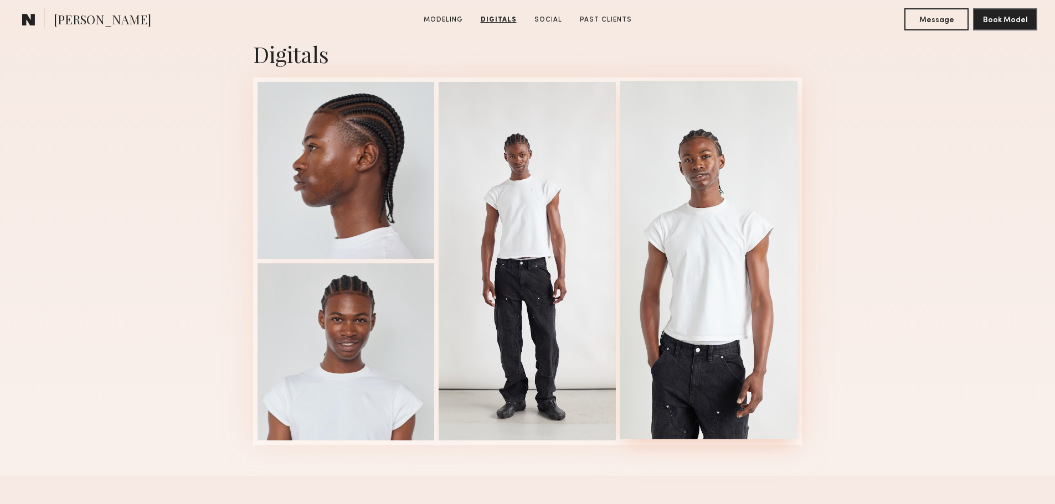
click at [666, 257] on div at bounding box center [708, 260] width 177 height 359
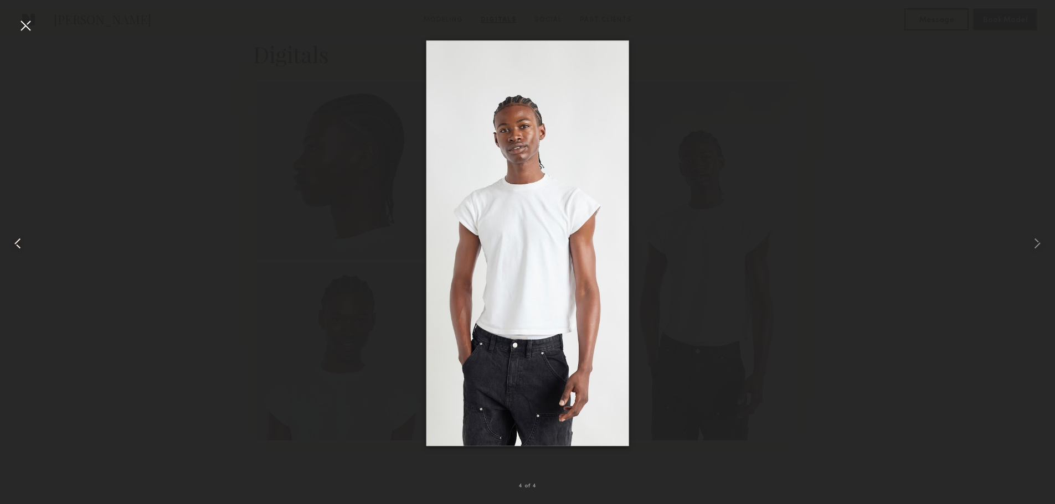
click at [38, 243] on div at bounding box center [21, 243] width 42 height 451
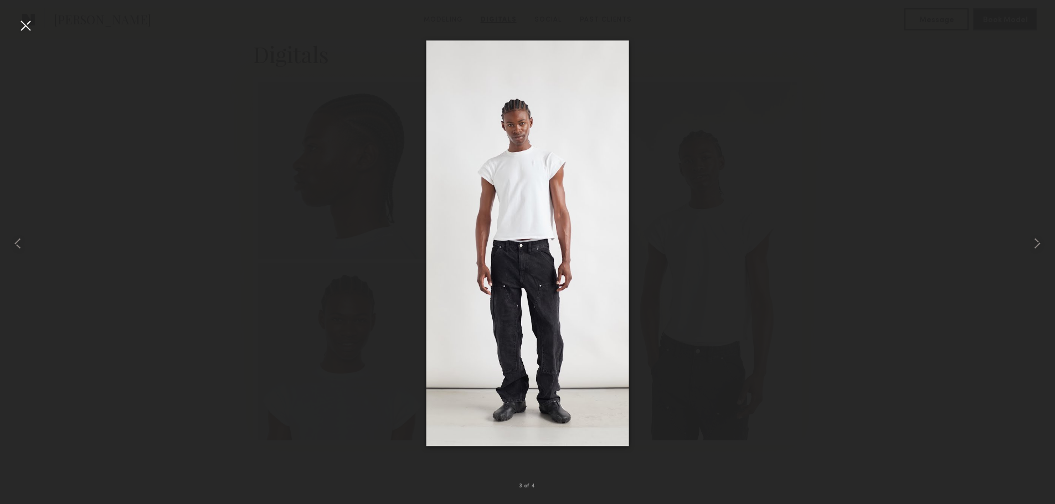
click at [22, 24] on div at bounding box center [26, 26] width 18 height 18
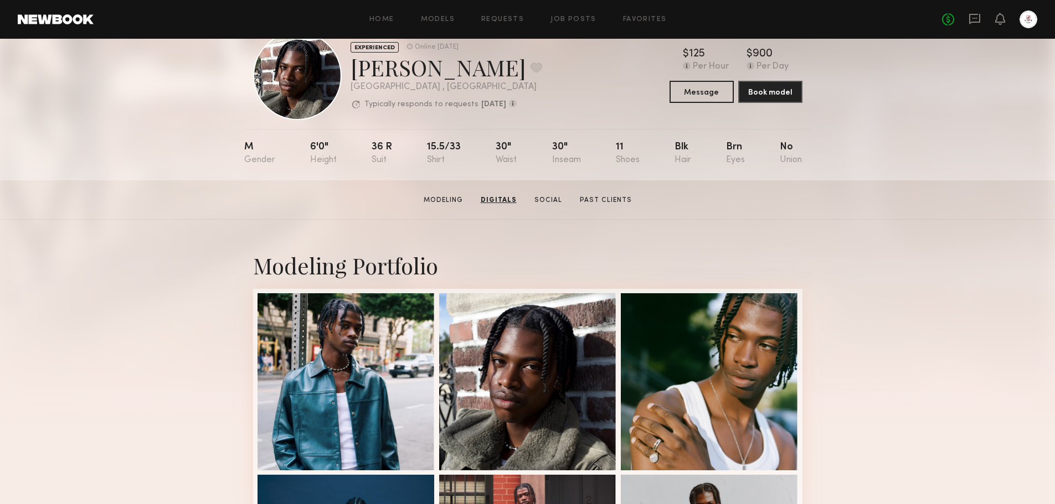
scroll to position [0, 0]
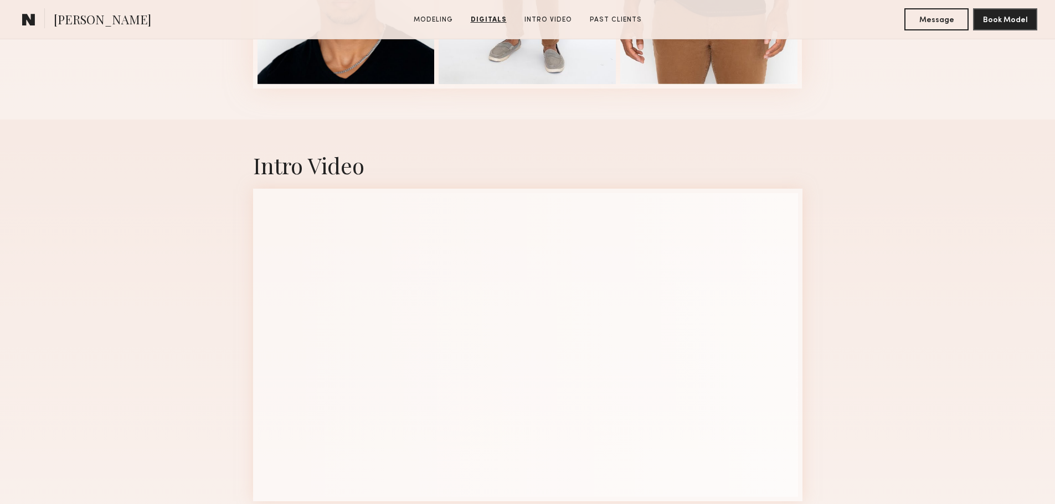
scroll to position [1550, 0]
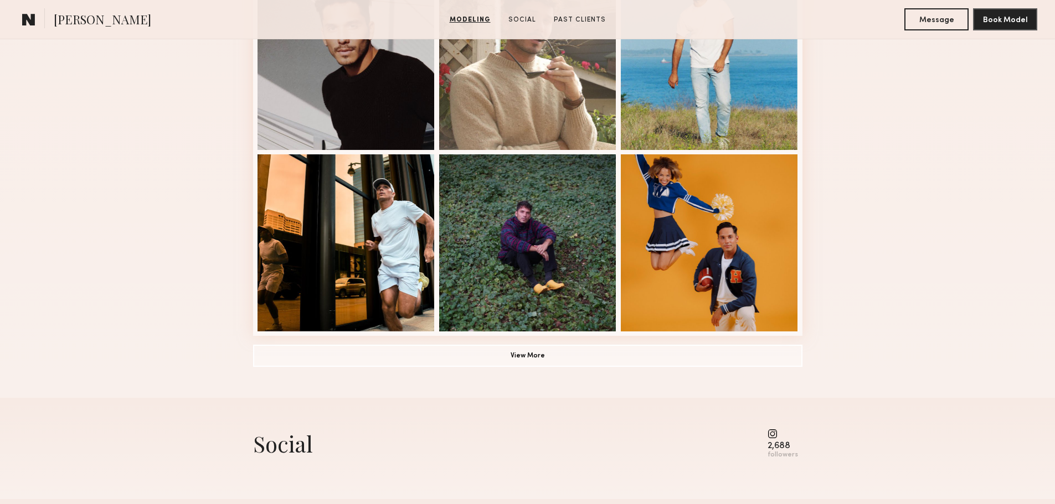
scroll to position [886, 0]
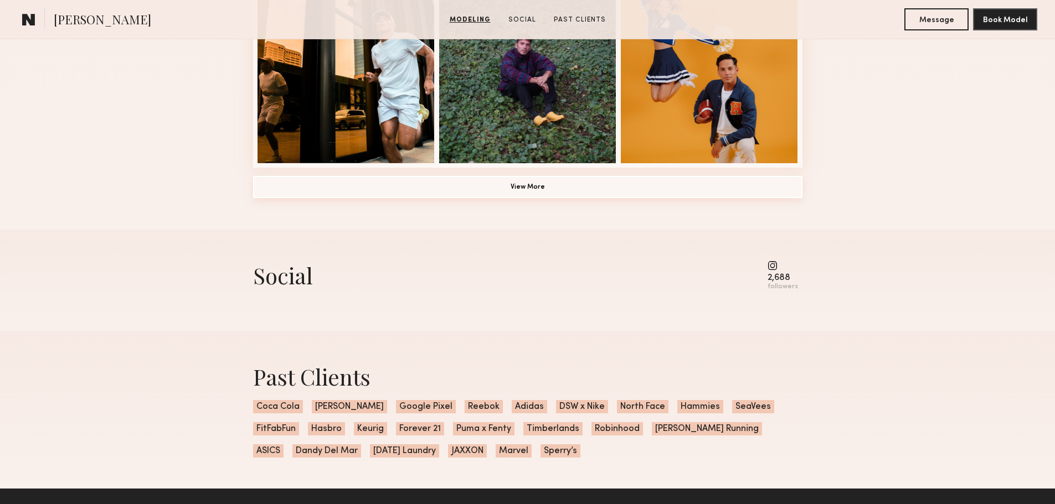
click at [555, 192] on button "View More" at bounding box center [527, 187] width 549 height 22
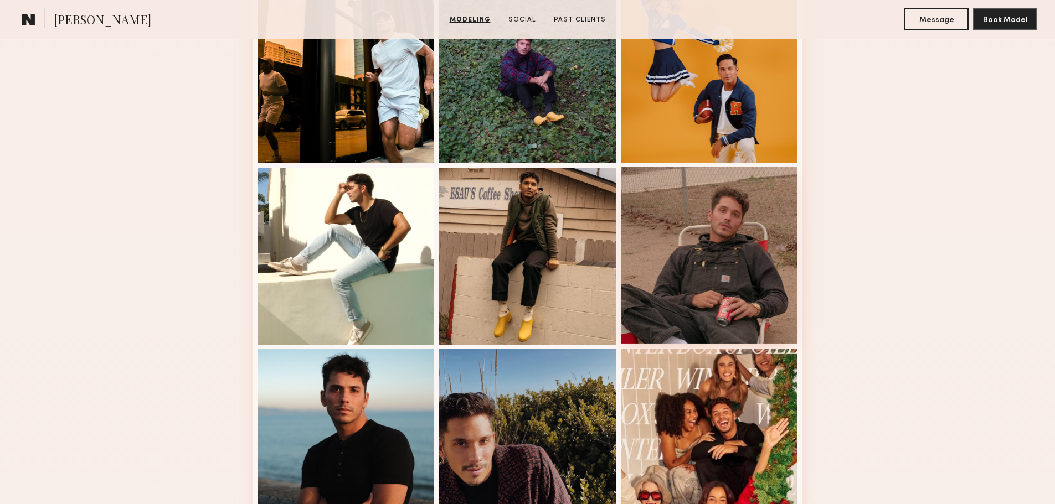
click at [695, 269] on div at bounding box center [709, 255] width 177 height 177
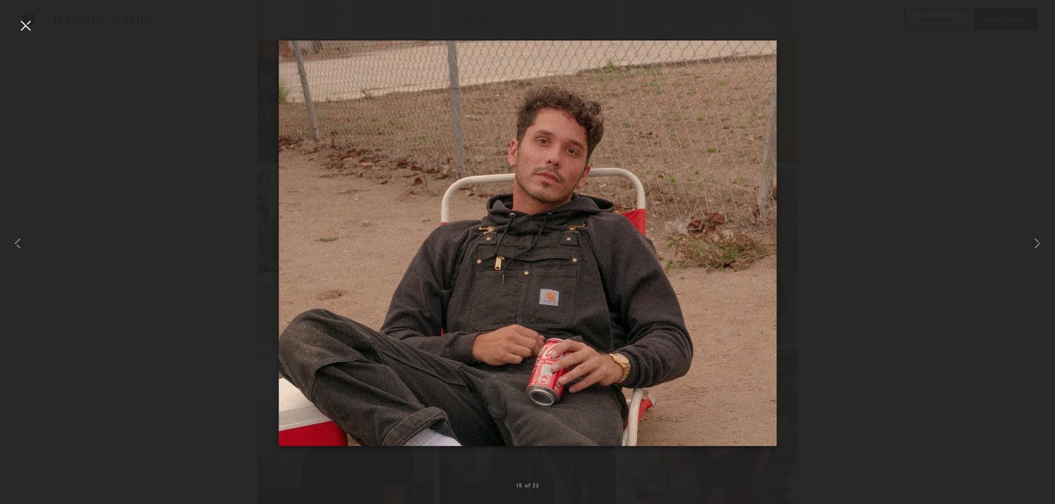
click at [26, 24] on div at bounding box center [26, 26] width 18 height 18
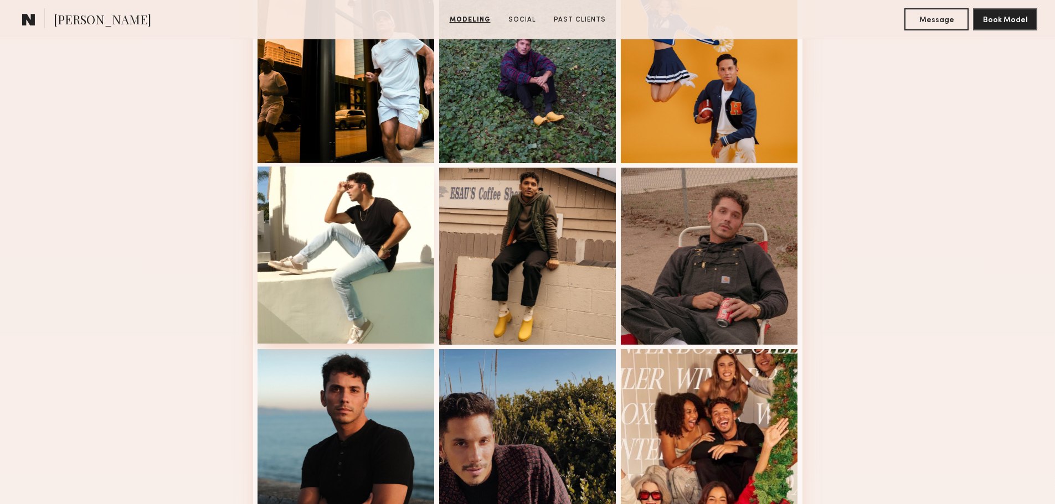
click at [333, 219] on div at bounding box center [345, 255] width 177 height 177
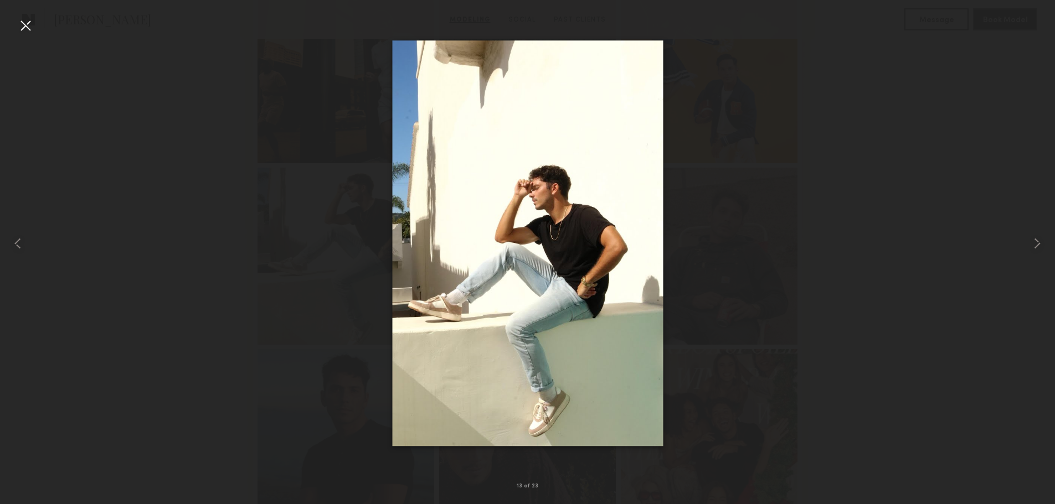
click at [32, 23] on div at bounding box center [26, 26] width 18 height 18
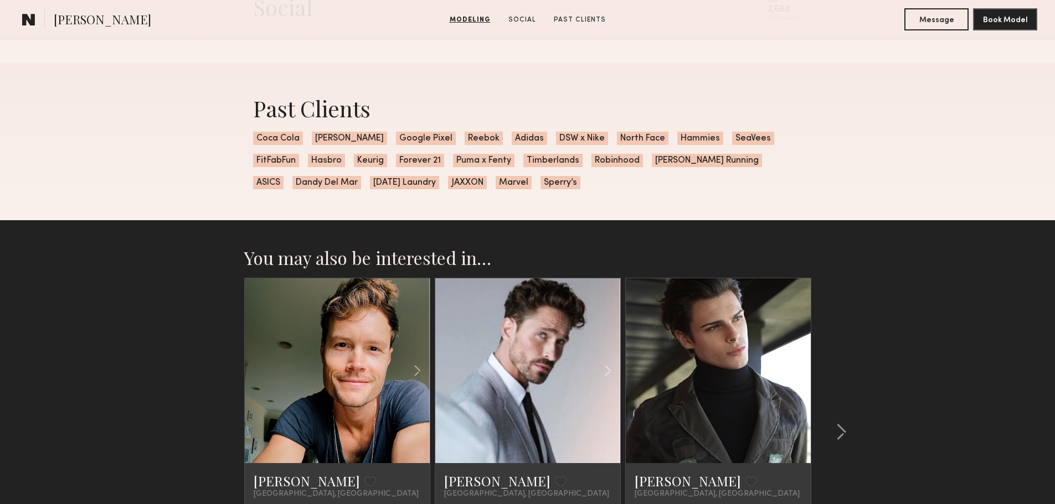
scroll to position [1993, 0]
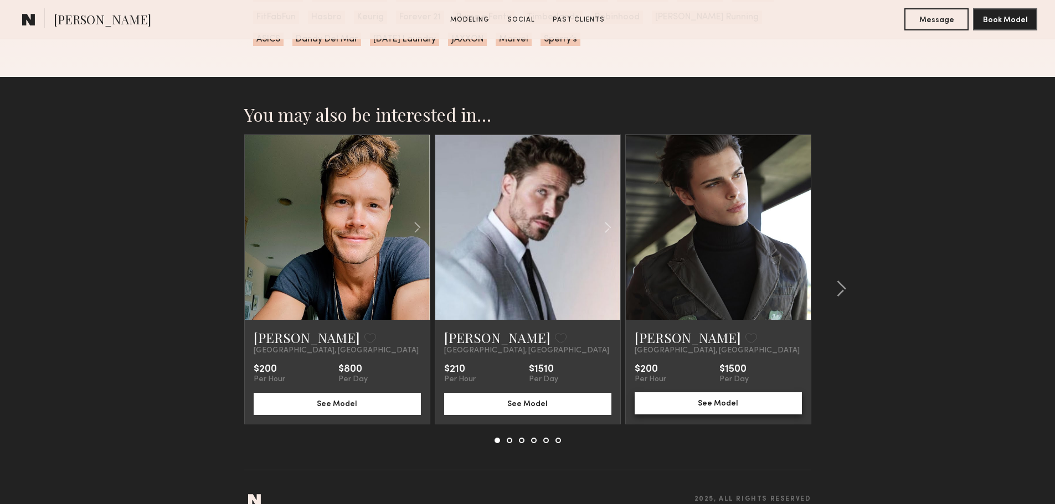
click at [725, 410] on button "See Model" at bounding box center [718, 404] width 167 height 22
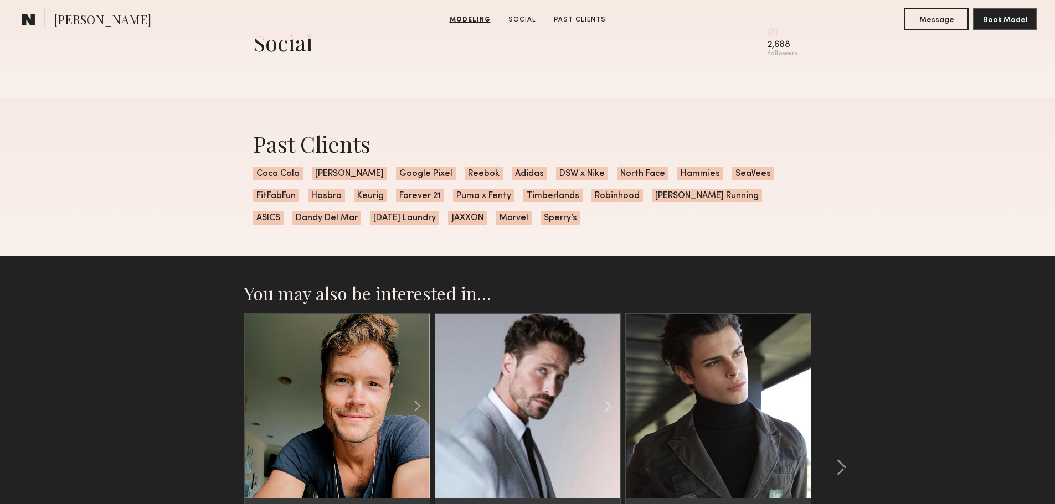
scroll to position [1827, 0]
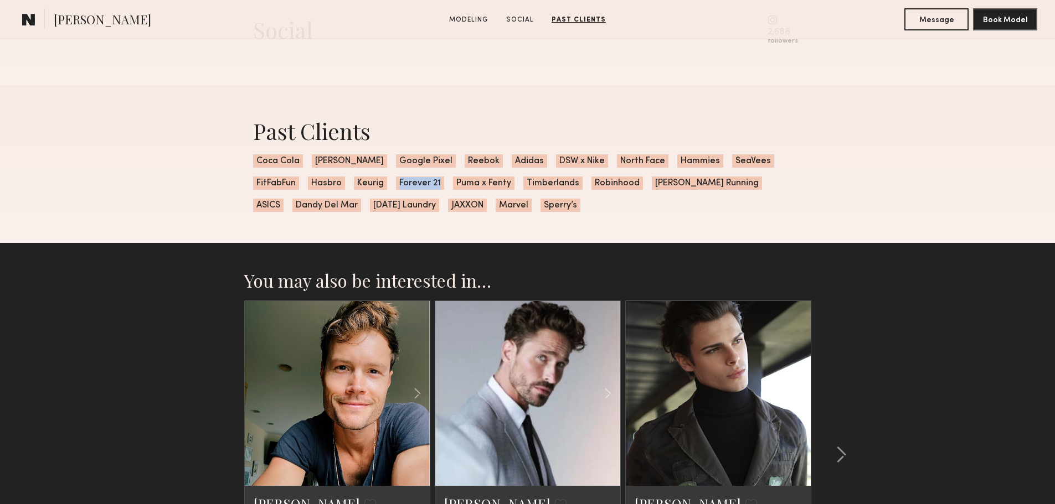
drag, startPoint x: 386, startPoint y: 188, endPoint x: 343, endPoint y: 193, distance: 44.0
click at [343, 193] on div "Past Clients Coca Cola Hanes Google Pixel Reebok Adidas DSW x Nike North Face H…" at bounding box center [527, 164] width 567 height 158
click at [558, 208] on div "Past Clients Coca Cola Hanes Google Pixel Reebok Adidas DSW x Nike North Face H…" at bounding box center [527, 164] width 567 height 158
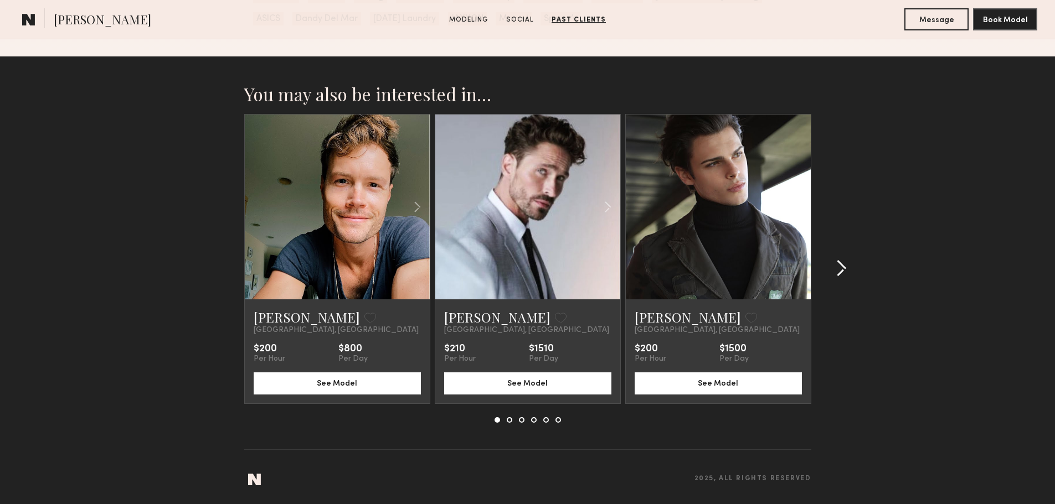
scroll to position [2018, 0]
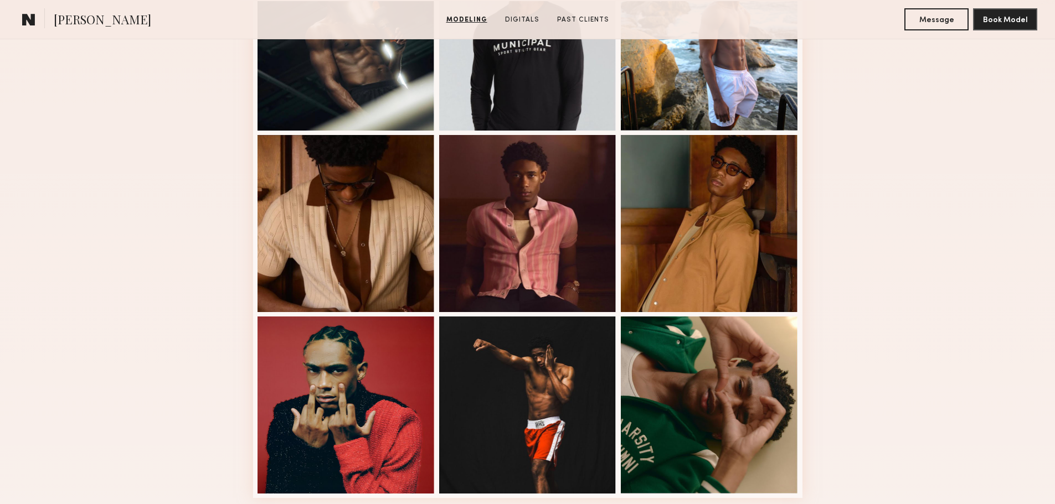
scroll to position [720, 0]
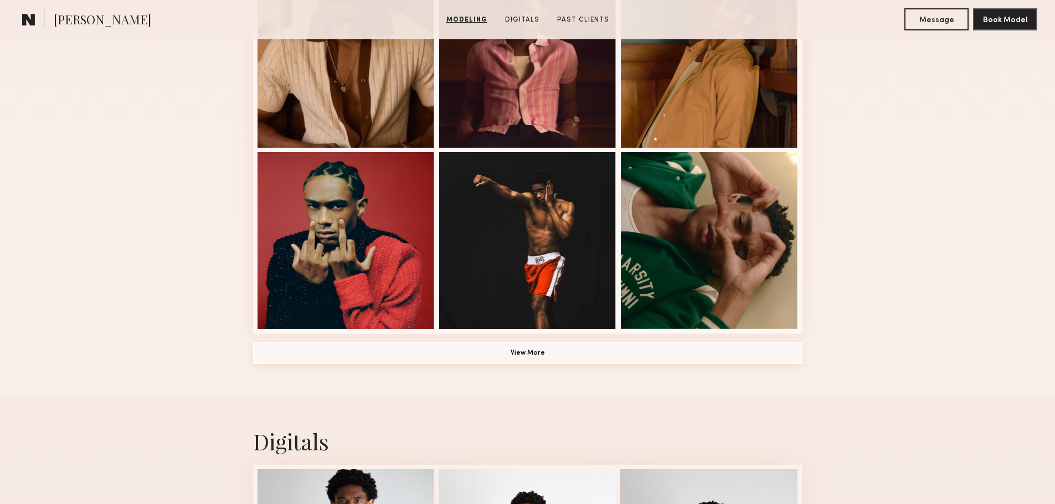
click at [425, 349] on button "View More" at bounding box center [527, 353] width 549 height 22
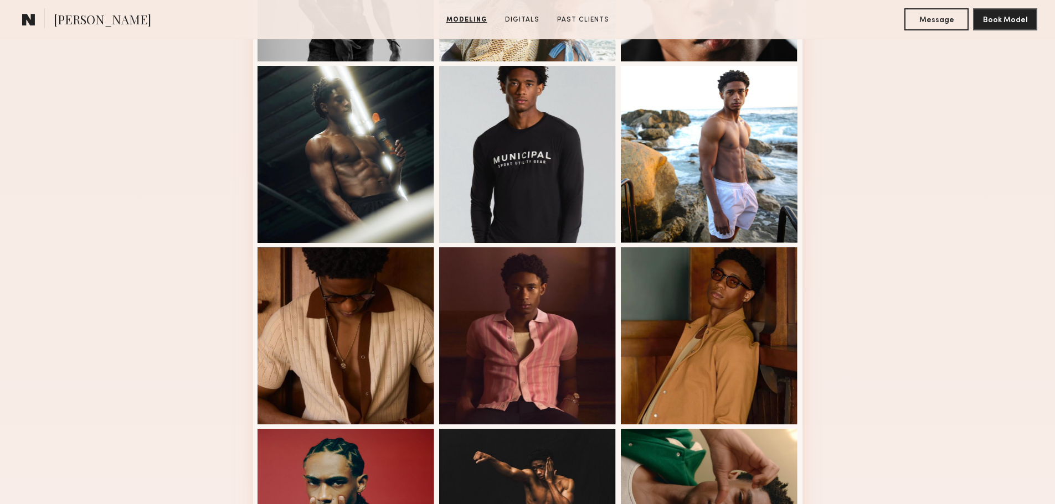
scroll to position [0, 0]
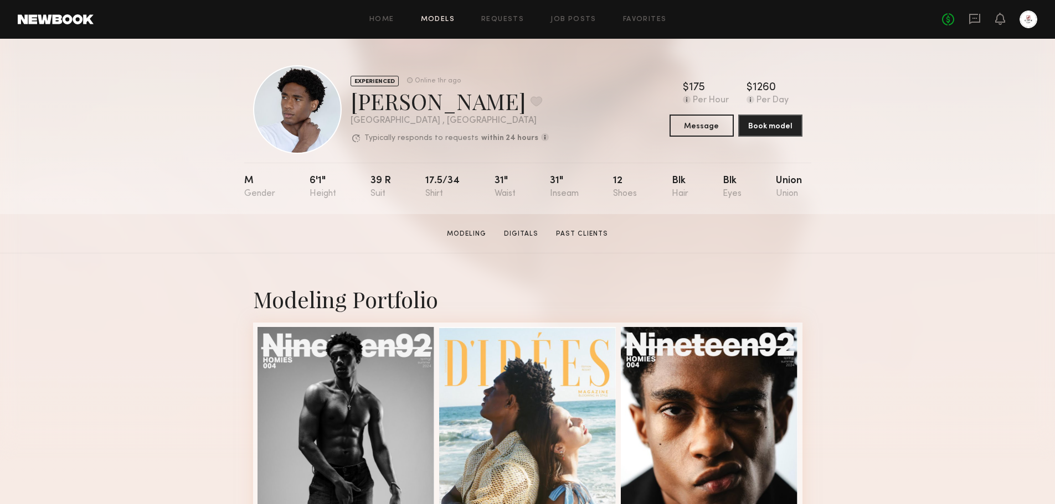
click at [446, 20] on link "Models" at bounding box center [438, 19] width 34 height 7
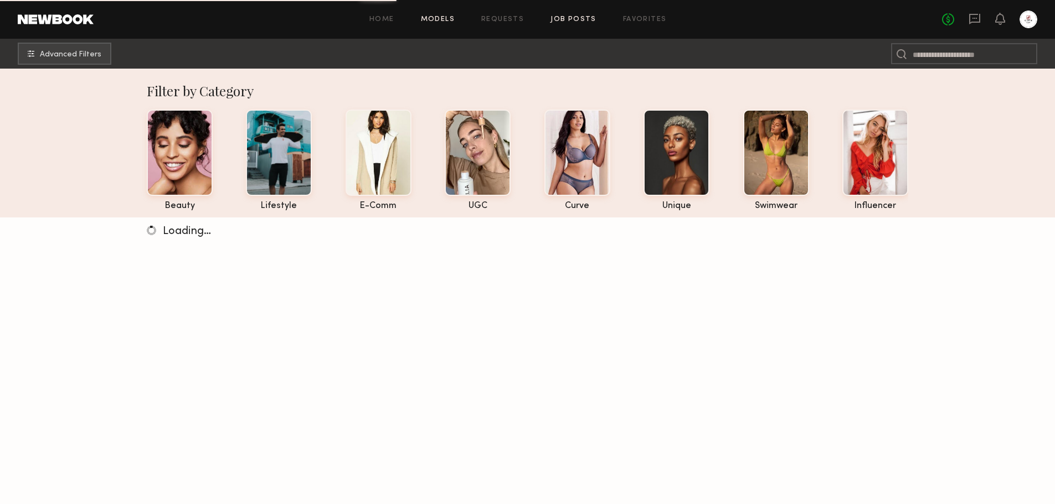
click at [556, 17] on link "Job Posts" at bounding box center [573, 19] width 46 height 7
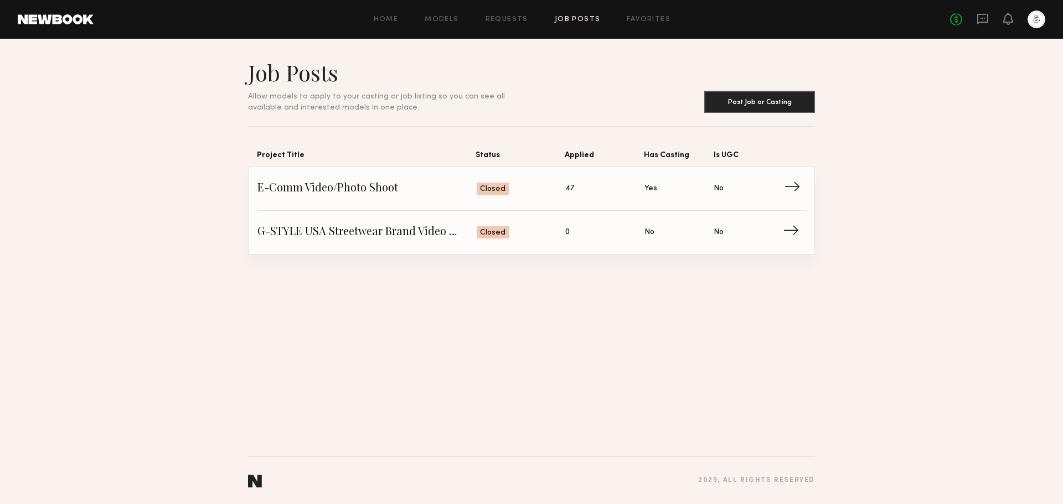
click at [604, 177] on link "E-Comm Video/Photo Shoot Status: Closed Applied: 47 Has Casting: Yes Is UGC: No…" at bounding box center [531, 189] width 548 height 44
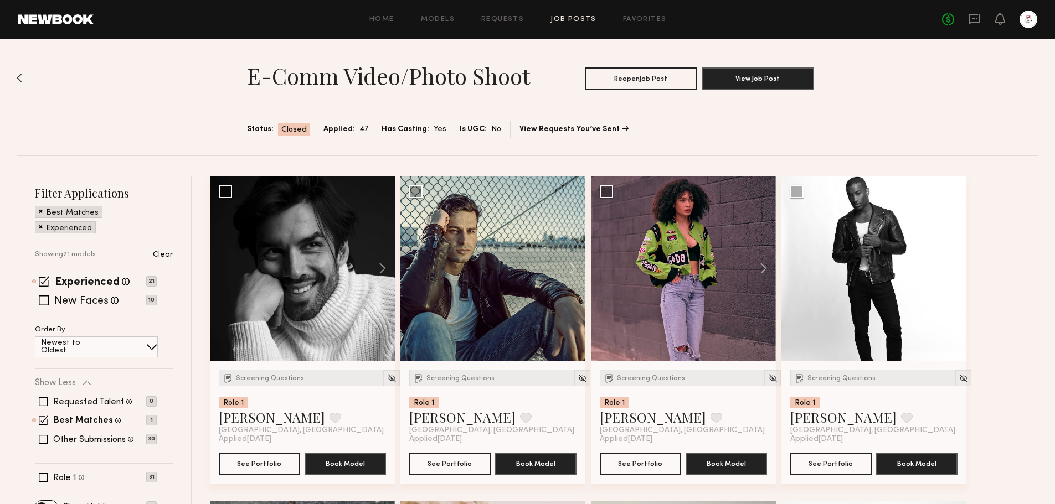
click at [977, 34] on header "Home Models Requests Job Posts Favorites Sign Out No fees up to $5,000" at bounding box center [527, 19] width 1055 height 39
click at [975, 28] on div "No fees up to $5,000" at bounding box center [989, 20] width 95 height 18
click at [972, 21] on icon at bounding box center [974, 19] width 11 height 11
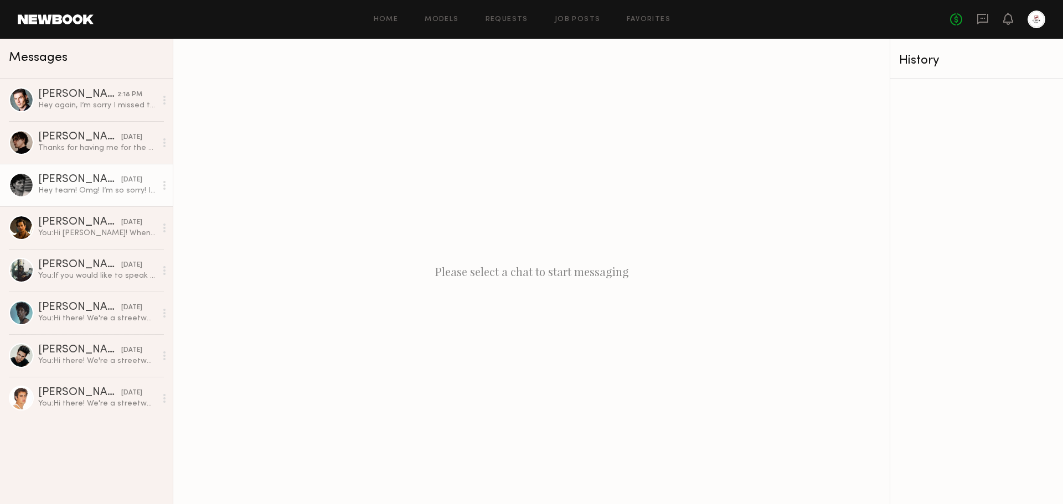
click at [78, 195] on div "Hey team! Omg! I’m so sorry! I hands set this morning and just now wrapping up.…" at bounding box center [97, 190] width 118 height 11
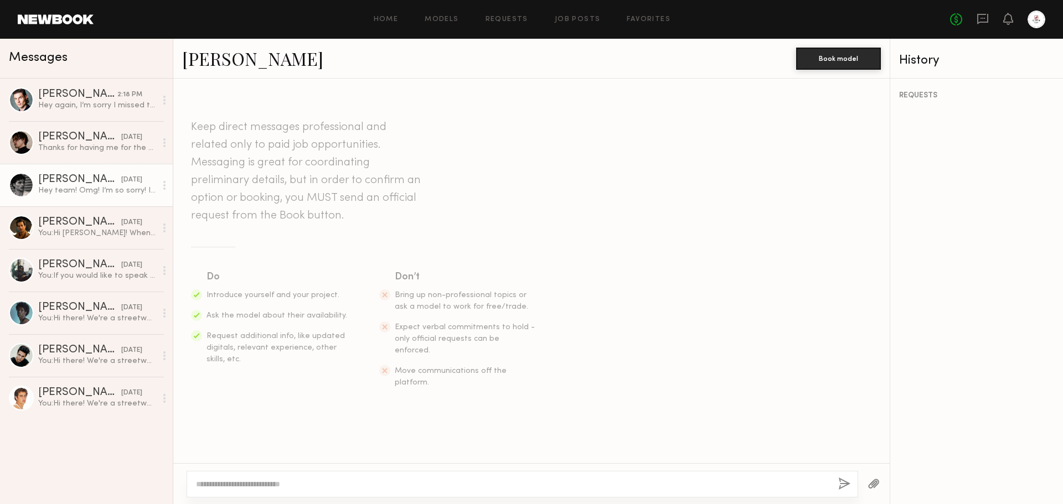
click at [254, 61] on link "Maximilian S." at bounding box center [252, 59] width 141 height 24
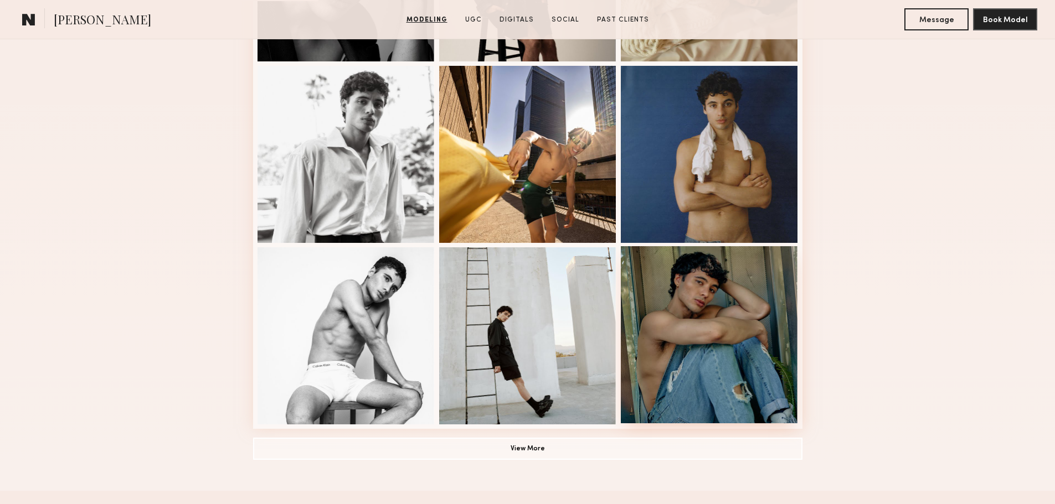
scroll to position [664, 0]
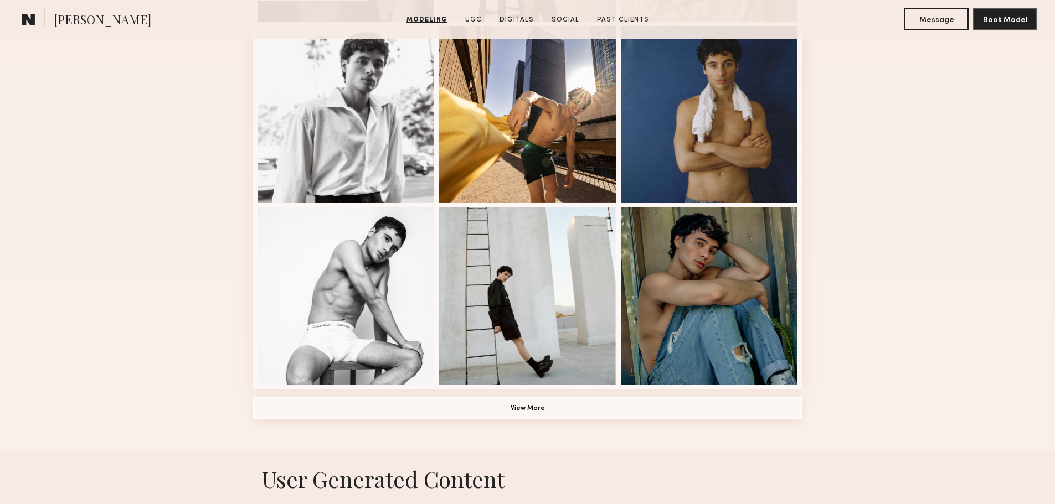
click at [667, 418] on button "View More" at bounding box center [527, 409] width 549 height 22
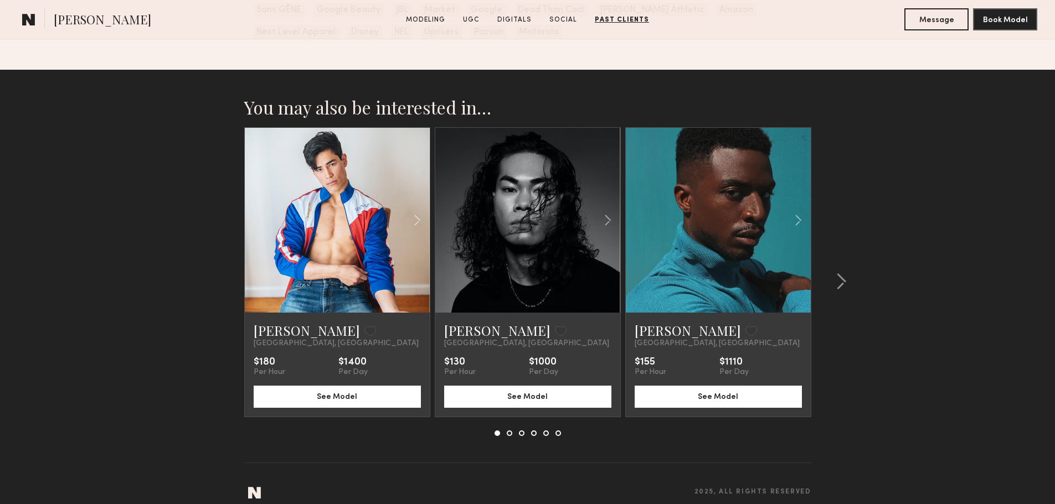
scroll to position [3544, 0]
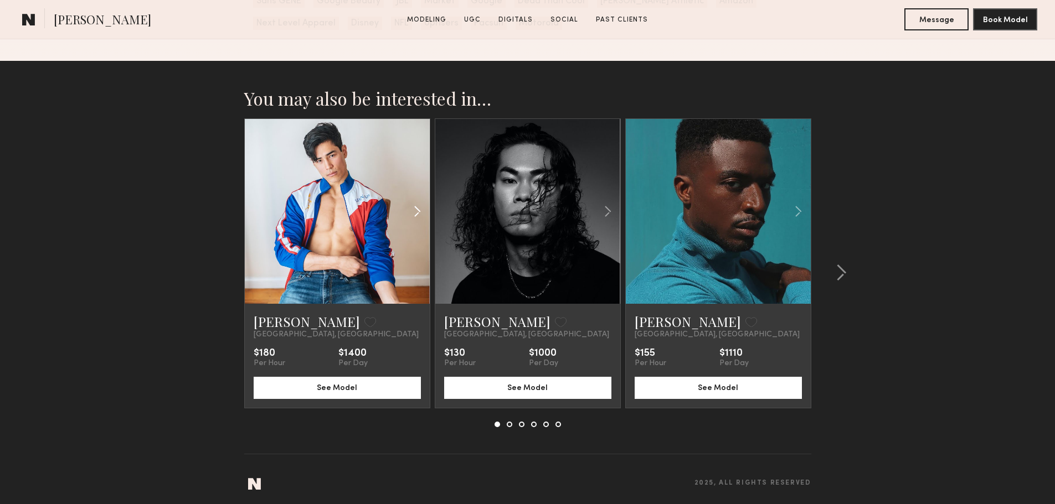
click at [414, 222] on common-icon at bounding box center [417, 211] width 16 height 21
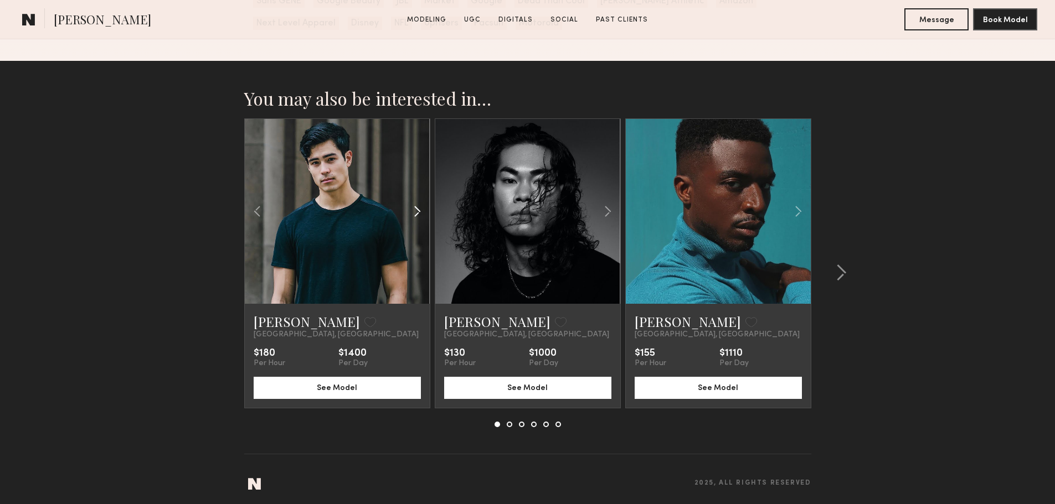
click at [414, 222] on common-icon at bounding box center [417, 211] width 16 height 21
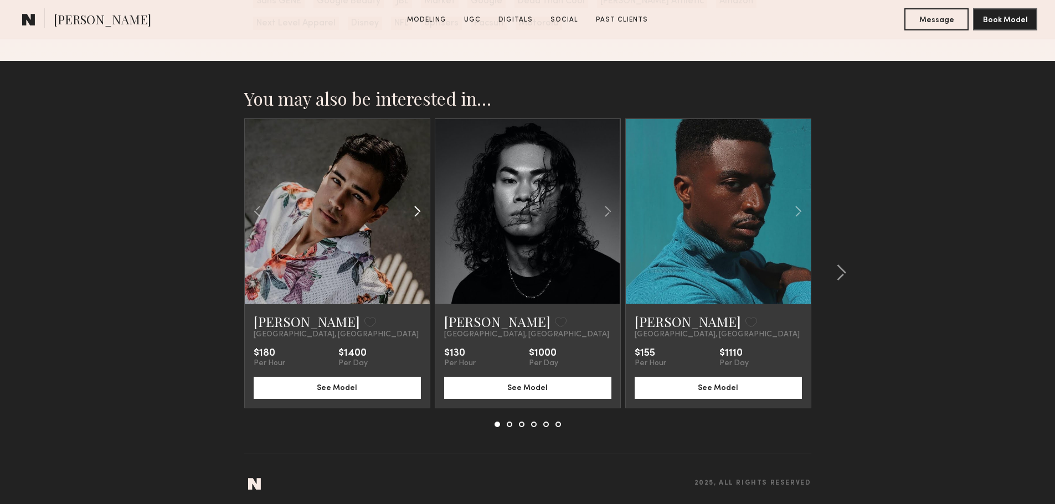
click at [414, 222] on common-icon at bounding box center [417, 211] width 16 height 21
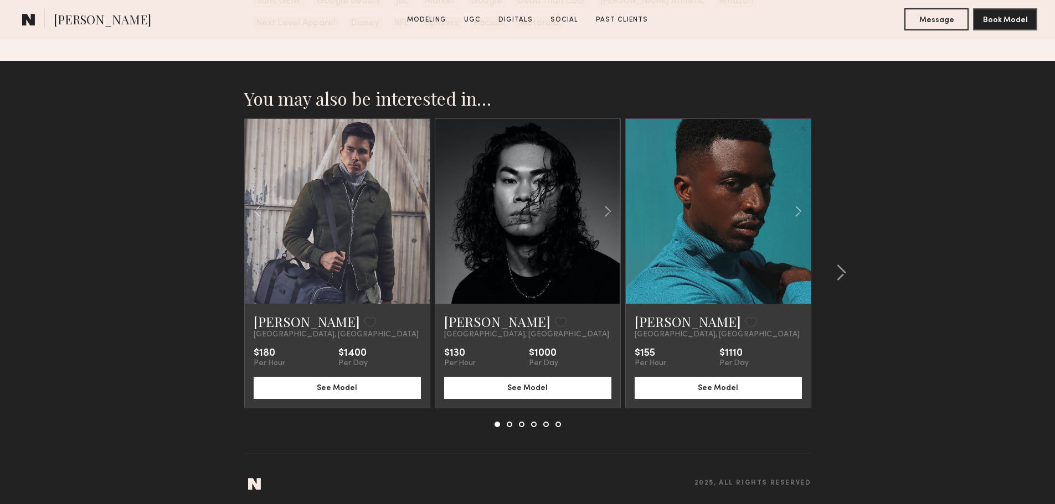
click at [414, 223] on div at bounding box center [337, 211] width 185 height 185
click at [255, 222] on common-icon at bounding box center [257, 211] width 16 height 21
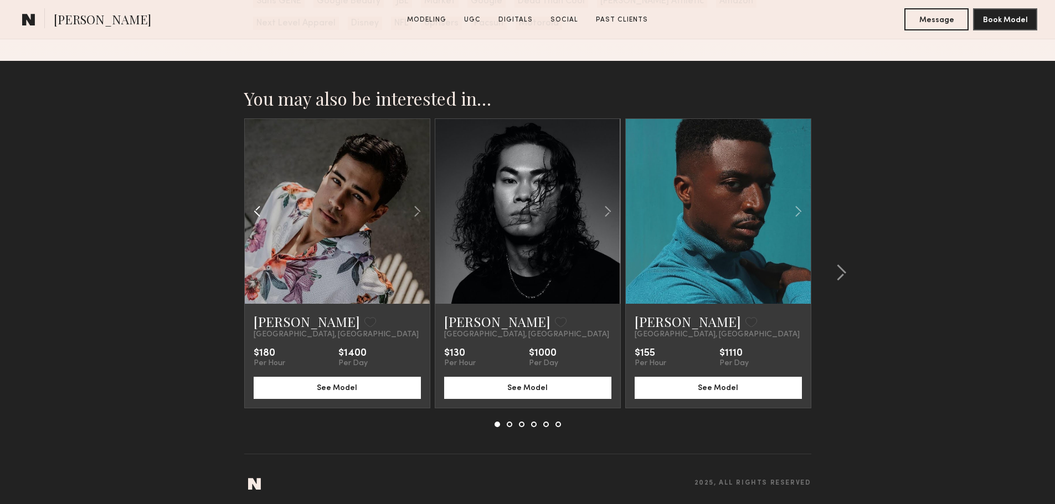
click at [255, 222] on common-icon at bounding box center [257, 211] width 16 height 21
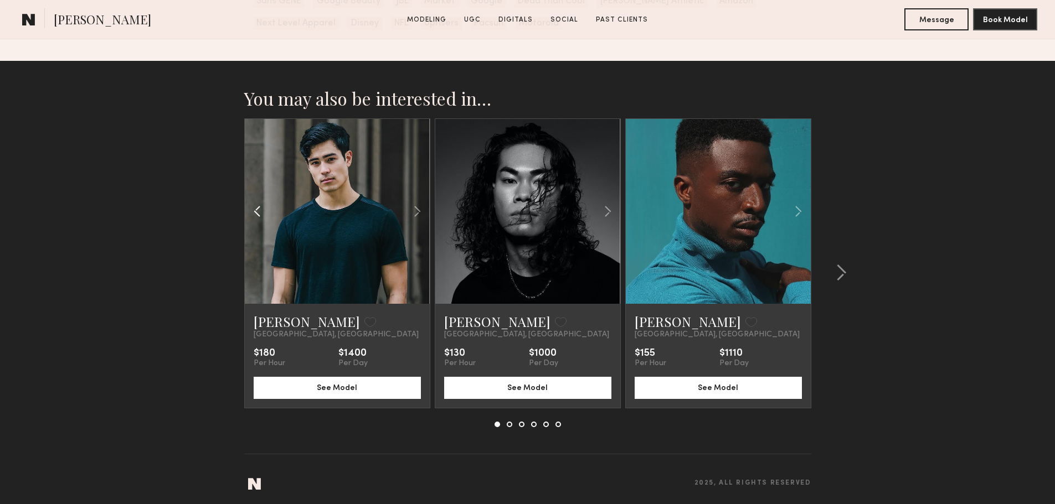
click at [255, 222] on common-icon at bounding box center [257, 211] width 16 height 21
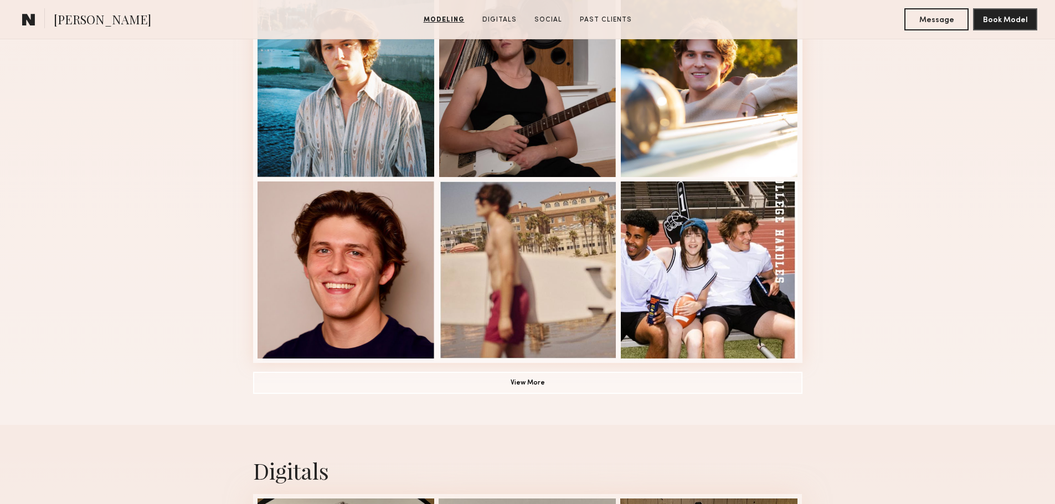
scroll to position [720, 0]
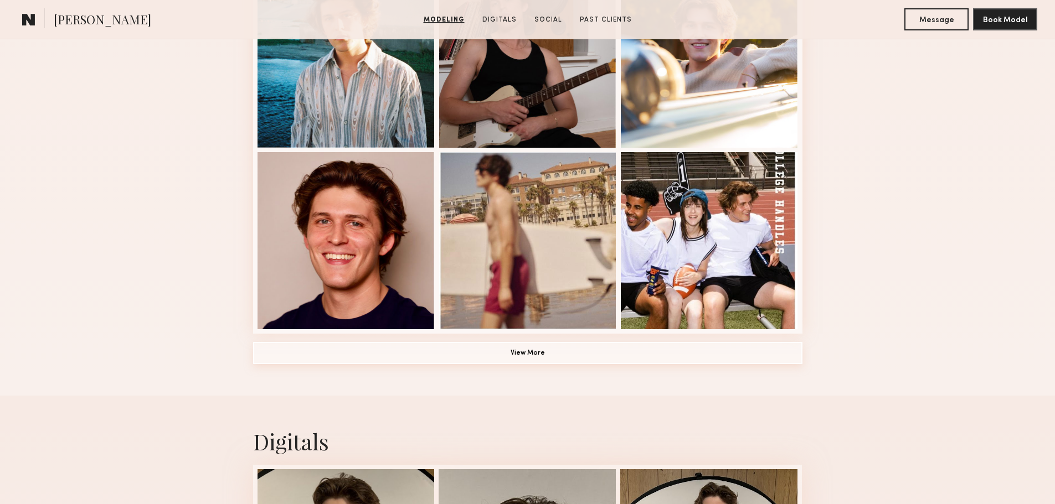
click at [635, 364] on button "View More" at bounding box center [527, 353] width 549 height 22
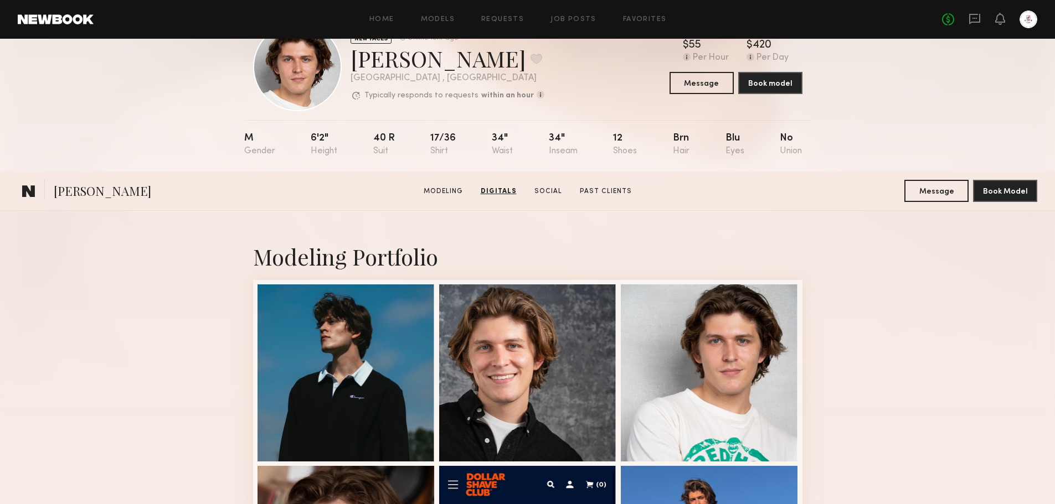
scroll to position [0, 0]
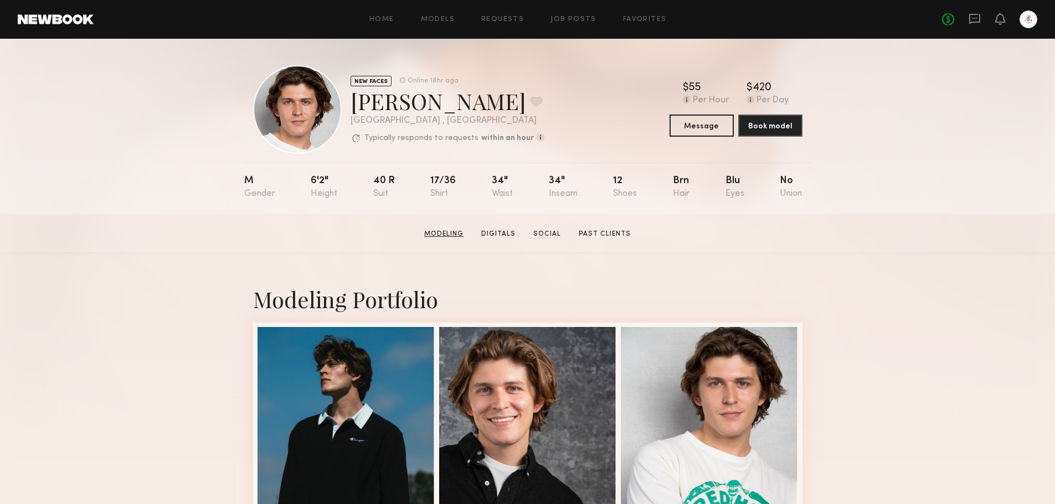
click at [449, 239] on link "Modeling" at bounding box center [444, 234] width 48 height 10
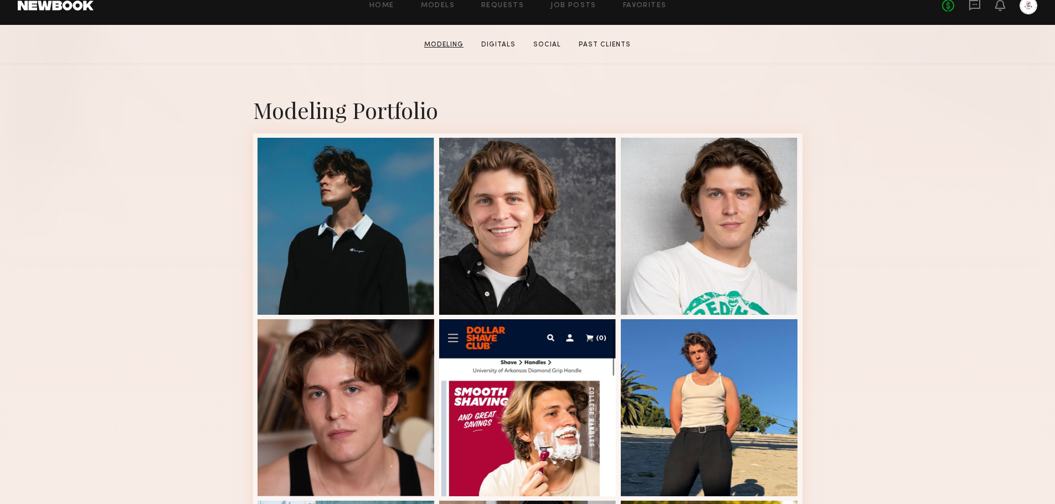
scroll to position [191, 0]
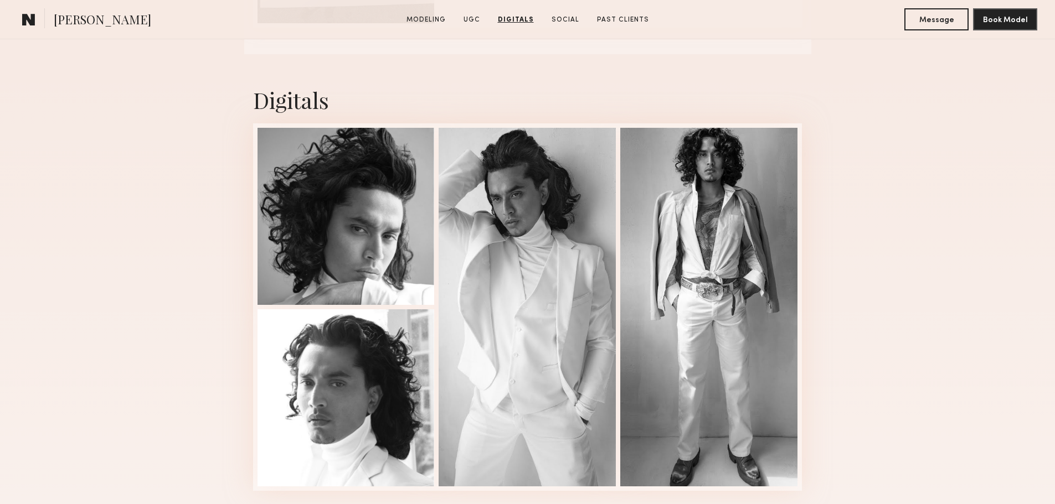
scroll to position [1772, 0]
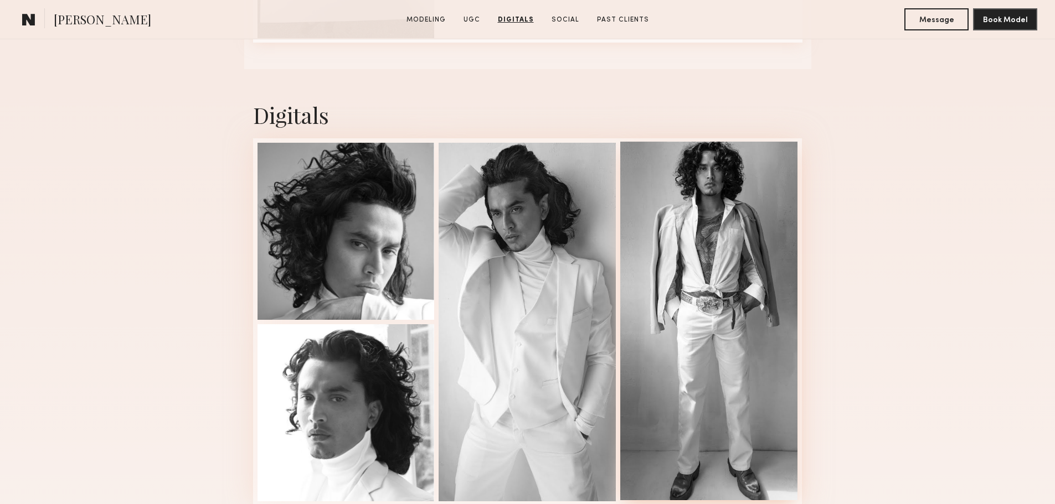
click at [700, 236] on div at bounding box center [708, 321] width 177 height 359
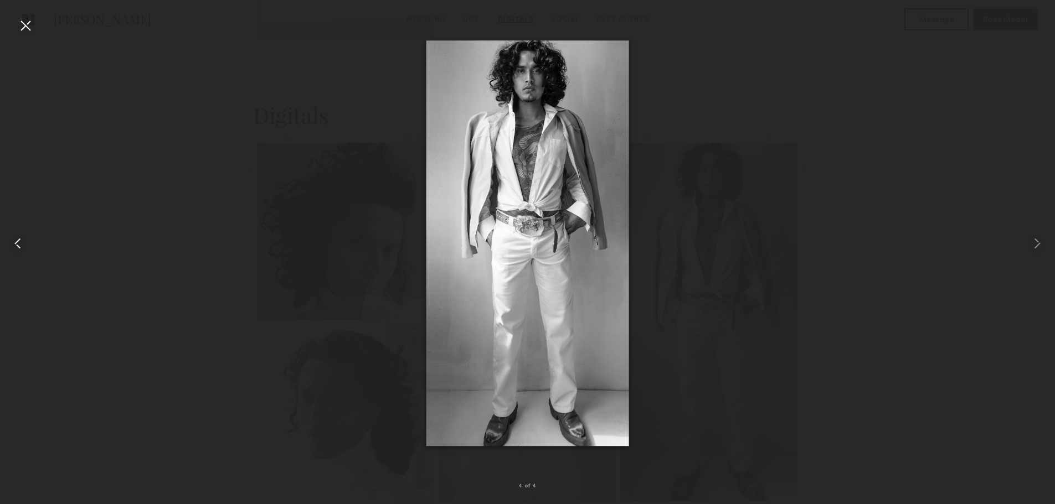
click at [23, 244] on common-icon at bounding box center [18, 244] width 18 height 18
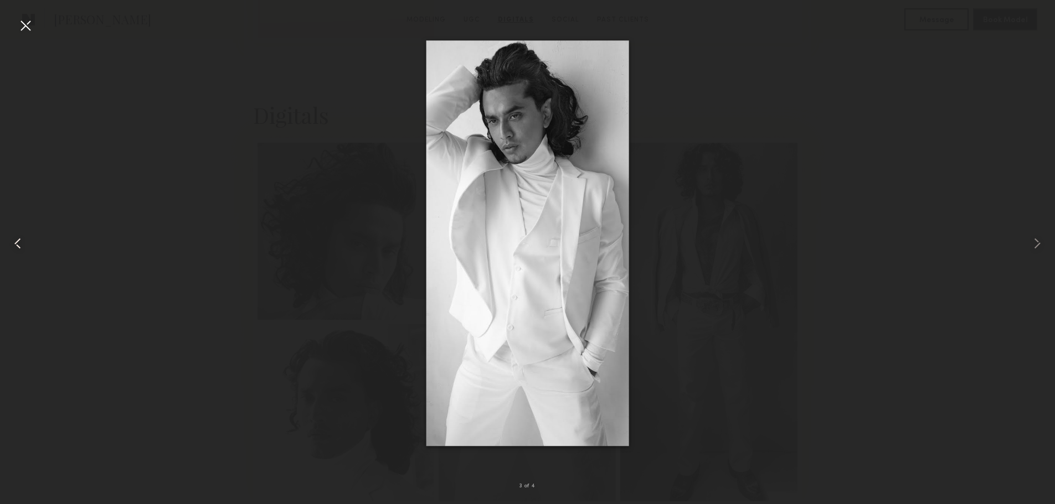
click at [23, 244] on common-icon at bounding box center [18, 244] width 18 height 18
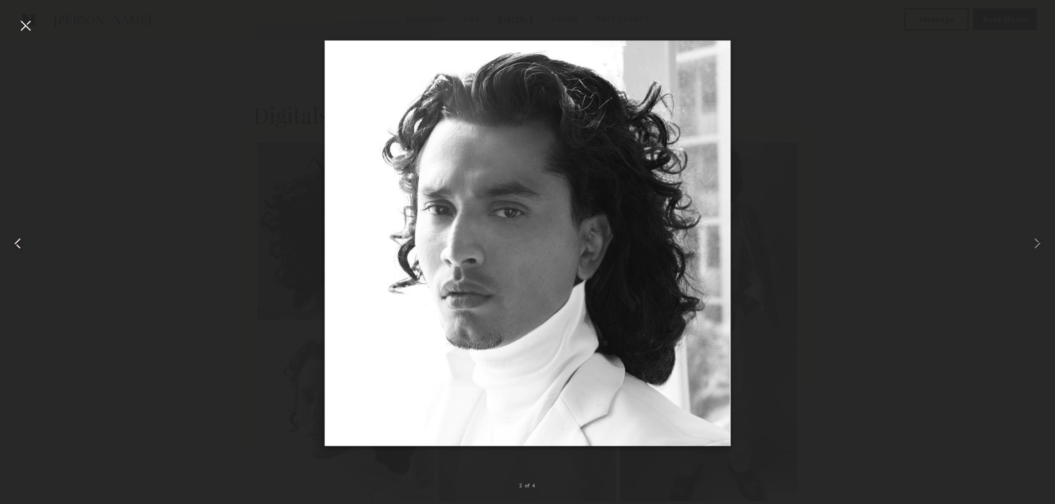
click at [23, 244] on common-icon at bounding box center [18, 244] width 18 height 18
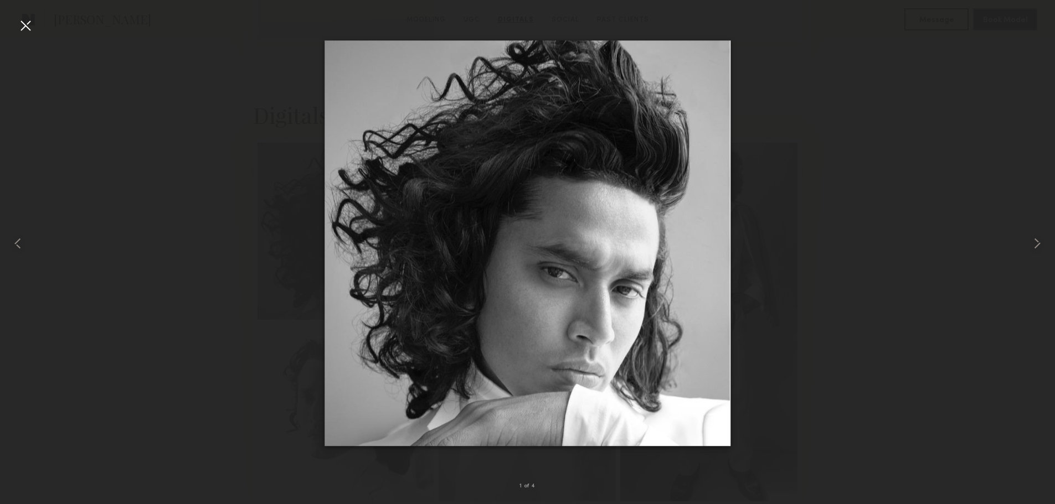
click at [24, 25] on div at bounding box center [26, 26] width 18 height 18
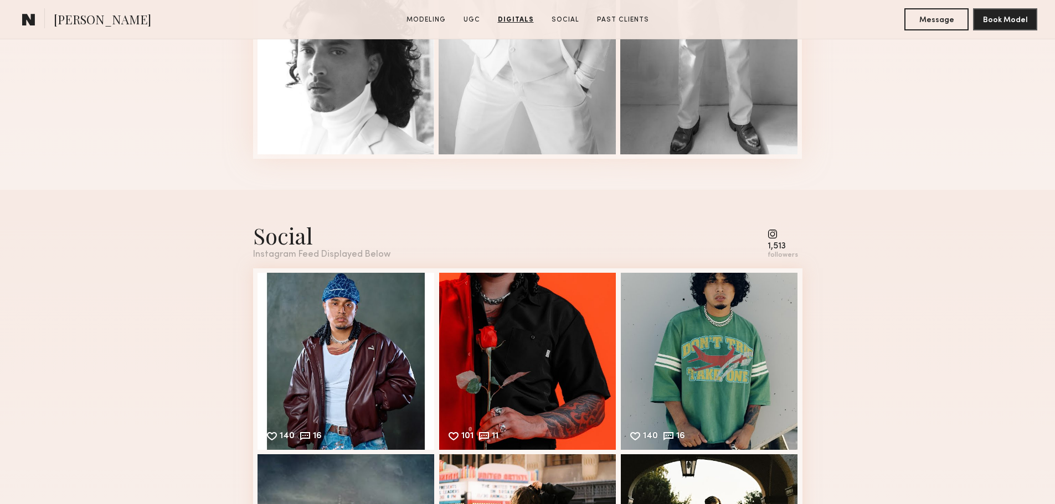
scroll to position [2270, 0]
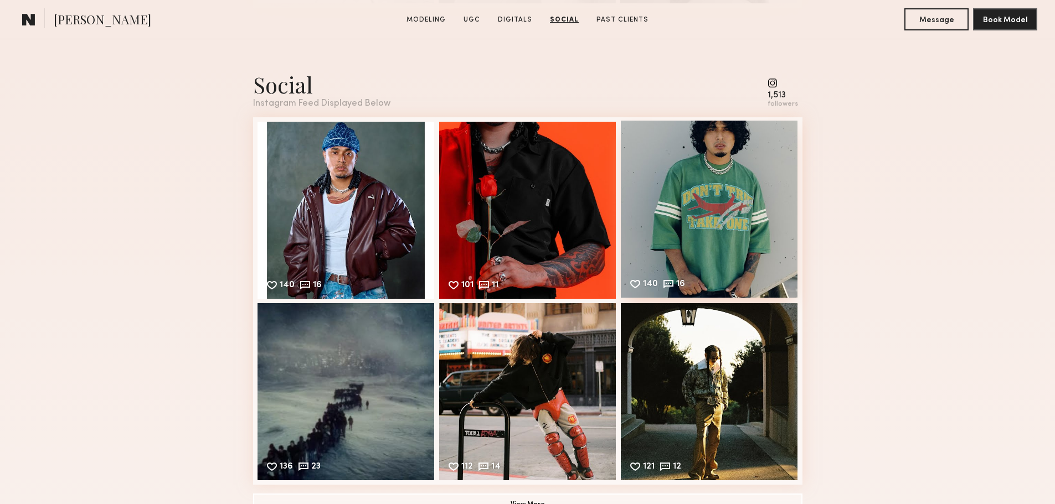
click at [735, 213] on div "140 16 Likes & comments displayed to show model’s engagement" at bounding box center [709, 209] width 177 height 177
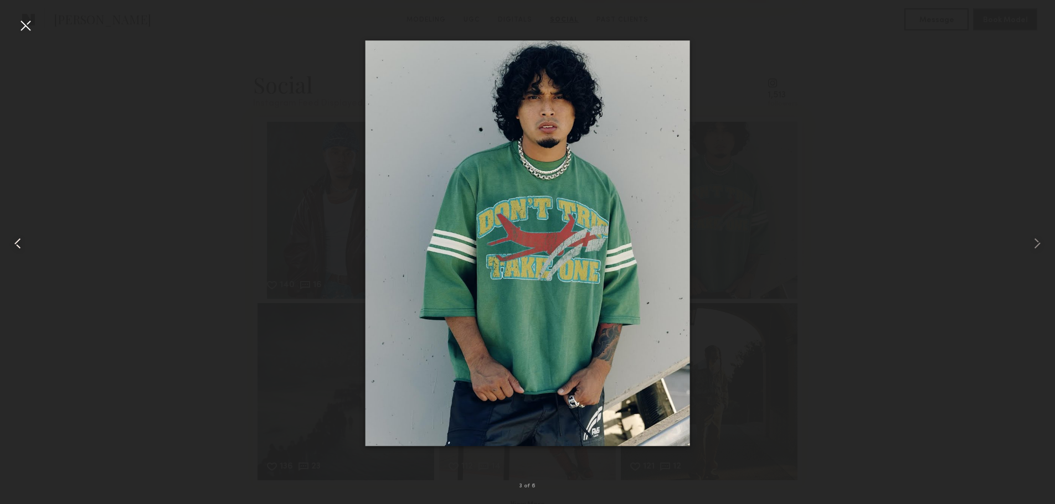
click at [17, 244] on common-icon at bounding box center [18, 244] width 18 height 18
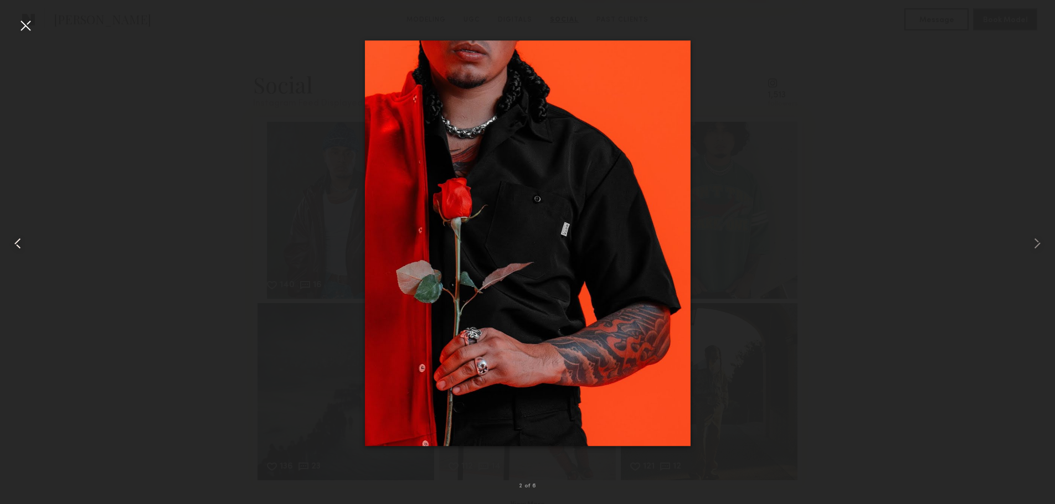
click at [17, 244] on common-icon at bounding box center [18, 244] width 18 height 18
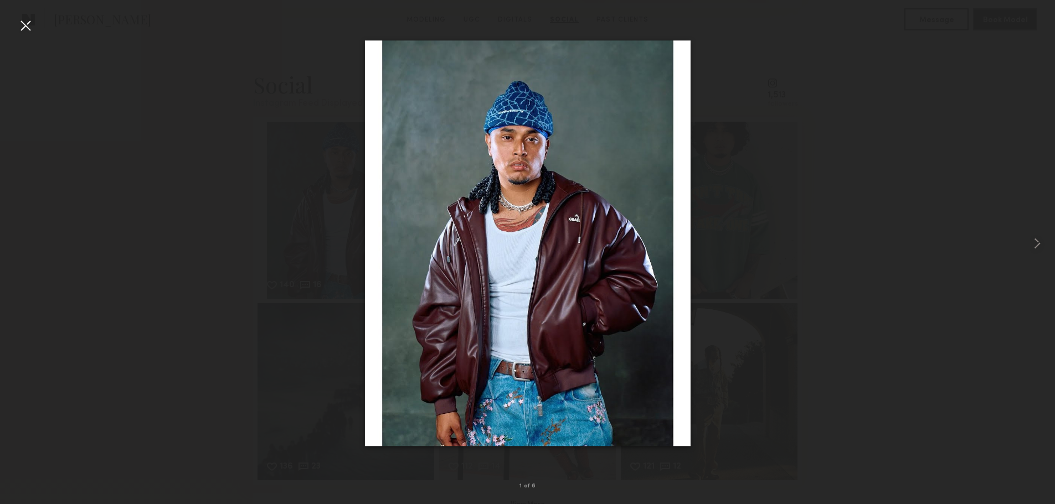
click at [17, 244] on div at bounding box center [527, 243] width 1055 height 451
click at [27, 24] on div at bounding box center [26, 26] width 18 height 18
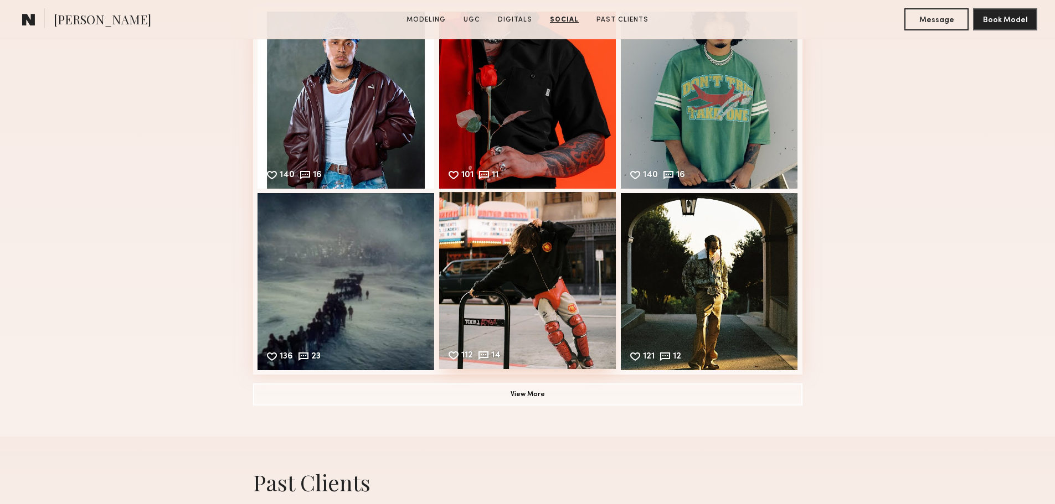
scroll to position [2381, 0]
click at [560, 302] on div "112 14 Likes & comments displayed to show model’s engagement" at bounding box center [527, 280] width 177 height 177
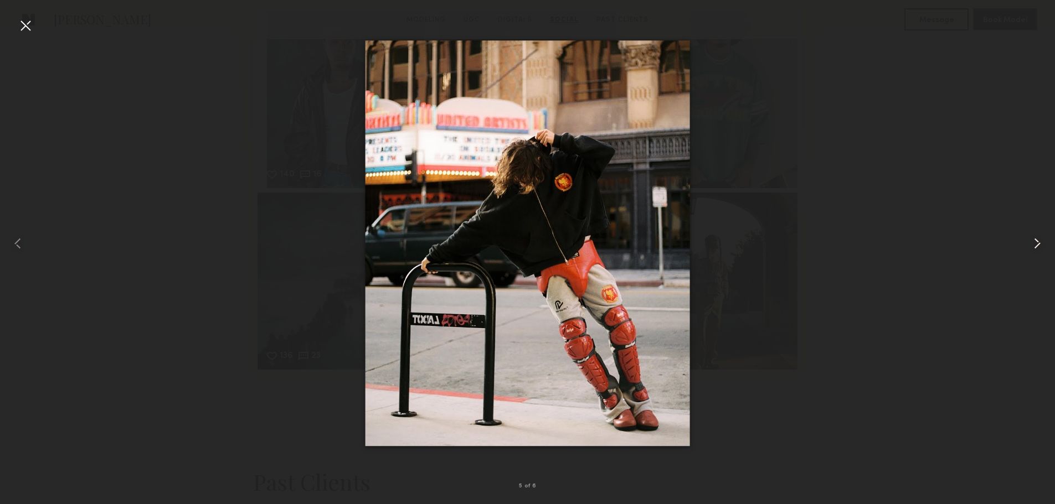
click at [1035, 245] on common-icon at bounding box center [1037, 244] width 18 height 18
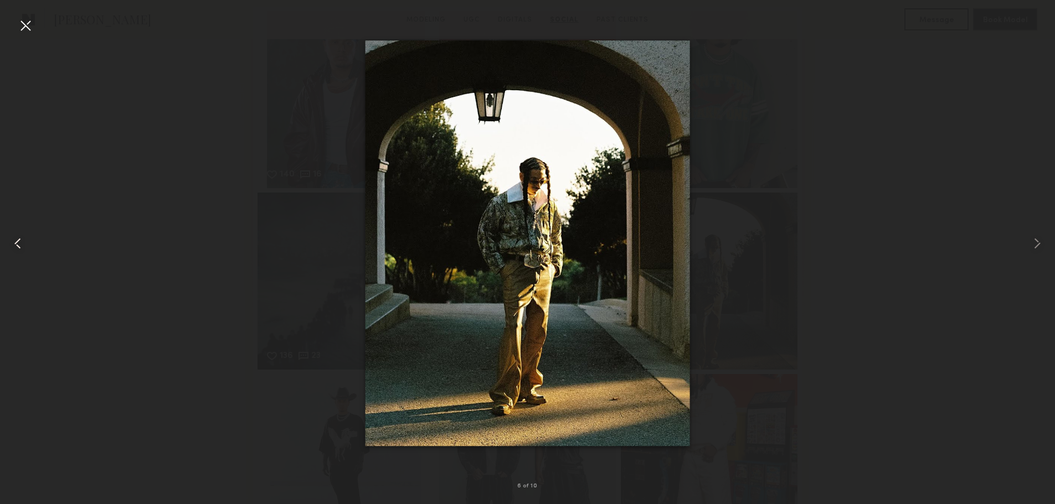
click at [25, 245] on common-icon at bounding box center [18, 244] width 18 height 18
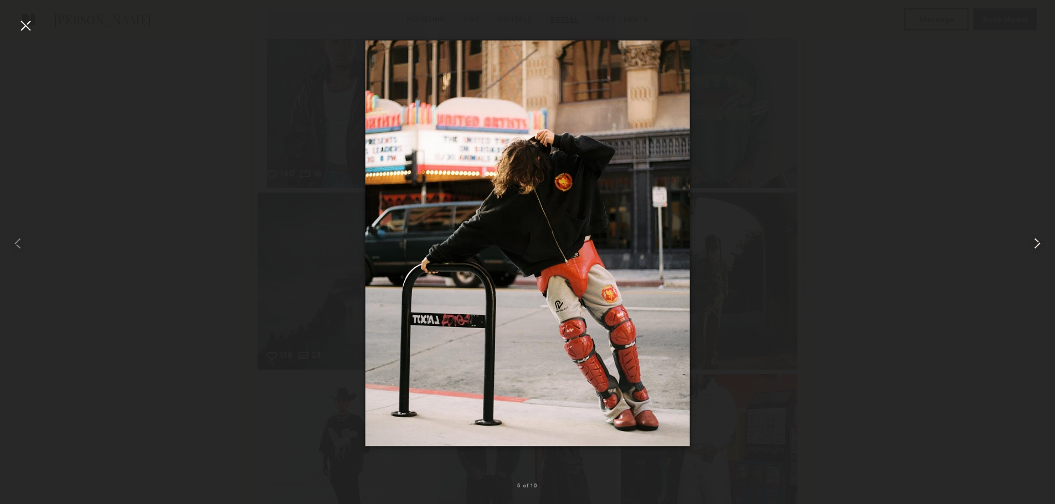
click at [1024, 245] on div at bounding box center [1034, 243] width 42 height 451
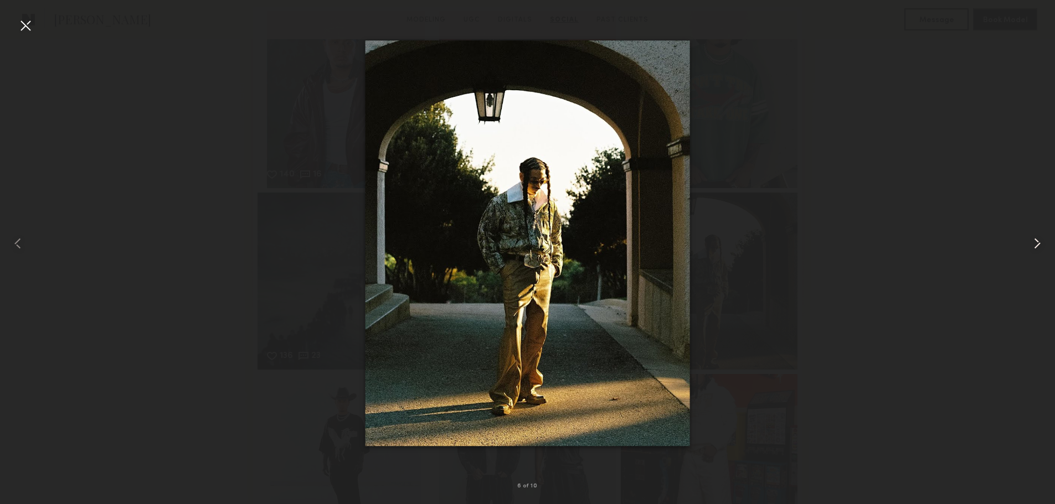
click at [1024, 245] on div at bounding box center [1034, 243] width 42 height 451
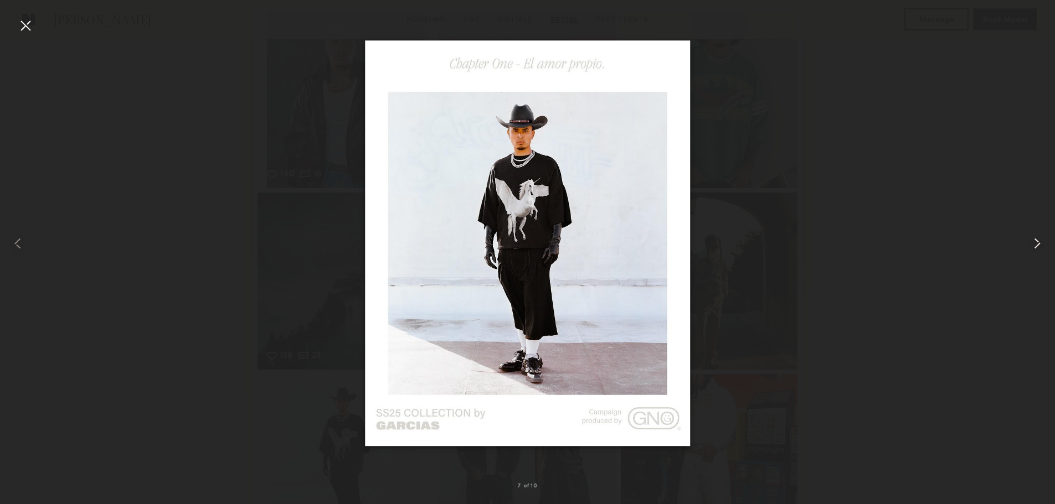
click at [1024, 245] on div at bounding box center [1034, 243] width 42 height 451
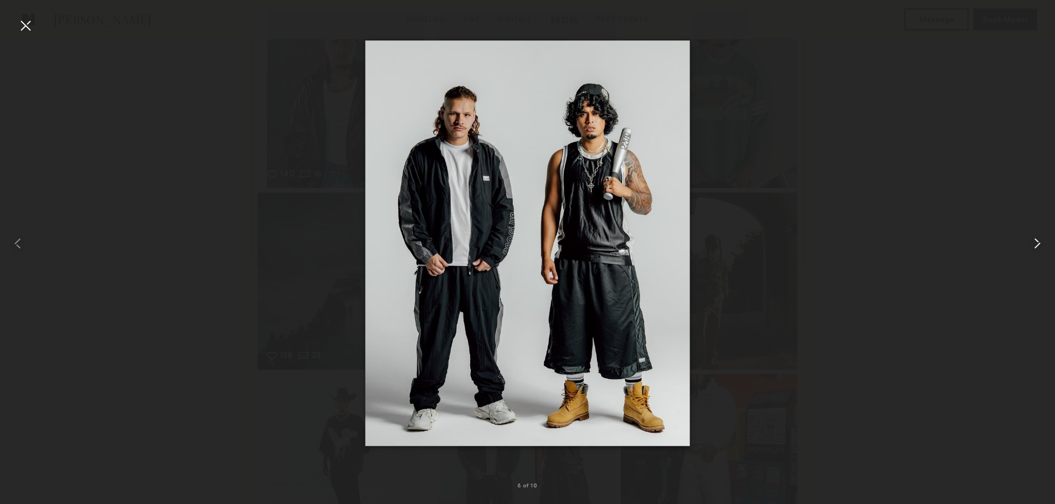
click at [1024, 245] on div at bounding box center [1034, 243] width 42 height 451
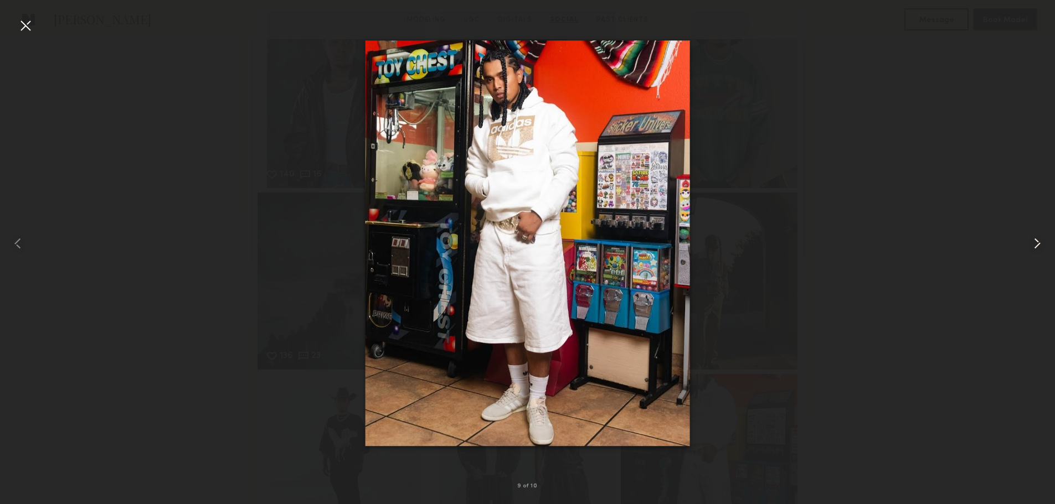
click at [1024, 245] on div at bounding box center [1034, 243] width 42 height 451
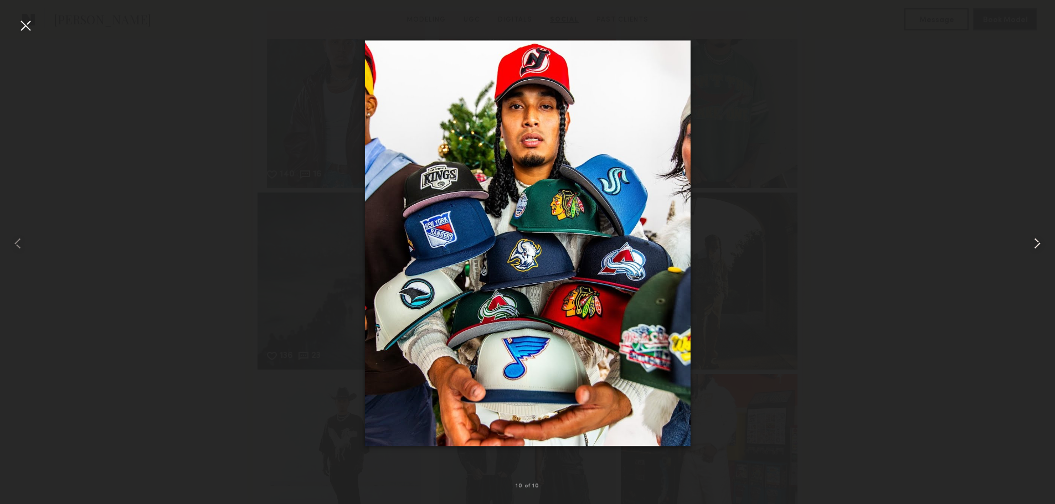
click at [1036, 235] on common-icon at bounding box center [1037, 244] width 18 height 18
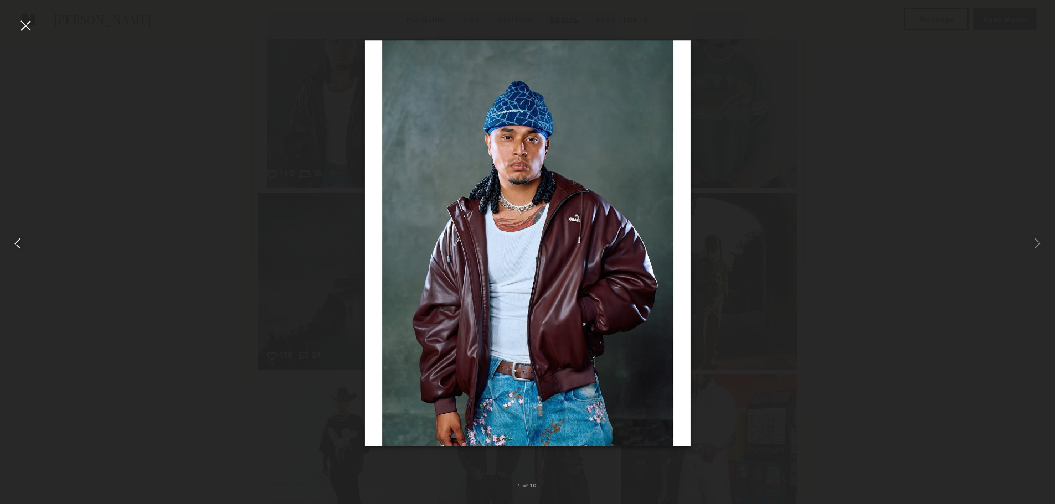
click at [37, 32] on div at bounding box center [21, 243] width 42 height 451
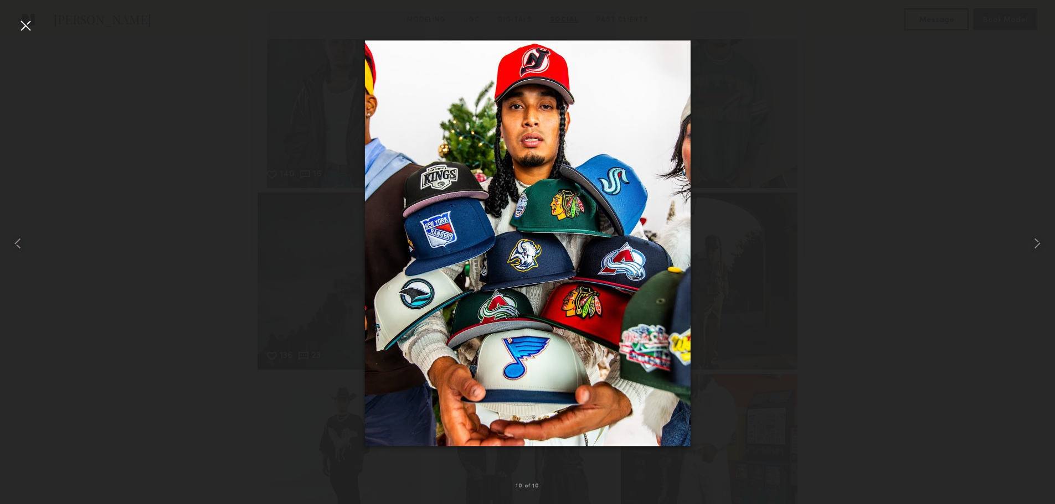
click at [25, 25] on div at bounding box center [26, 26] width 18 height 18
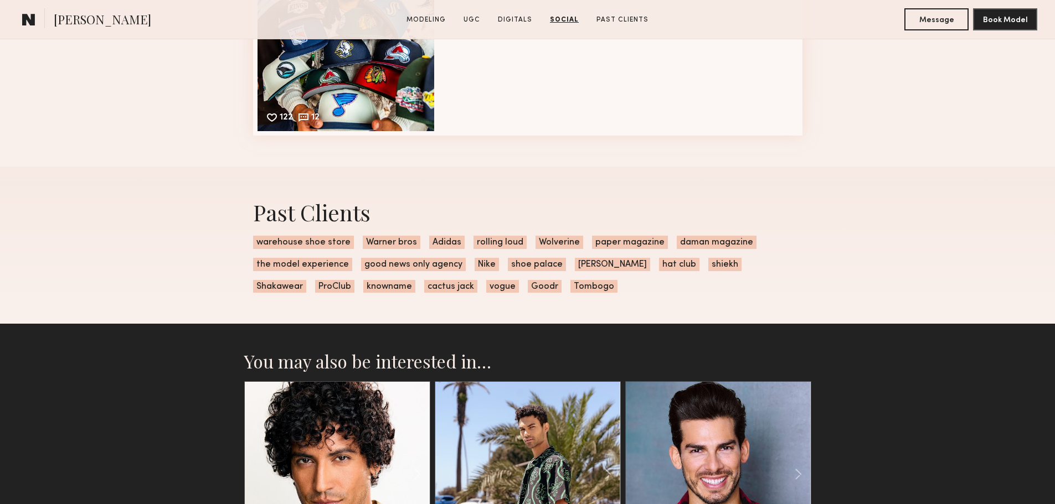
scroll to position [2990, 0]
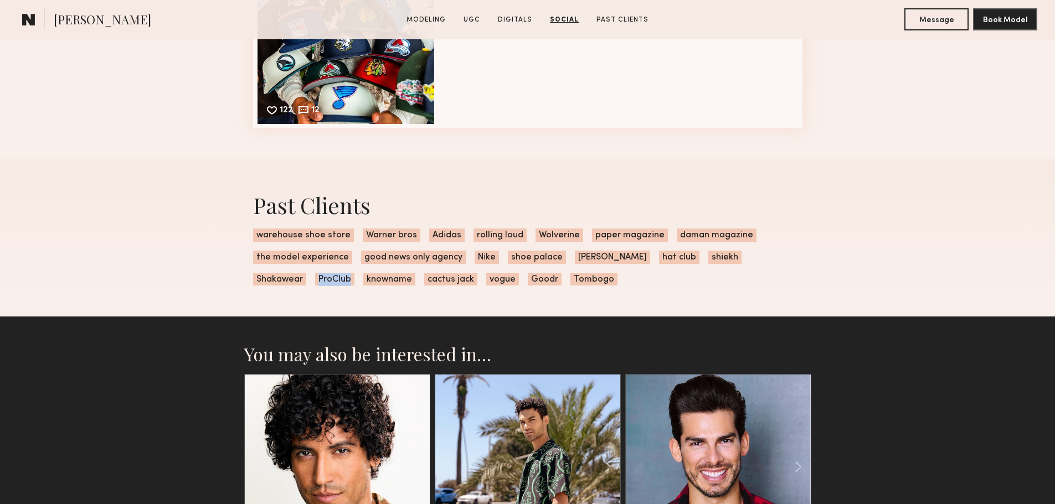
drag, startPoint x: 287, startPoint y: 293, endPoint x: 253, endPoint y: 296, distance: 33.9
click at [315, 286] on span "ProClub" at bounding box center [334, 279] width 39 height 13
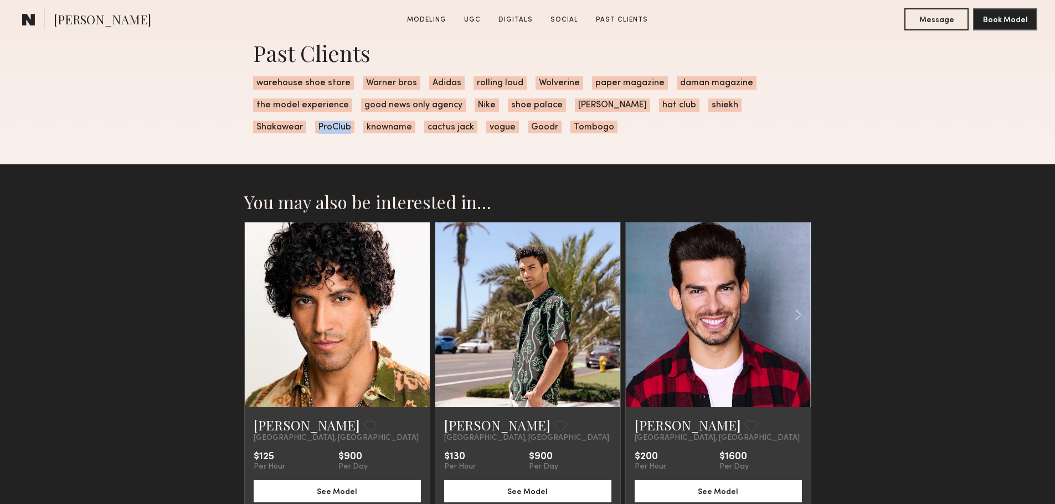
scroll to position [3045, 0]
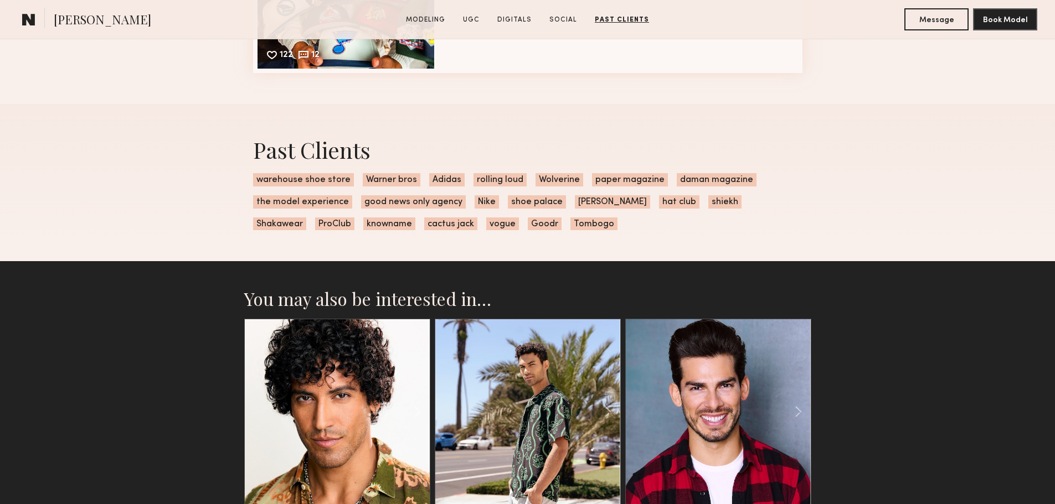
click at [306, 218] on span "Shakawear" at bounding box center [279, 224] width 53 height 13
drag, startPoint x: 710, startPoint y: 212, endPoint x: 766, endPoint y: 214, distance: 55.9
click at [766, 214] on div "Past Clients warehouse shoe store Warner bros Adidas rolling loud Wolverine pap…" at bounding box center [527, 183] width 567 height 158
click at [766, 218] on div "Past Clients warehouse shoe store Warner bros Adidas rolling loud Wolverine pap…" at bounding box center [527, 183] width 567 height 158
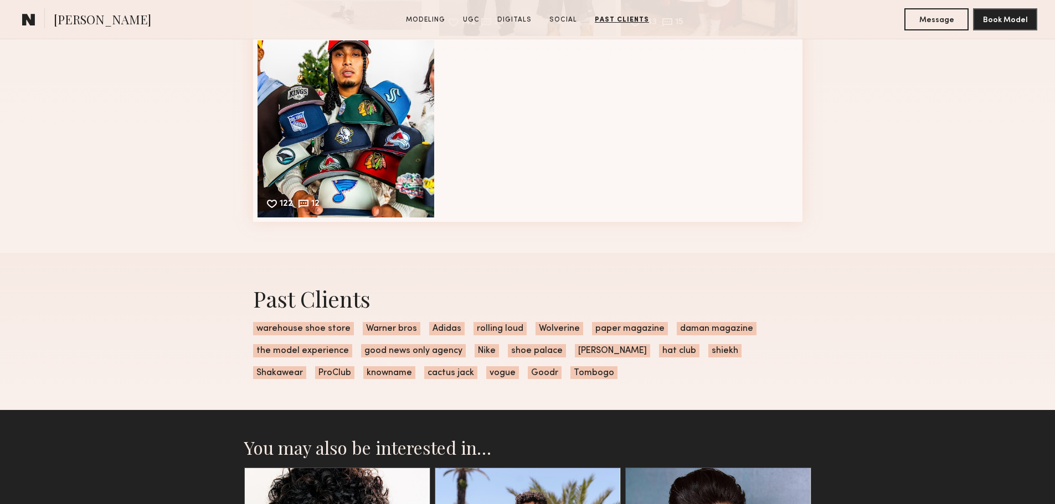
scroll to position [2713, 0]
